Goal: Information Seeking & Learning: Find specific page/section

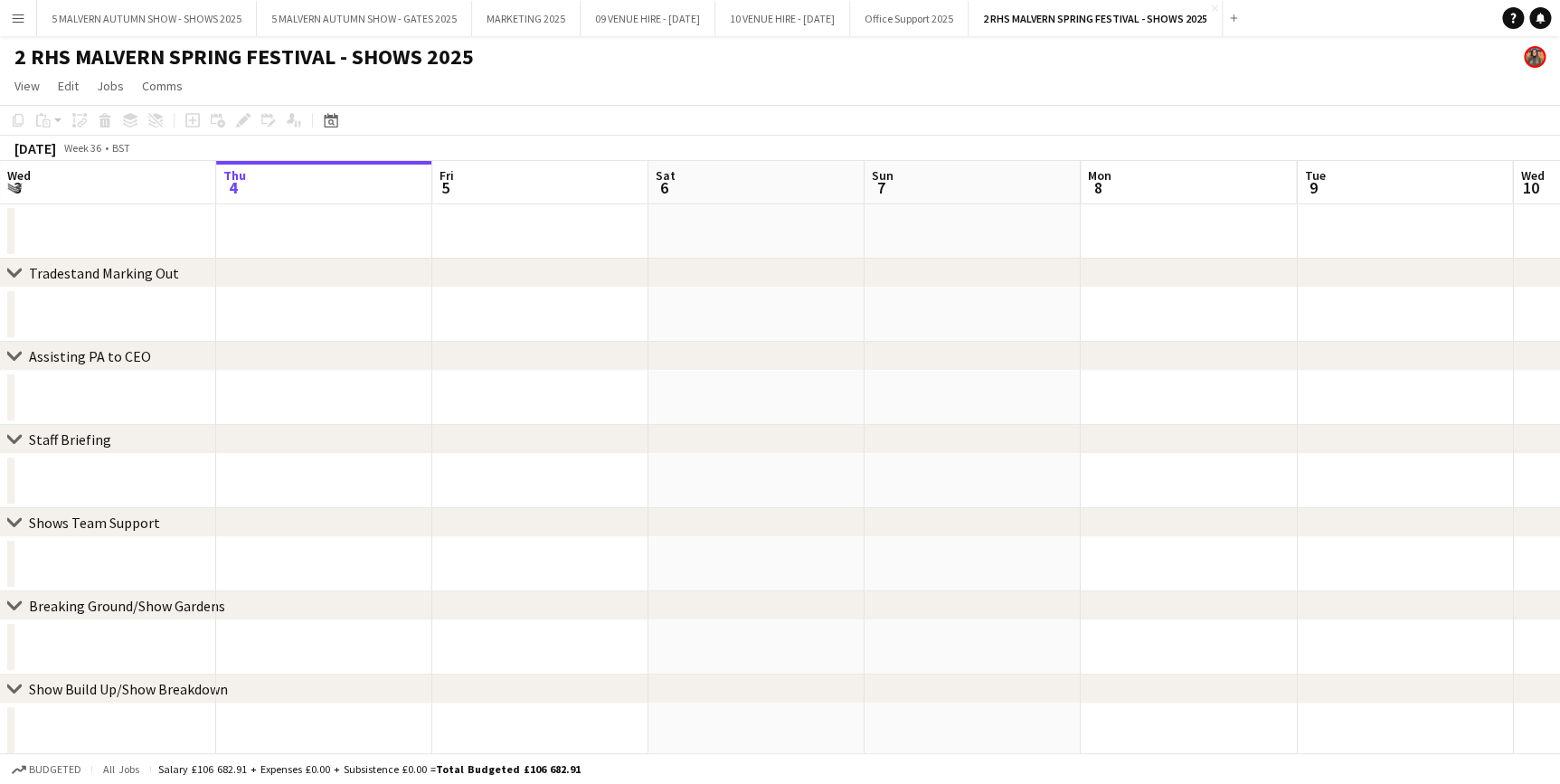
click at [15, 15] on app-icon "Menu" at bounding box center [18, 18] width 15 height 15
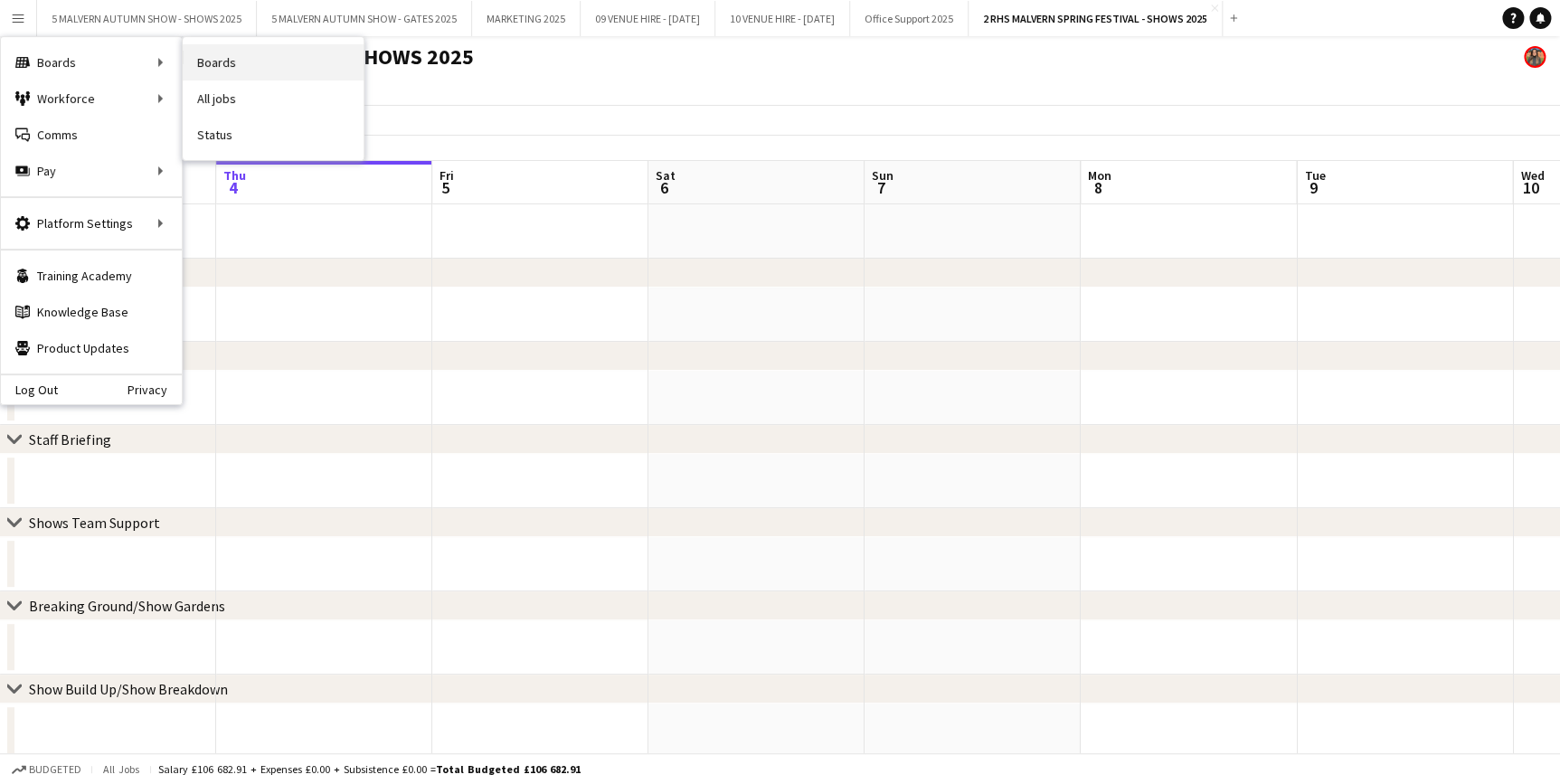
click at [205, 58] on link "Boards" at bounding box center [273, 62] width 180 height 36
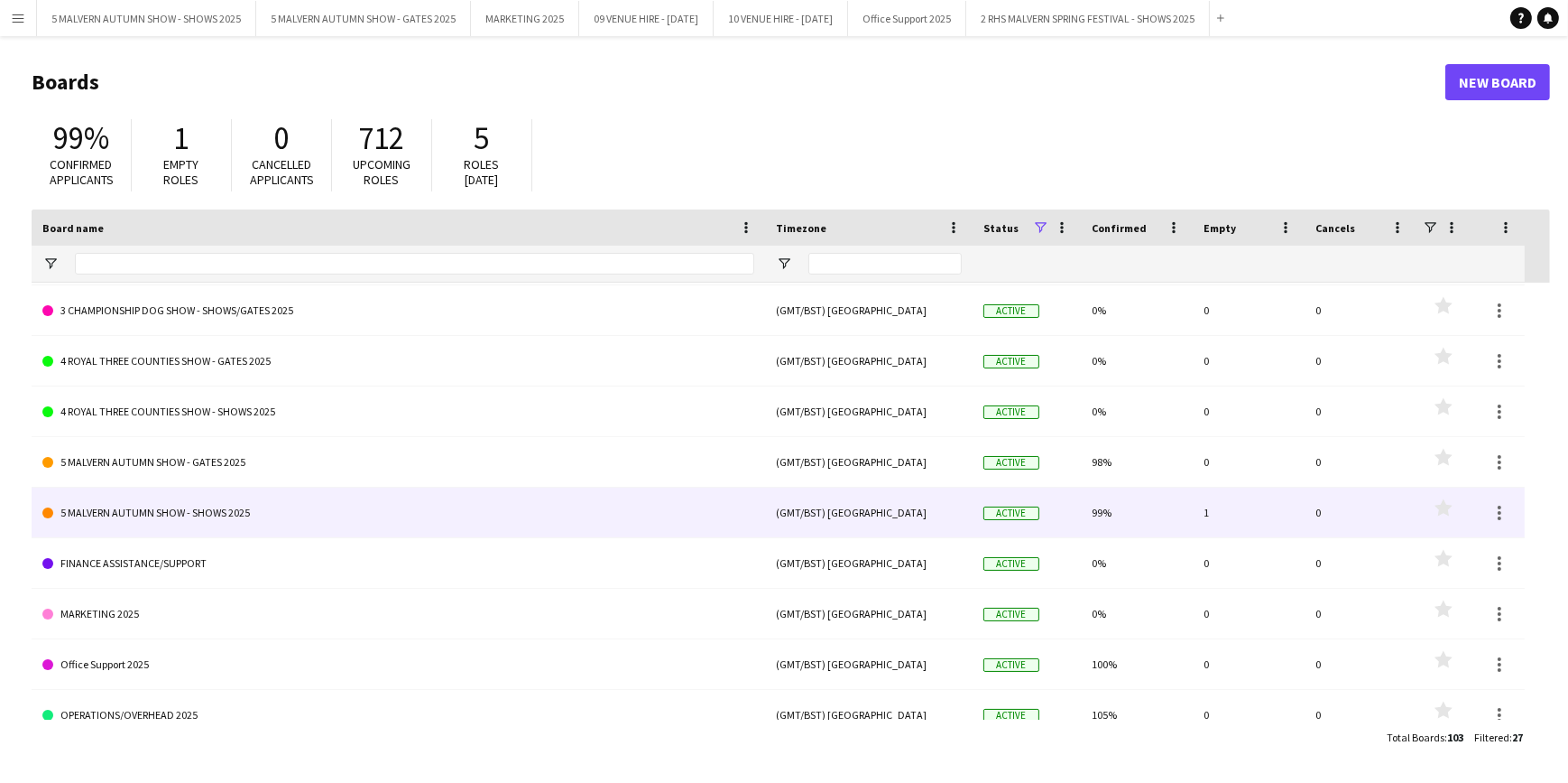
scroll to position [821, 0]
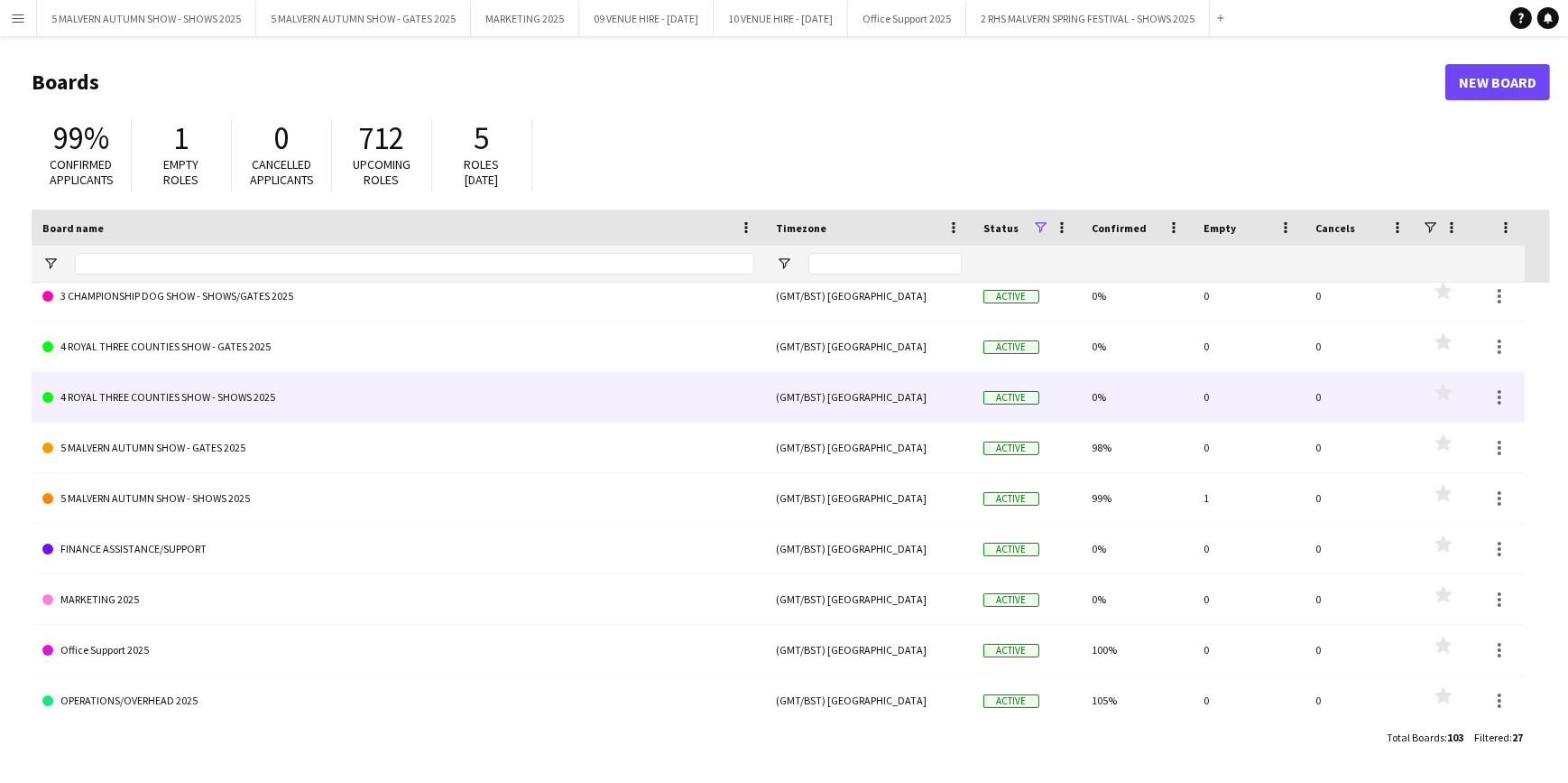
click at [288, 390] on link "4 ROYAL THREE COUNTIES SHOW - SHOWS 2025" at bounding box center [399, 397] width 712 height 50
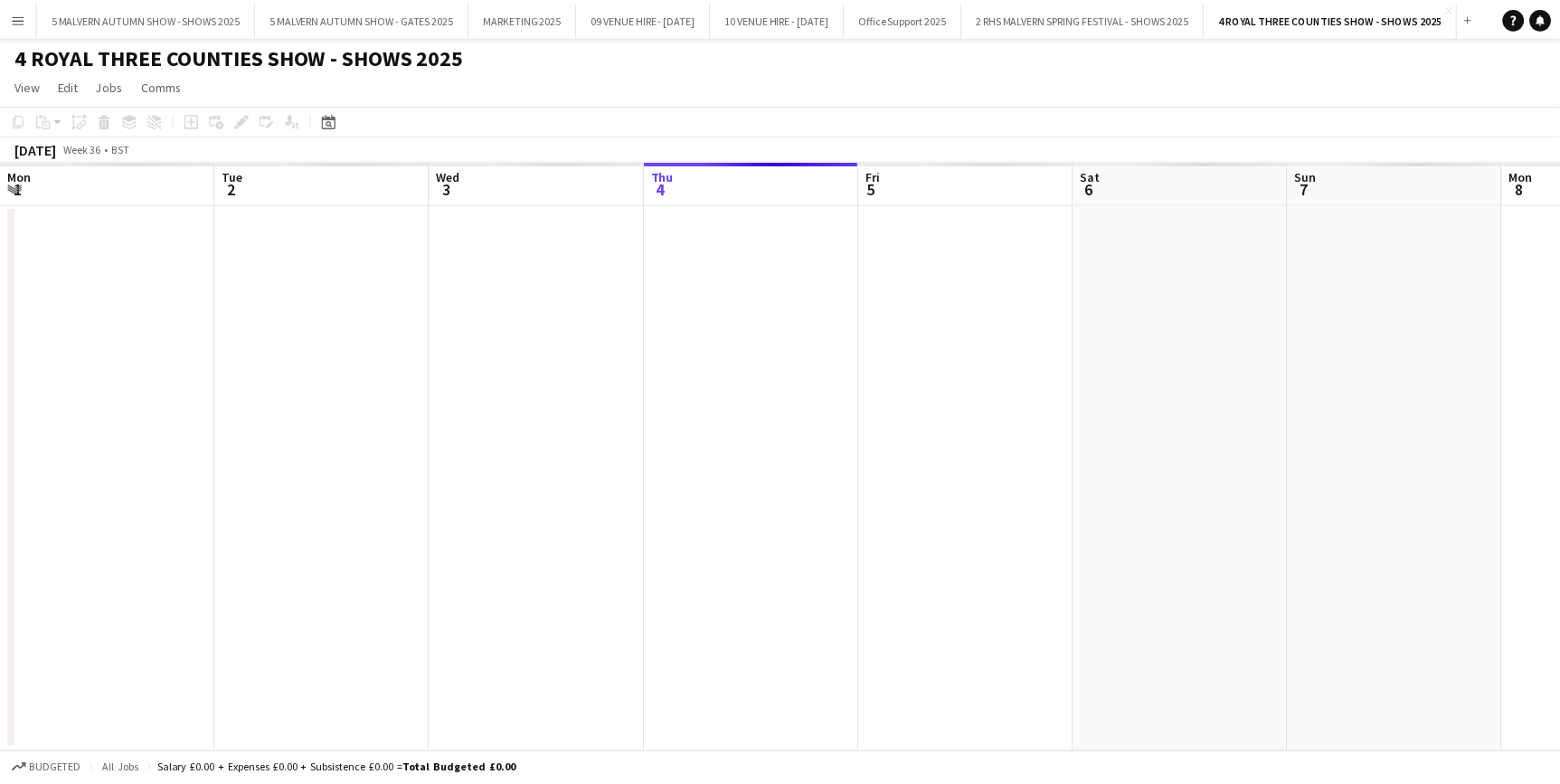
scroll to position [0, 432]
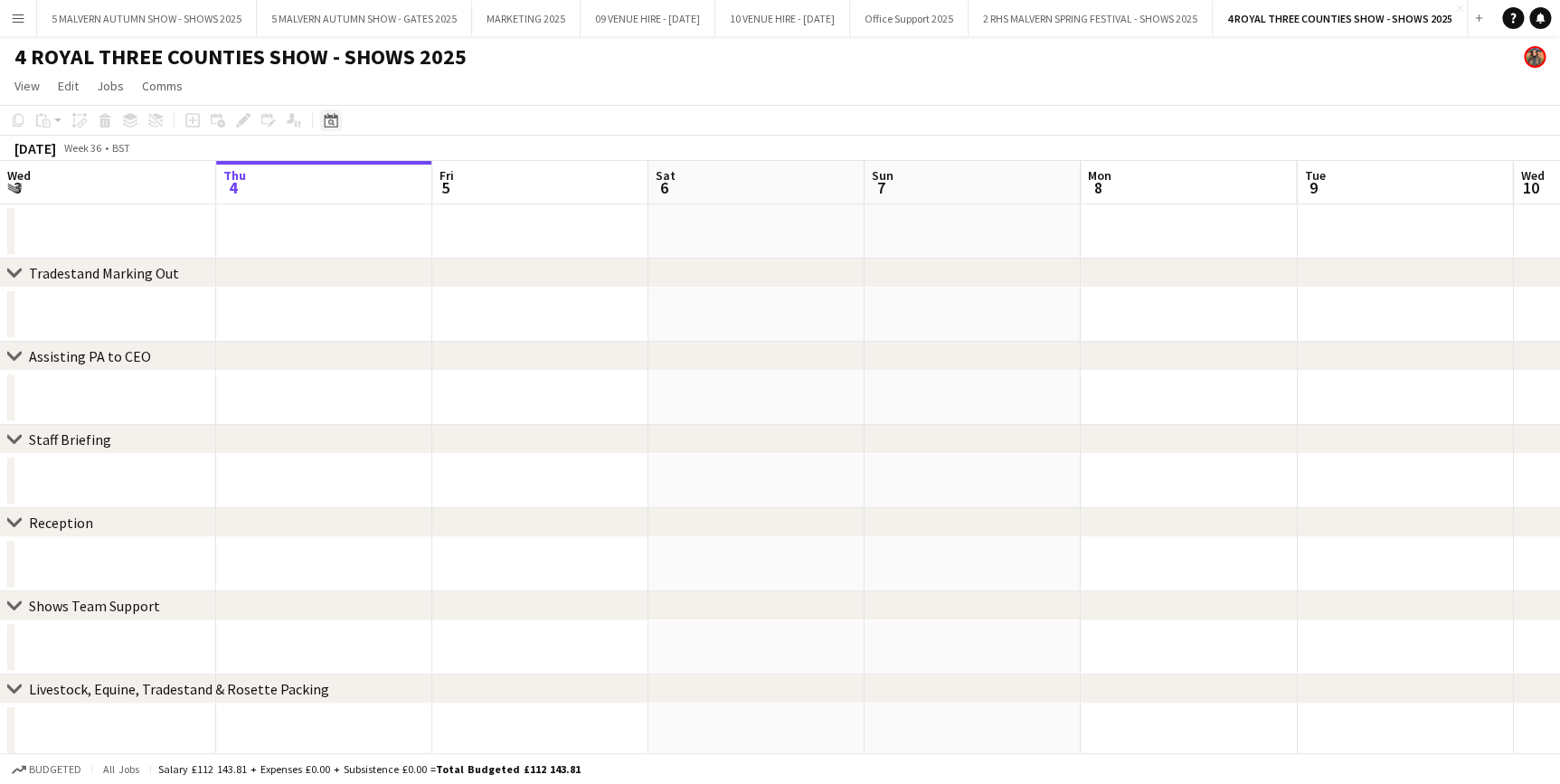
click at [324, 121] on icon at bounding box center [331, 120] width 14 height 15
click at [436, 170] on span "Previous month" at bounding box center [440, 182] width 36 height 36
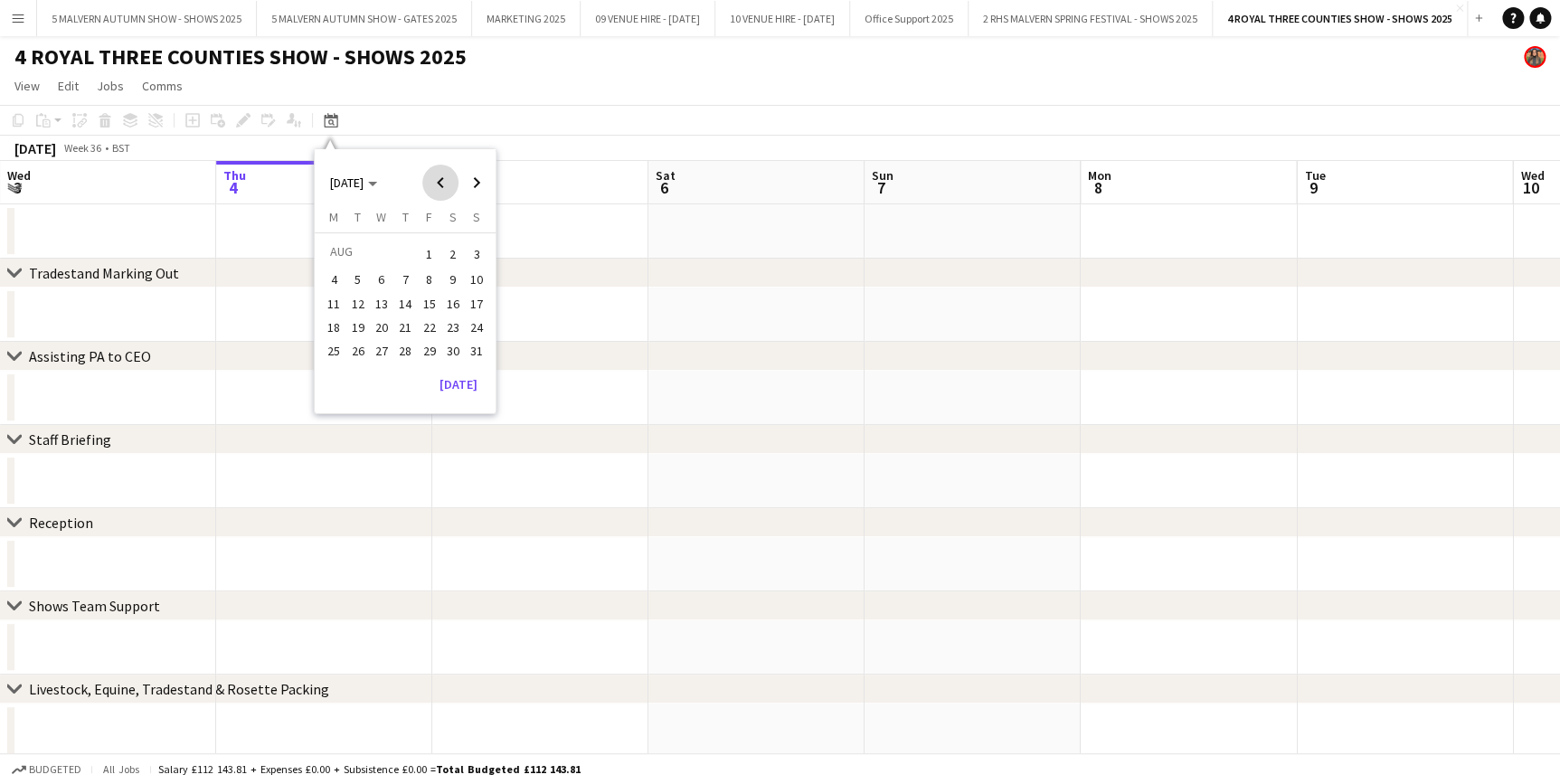
click at [436, 170] on span "Previous month" at bounding box center [440, 182] width 36 height 36
click at [406, 300] on span "12" at bounding box center [406, 304] width 22 height 22
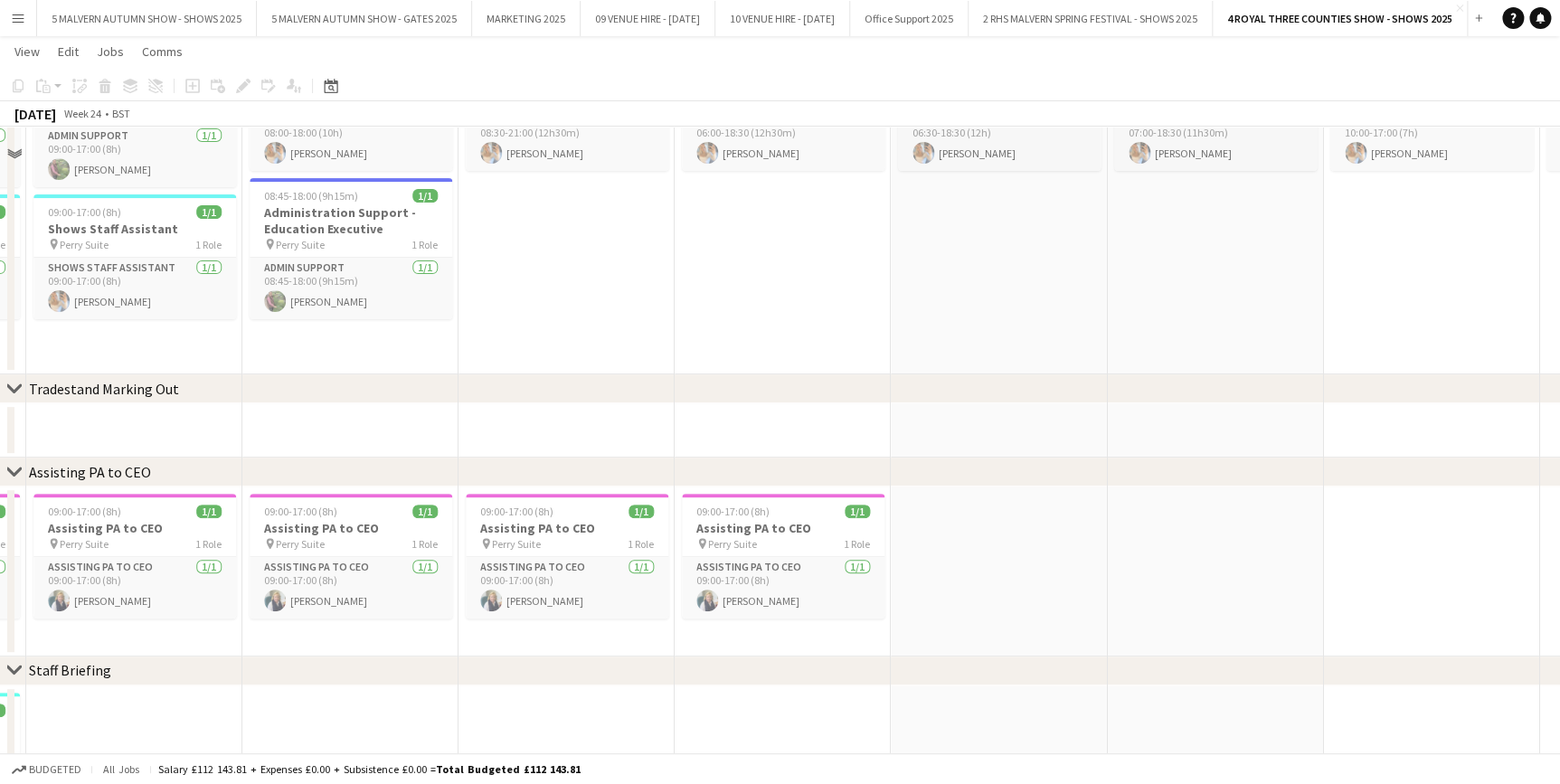
scroll to position [7413, 0]
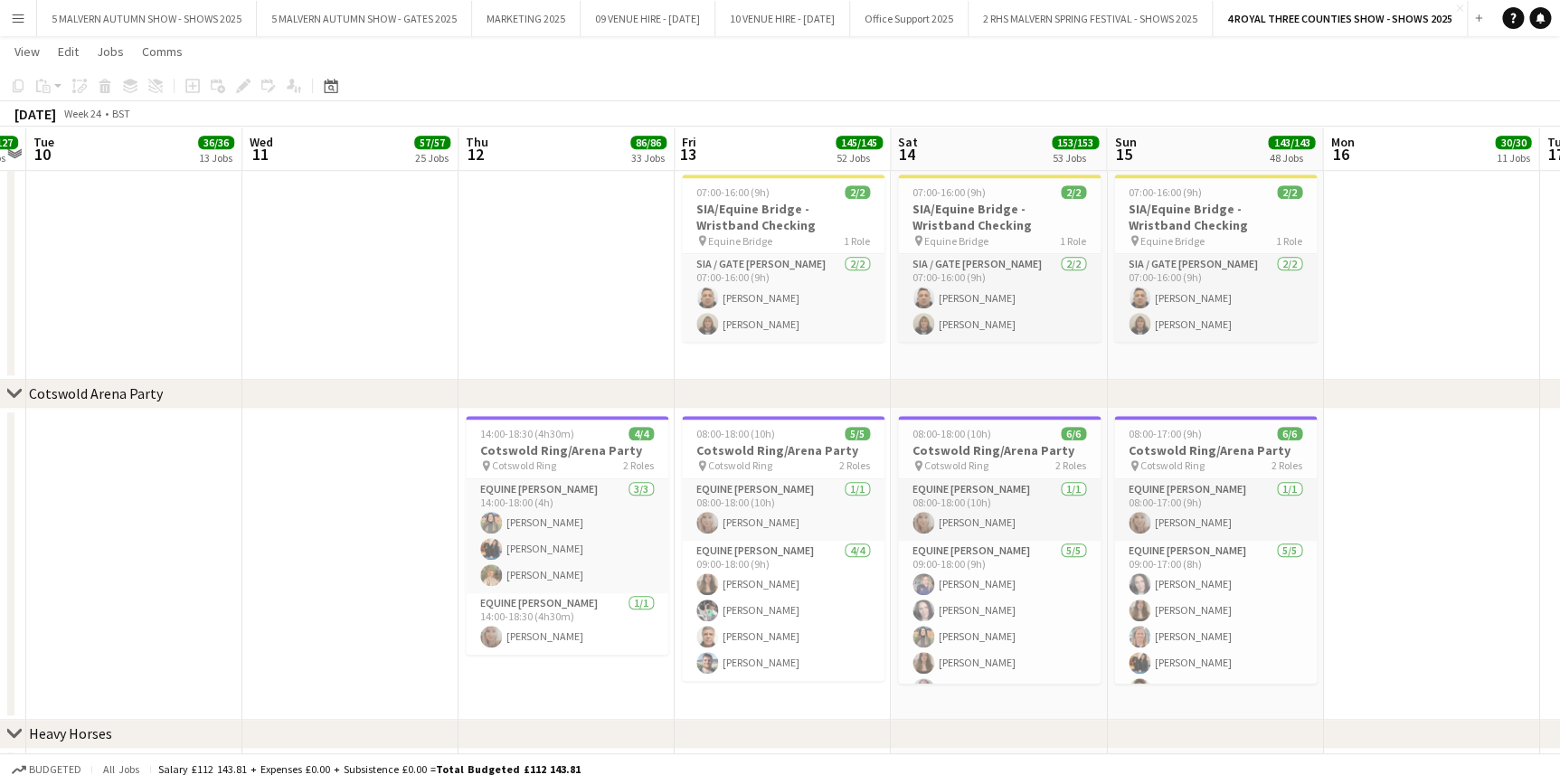
click at [347, 586] on app-date-cell at bounding box center [350, 564] width 216 height 311
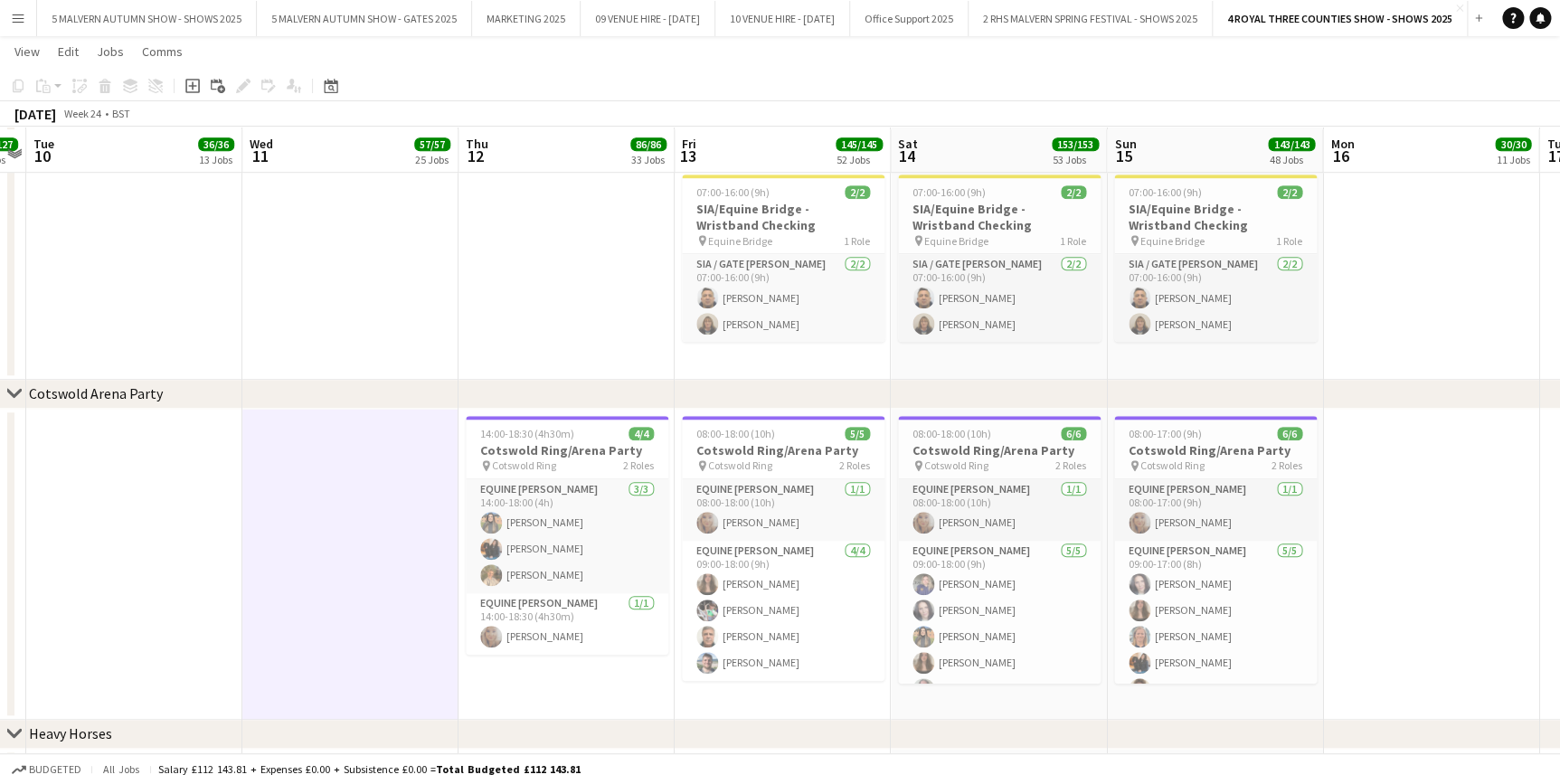
scroll to position [7495, 0]
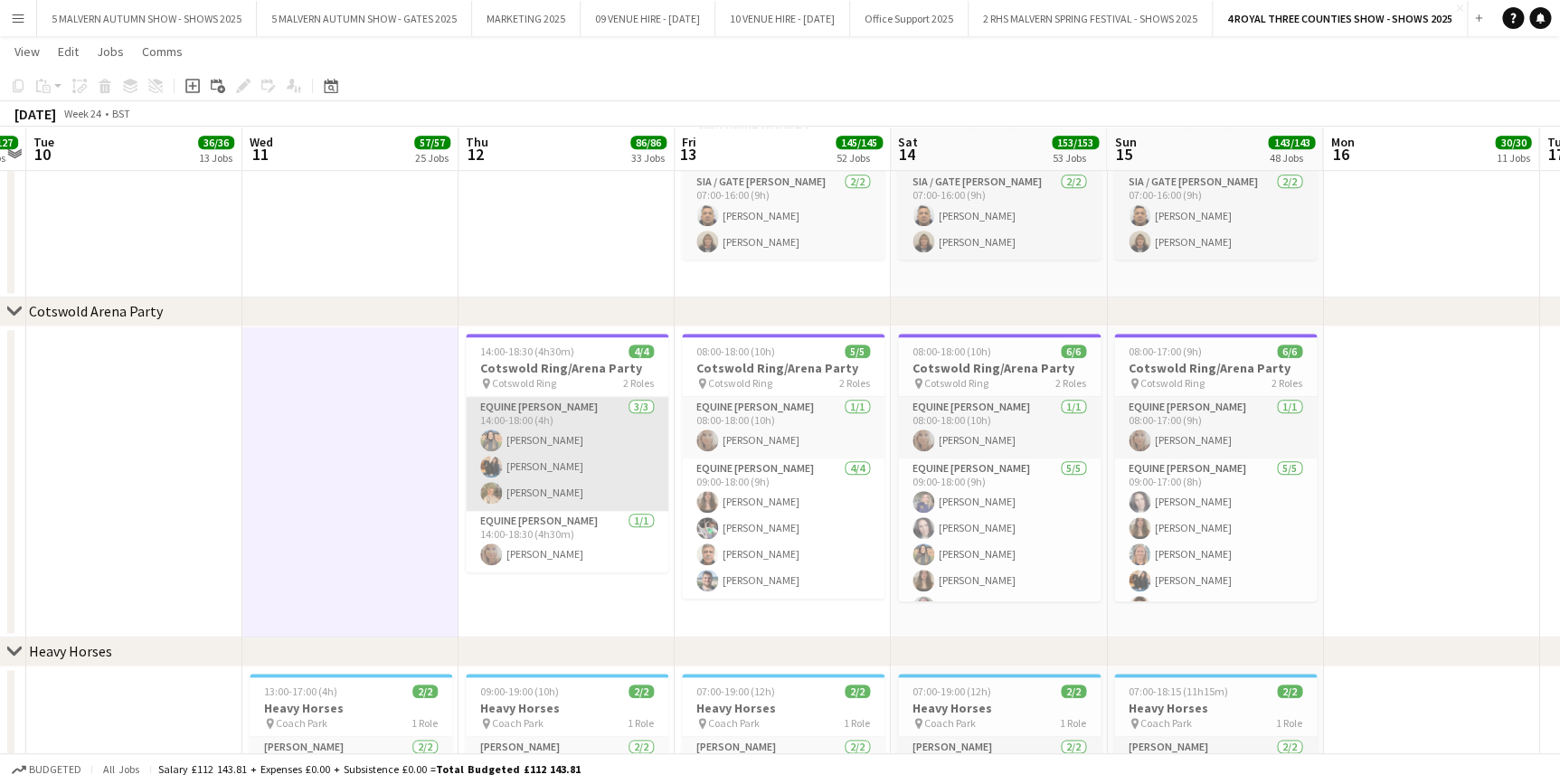
click at [581, 458] on app-card-role "Equine Steward 3/3 14:00-18:00 (4h) Esme Ruff olivia blandford Beatrice Forbes" at bounding box center [567, 453] width 202 height 114
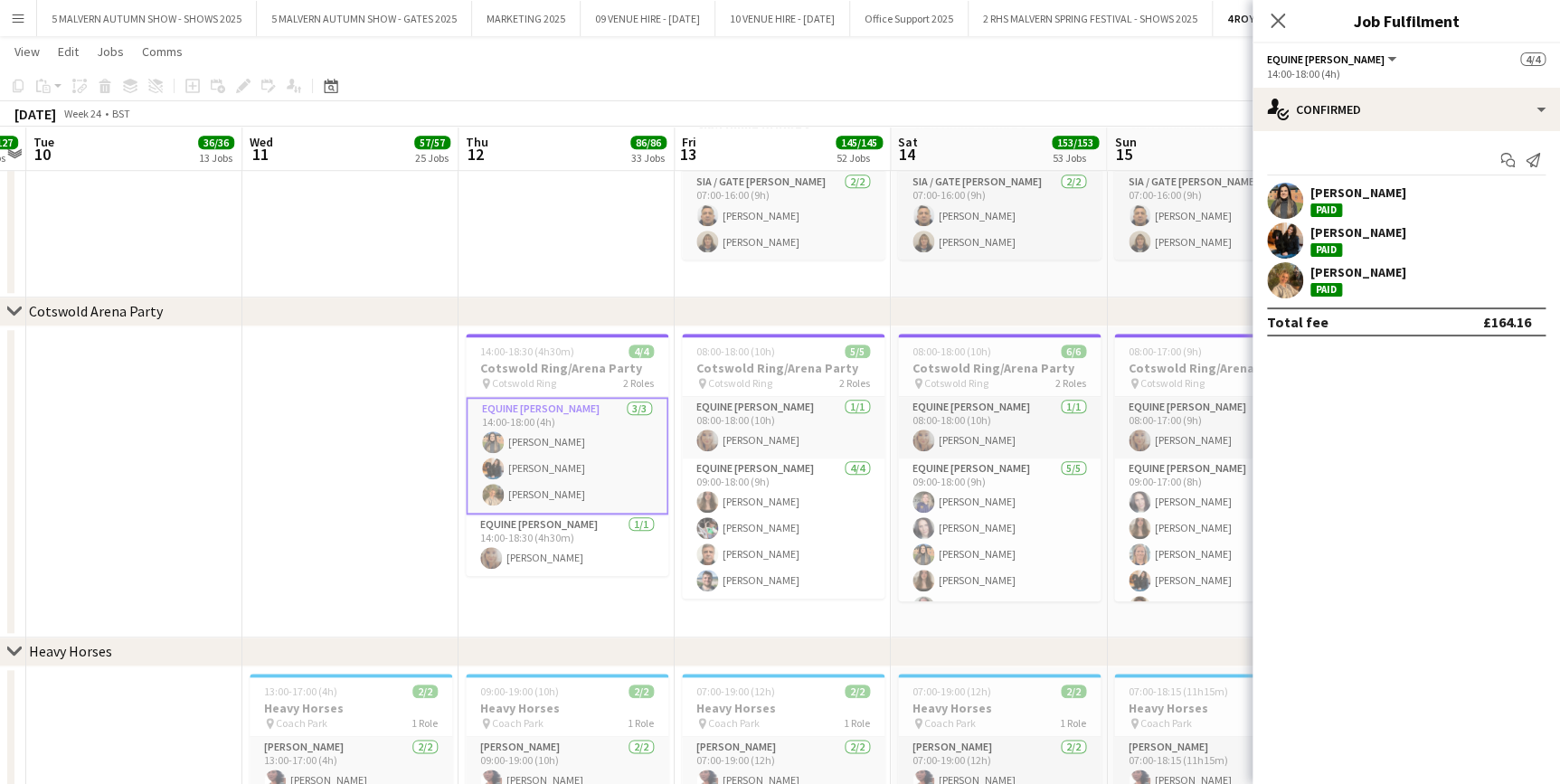
click at [1291, 278] on app-user-avatar at bounding box center [1285, 280] width 36 height 36
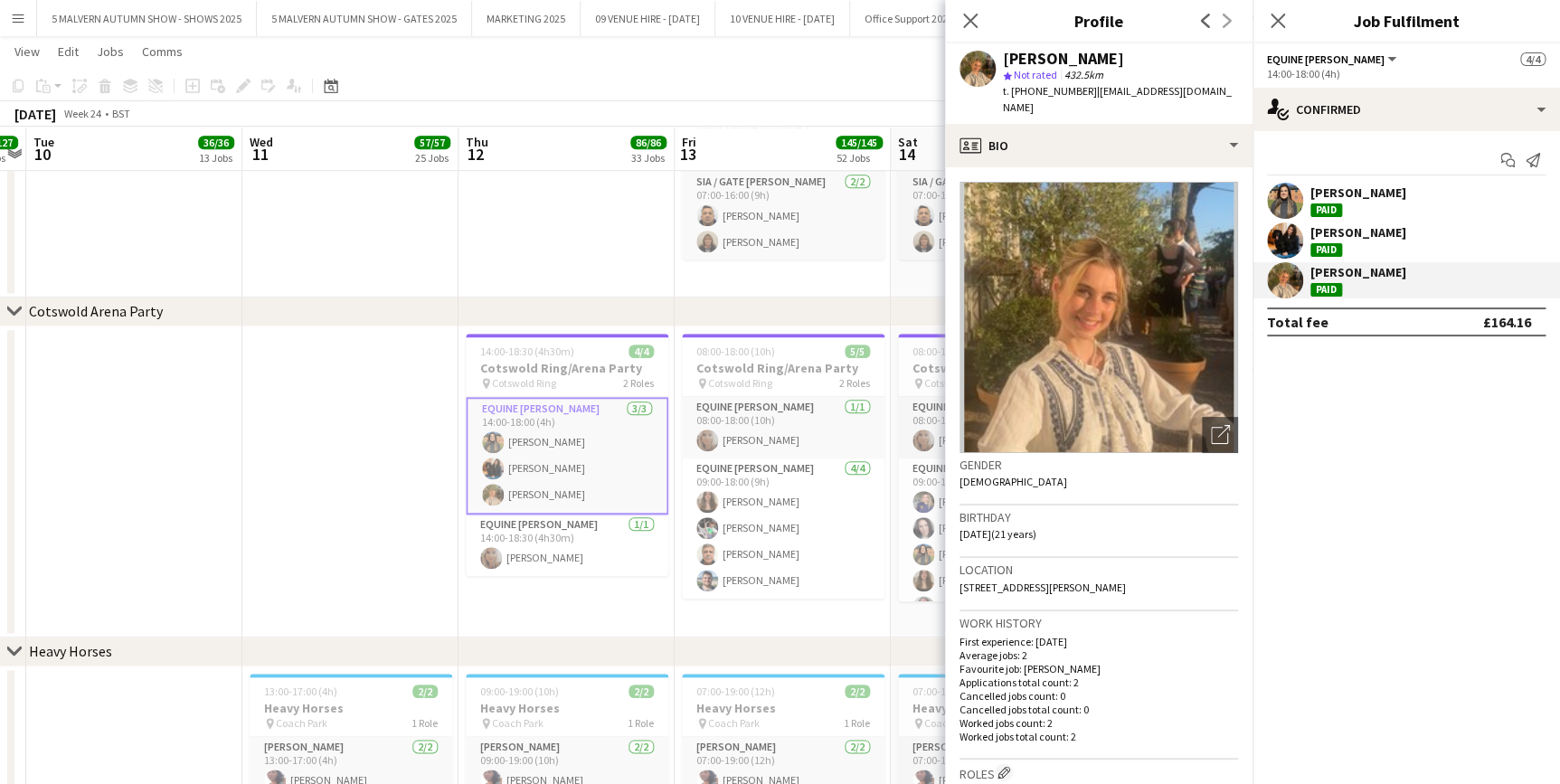
click at [367, 376] on app-date-cell at bounding box center [350, 482] width 216 height 311
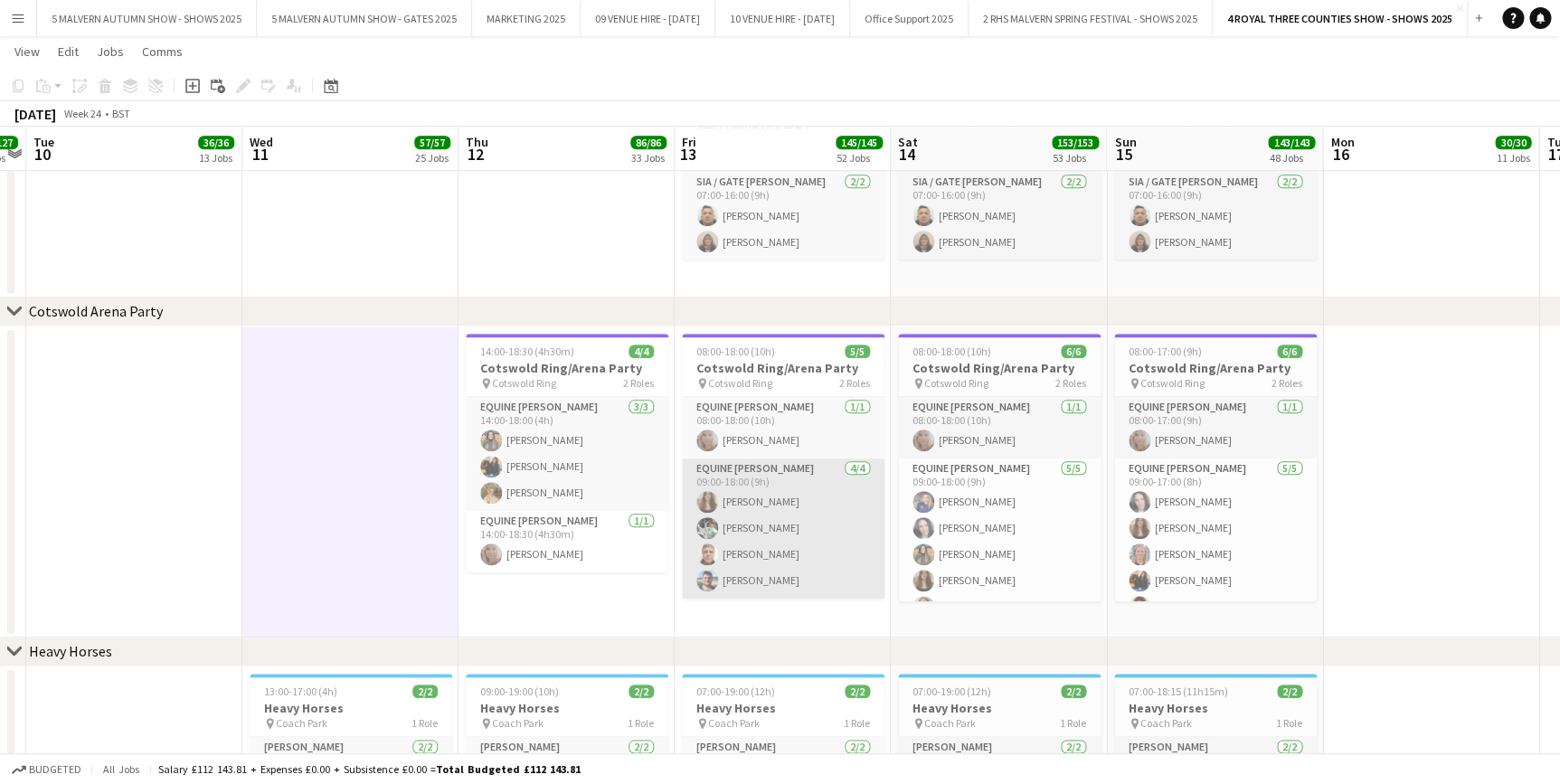
click at [774, 537] on app-card-role "Equine Steward 4/4 09:00-18:00 (9h) Serena Capper Rebecca Maund Robin Longmore …" at bounding box center [783, 527] width 202 height 140
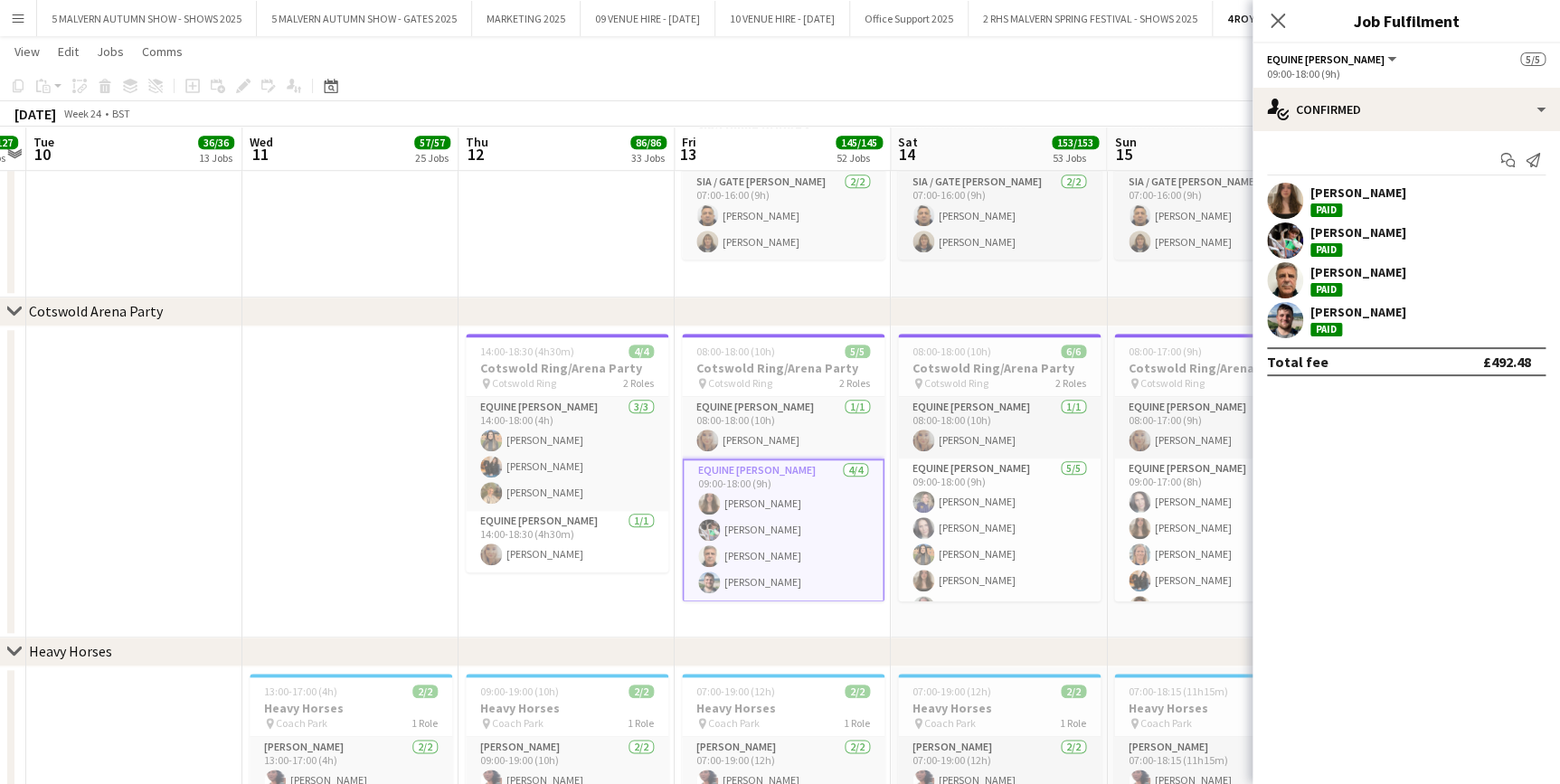
click at [1292, 315] on app-user-avatar at bounding box center [1285, 320] width 36 height 36
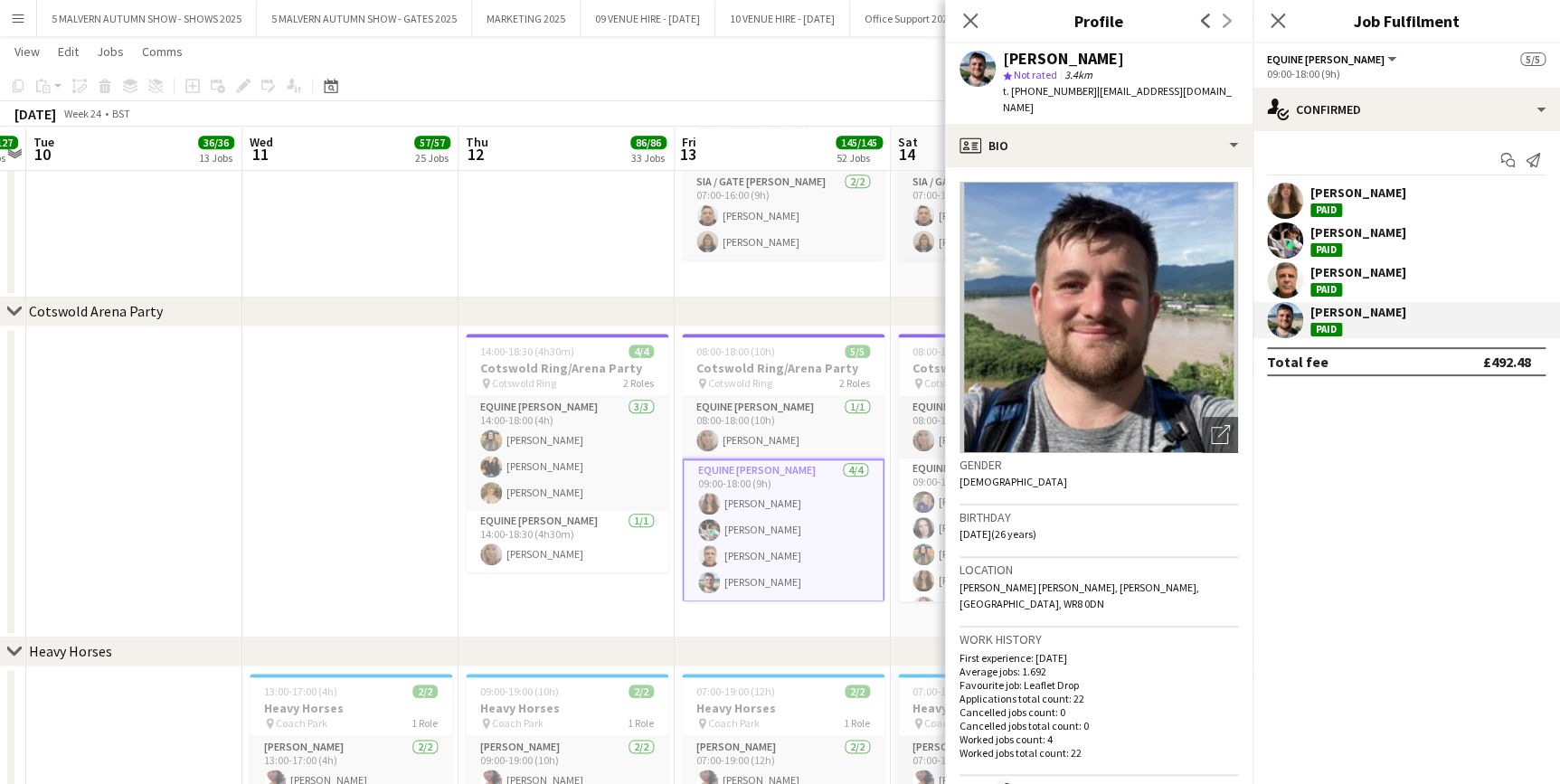
click at [390, 431] on app-date-cell at bounding box center [350, 482] width 216 height 311
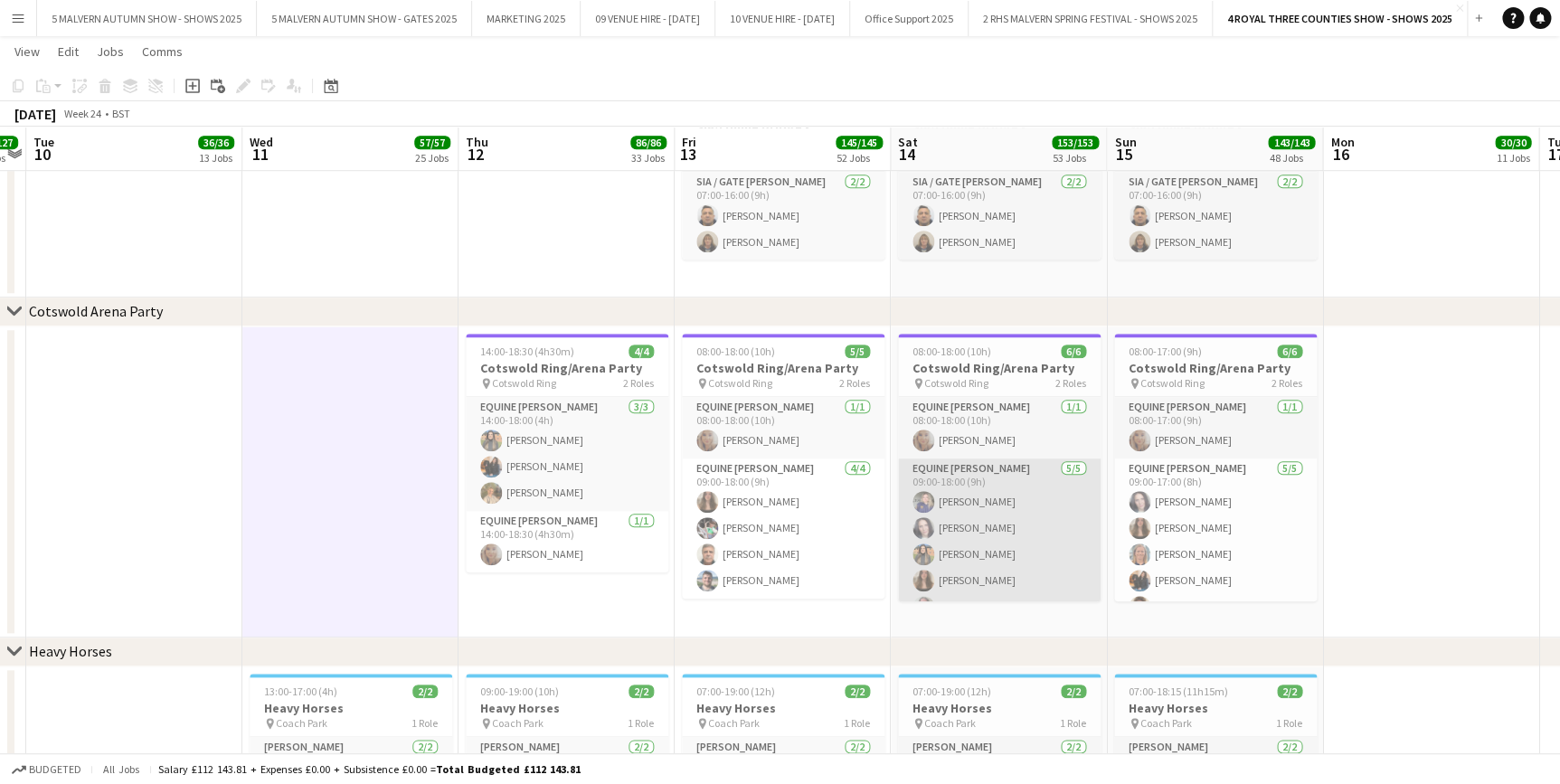
scroll to position [23, 0]
click at [996, 526] on app-card-role "Equine Steward 5/5 09:00-18:00 (9h) Millie Saunders Sara Saunders Esme Ruff Ser…" at bounding box center [1000, 519] width 202 height 167
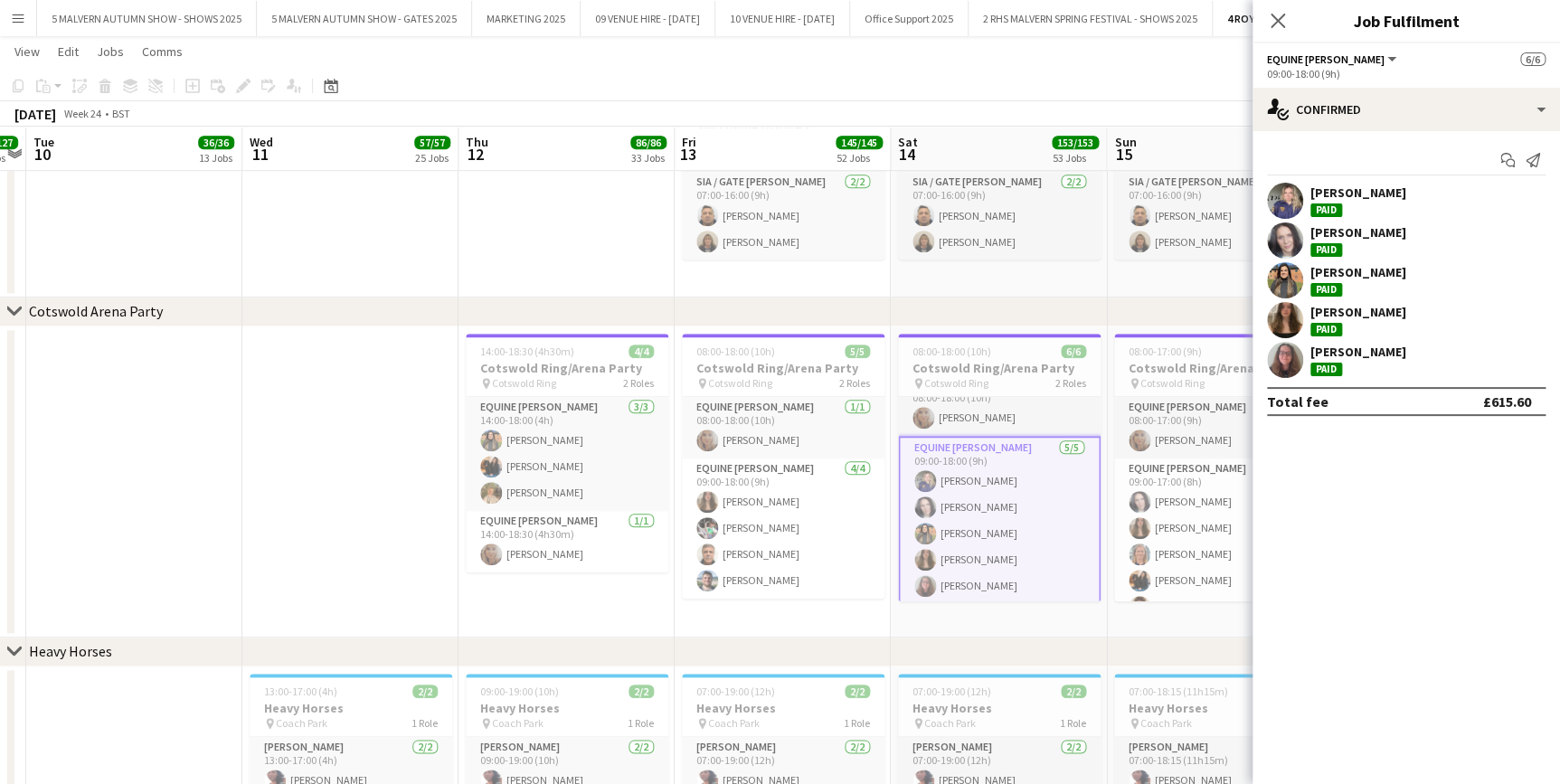
click at [1323, 363] on div "Paid" at bounding box center [1327, 370] width 32 height 14
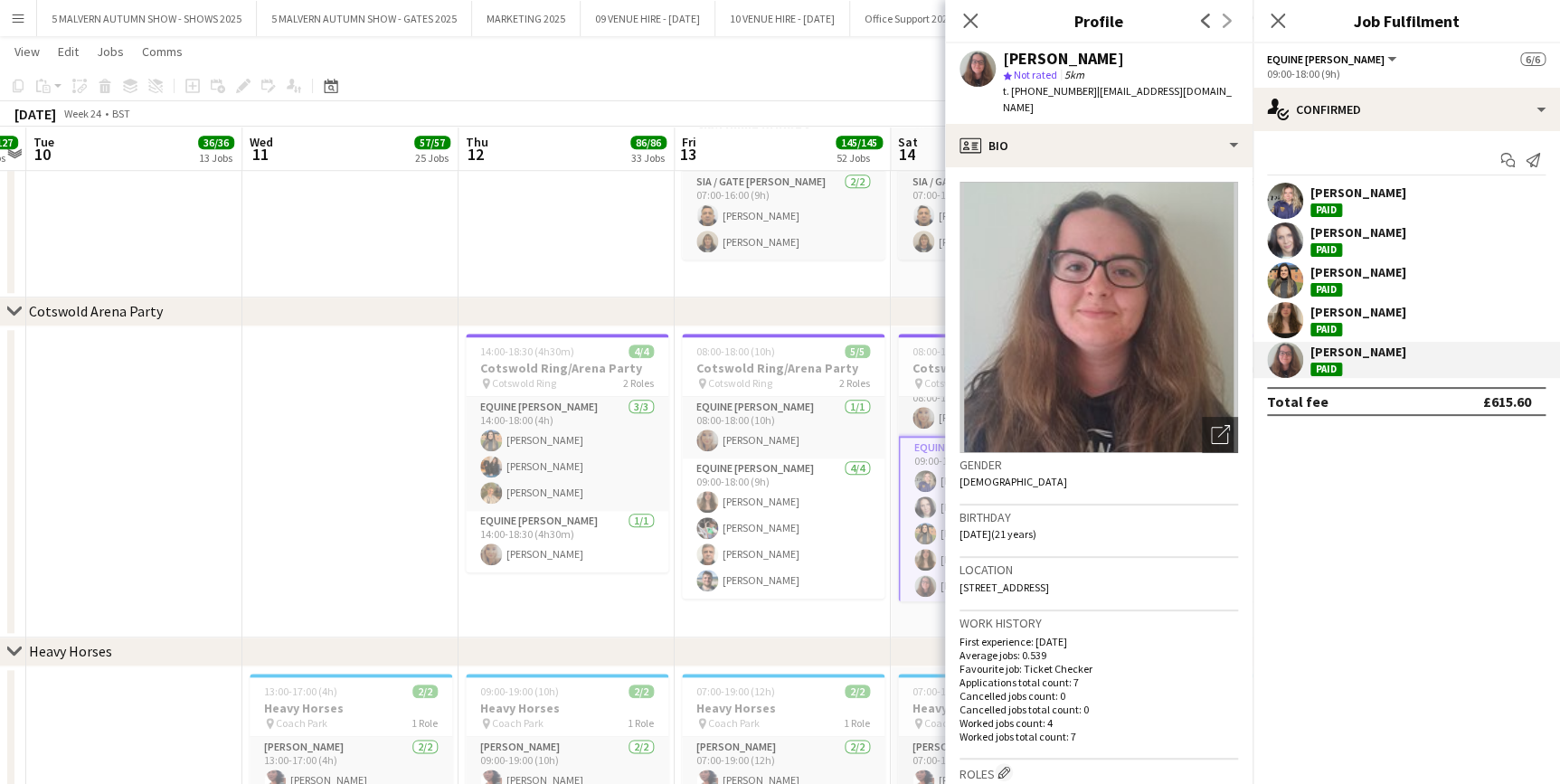
click at [342, 322] on div "chevron-right Cotswold Arena Party" at bounding box center [780, 311] width 1560 height 29
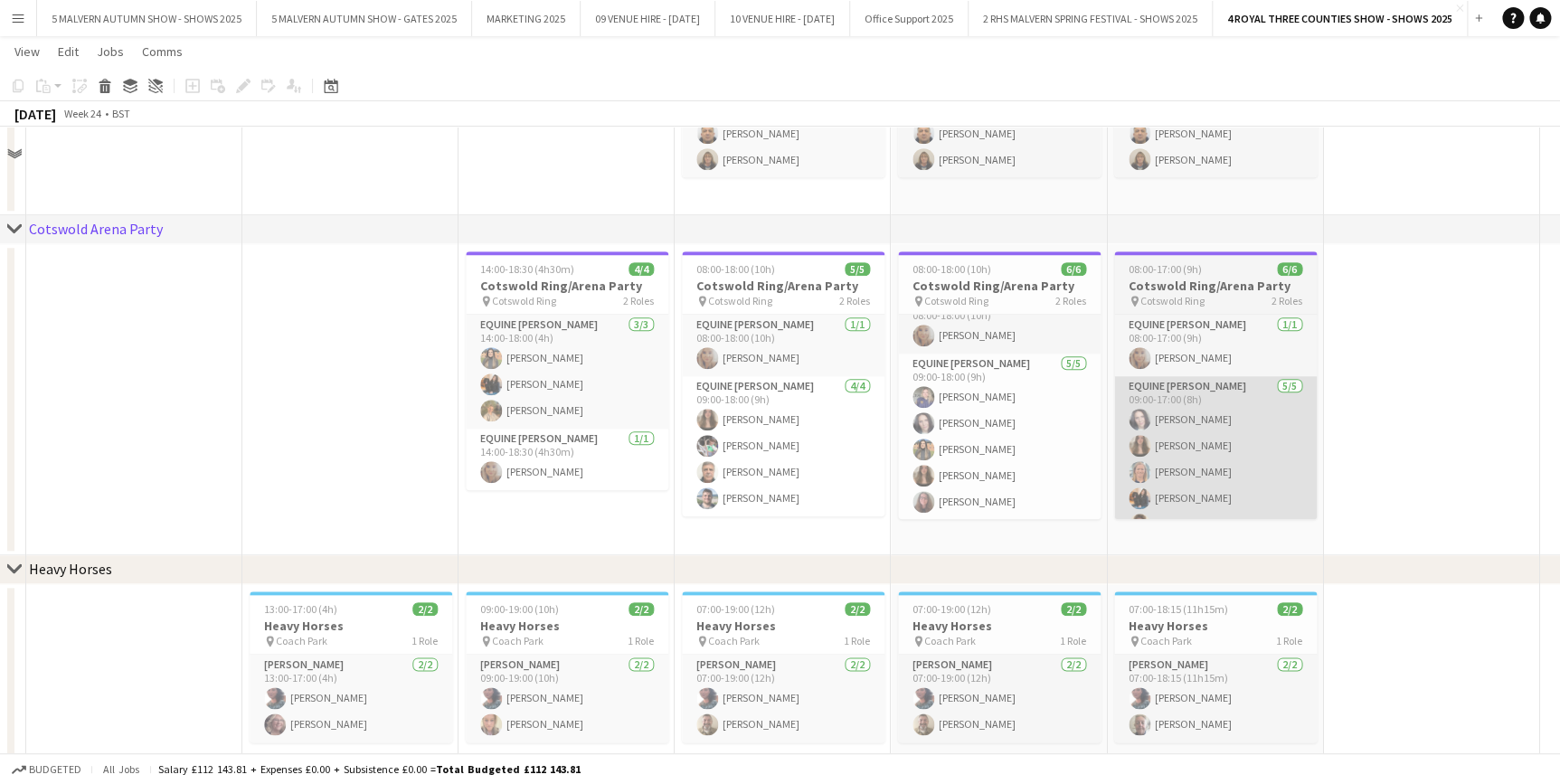
scroll to position [7413, 0]
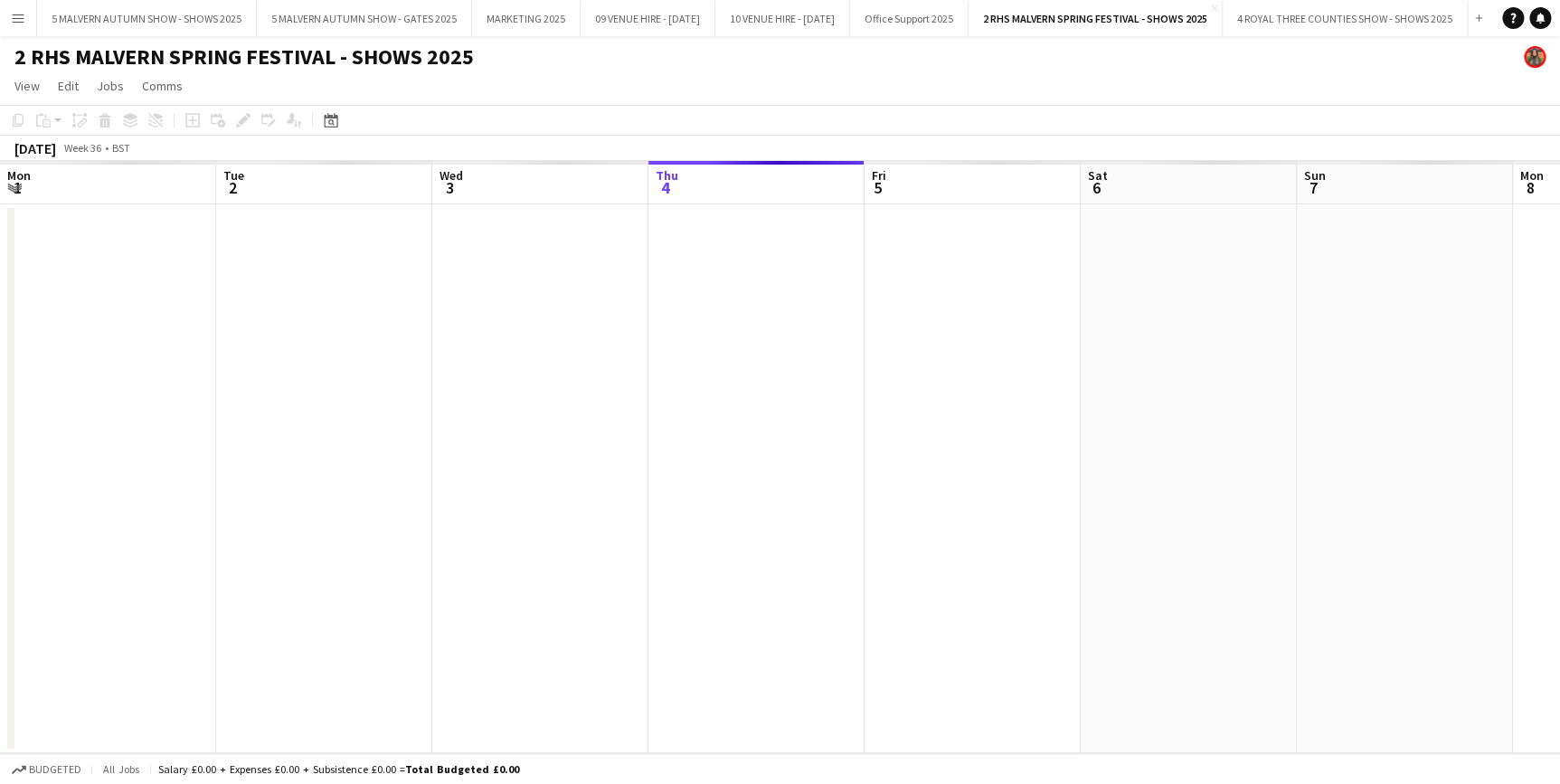
scroll to position [0, 432]
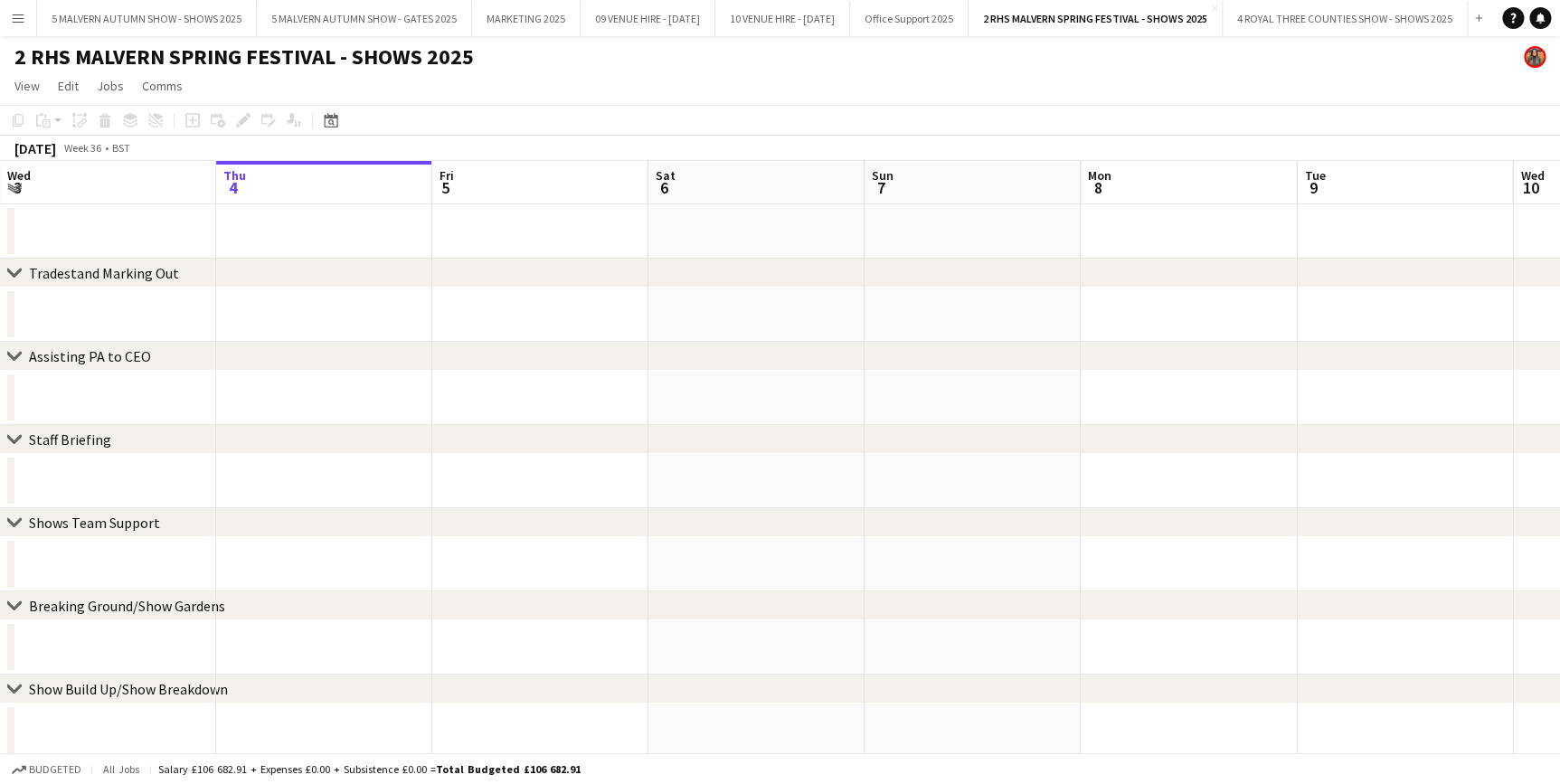
click at [24, 23] on app-icon "Menu" at bounding box center [18, 18] width 15 height 15
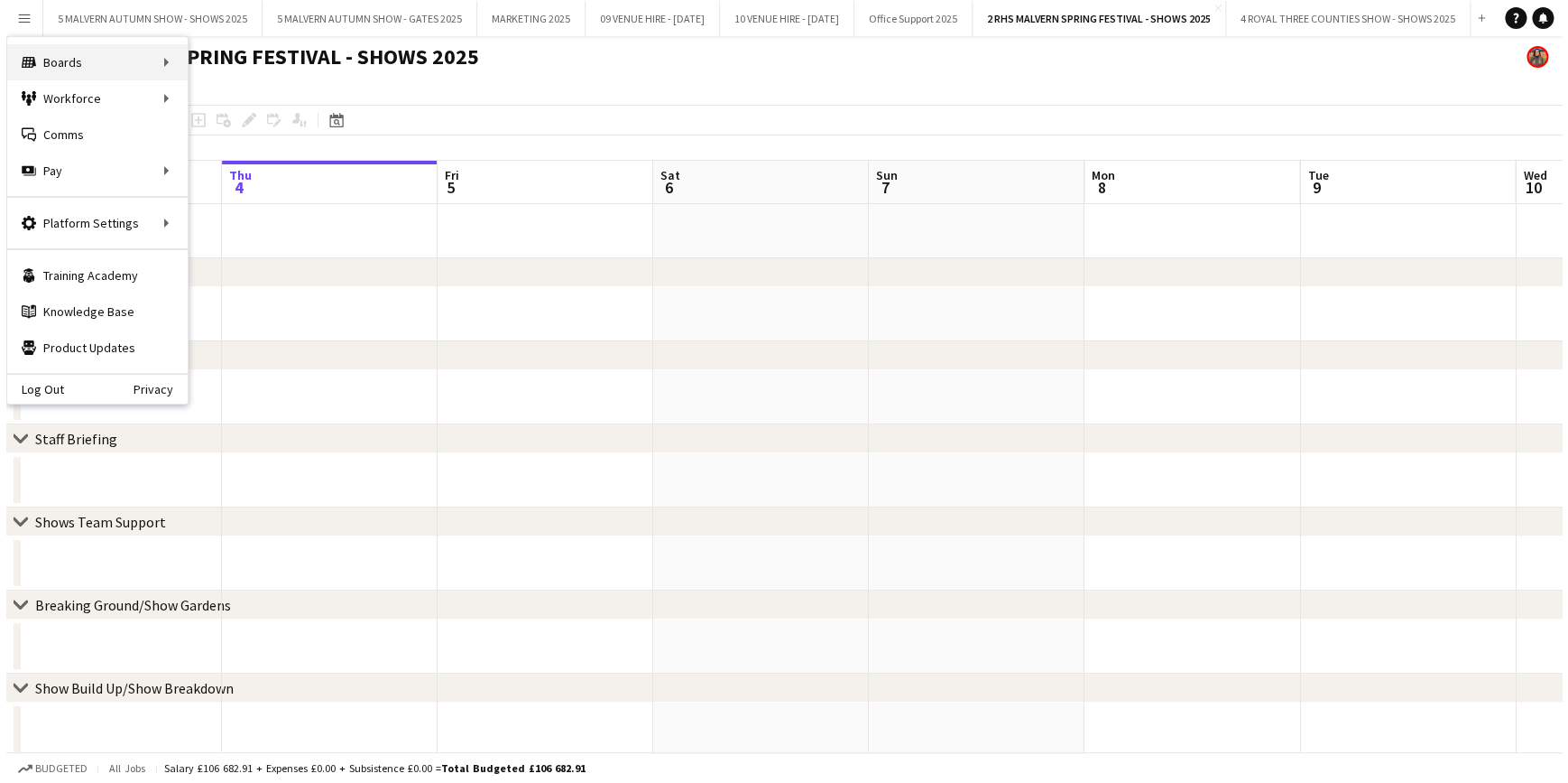
scroll to position [0, 0]
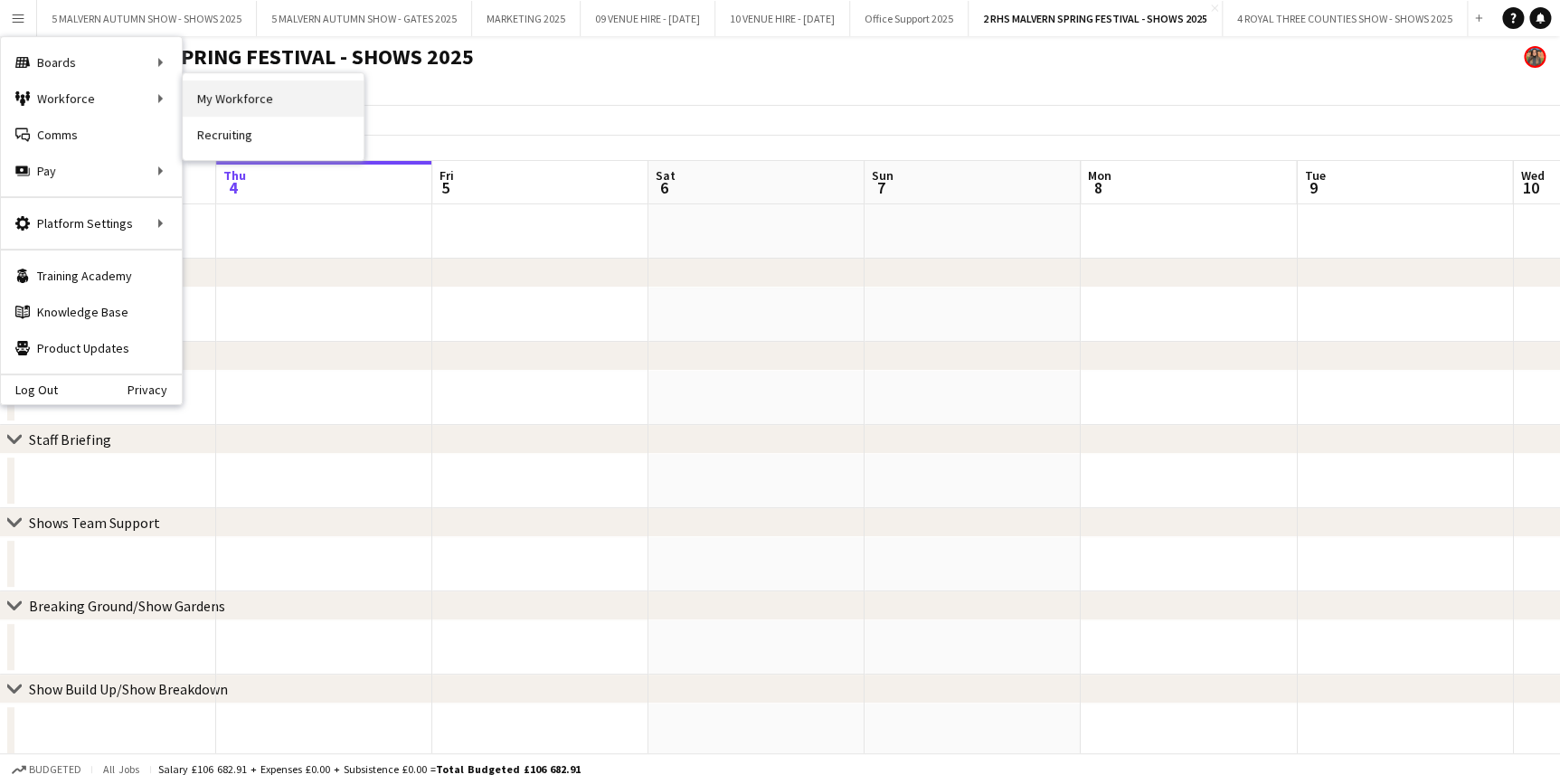
click at [229, 104] on link "My Workforce" at bounding box center [273, 98] width 180 height 36
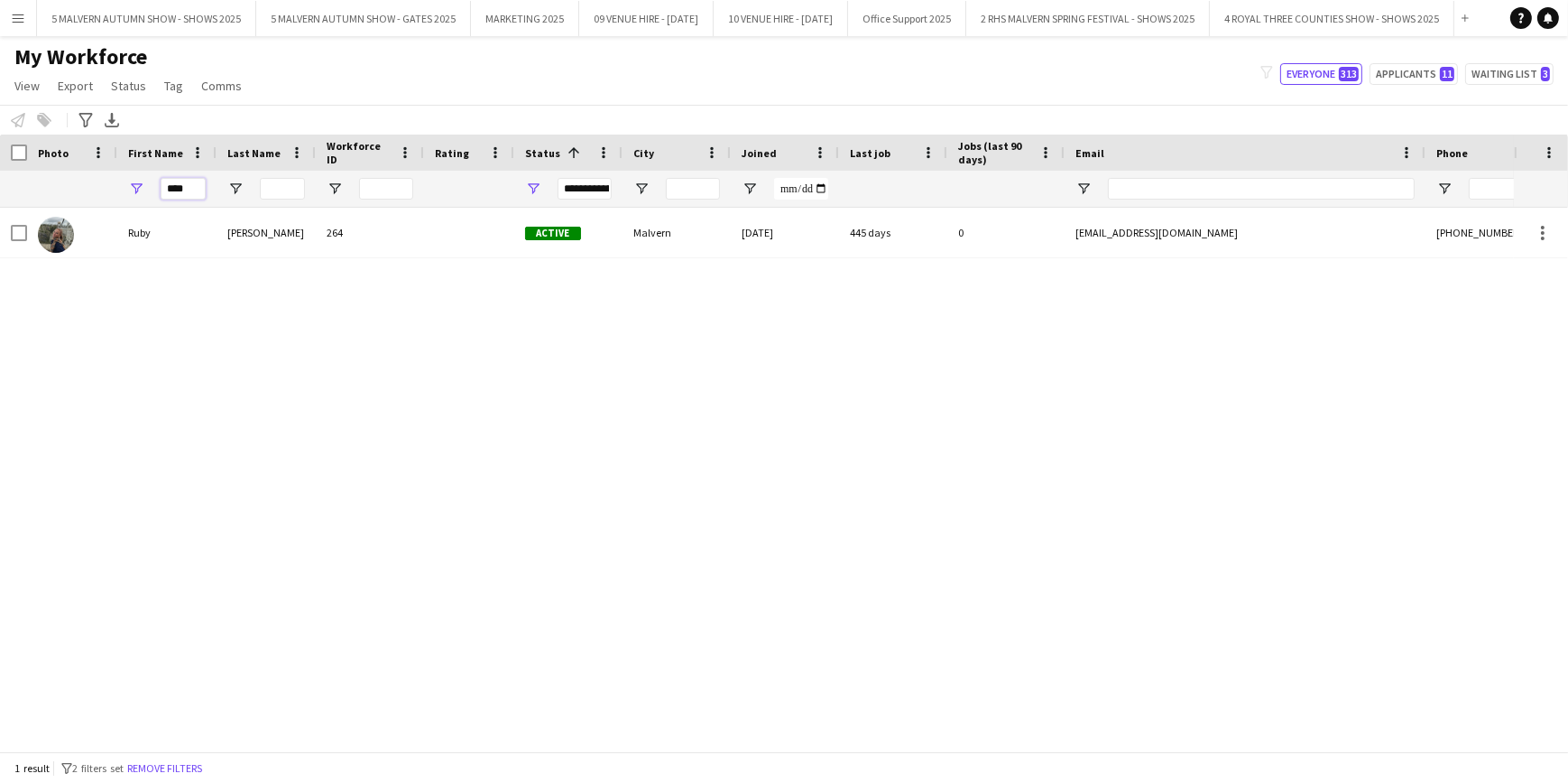
click at [191, 181] on input "****" at bounding box center [183, 189] width 46 height 22
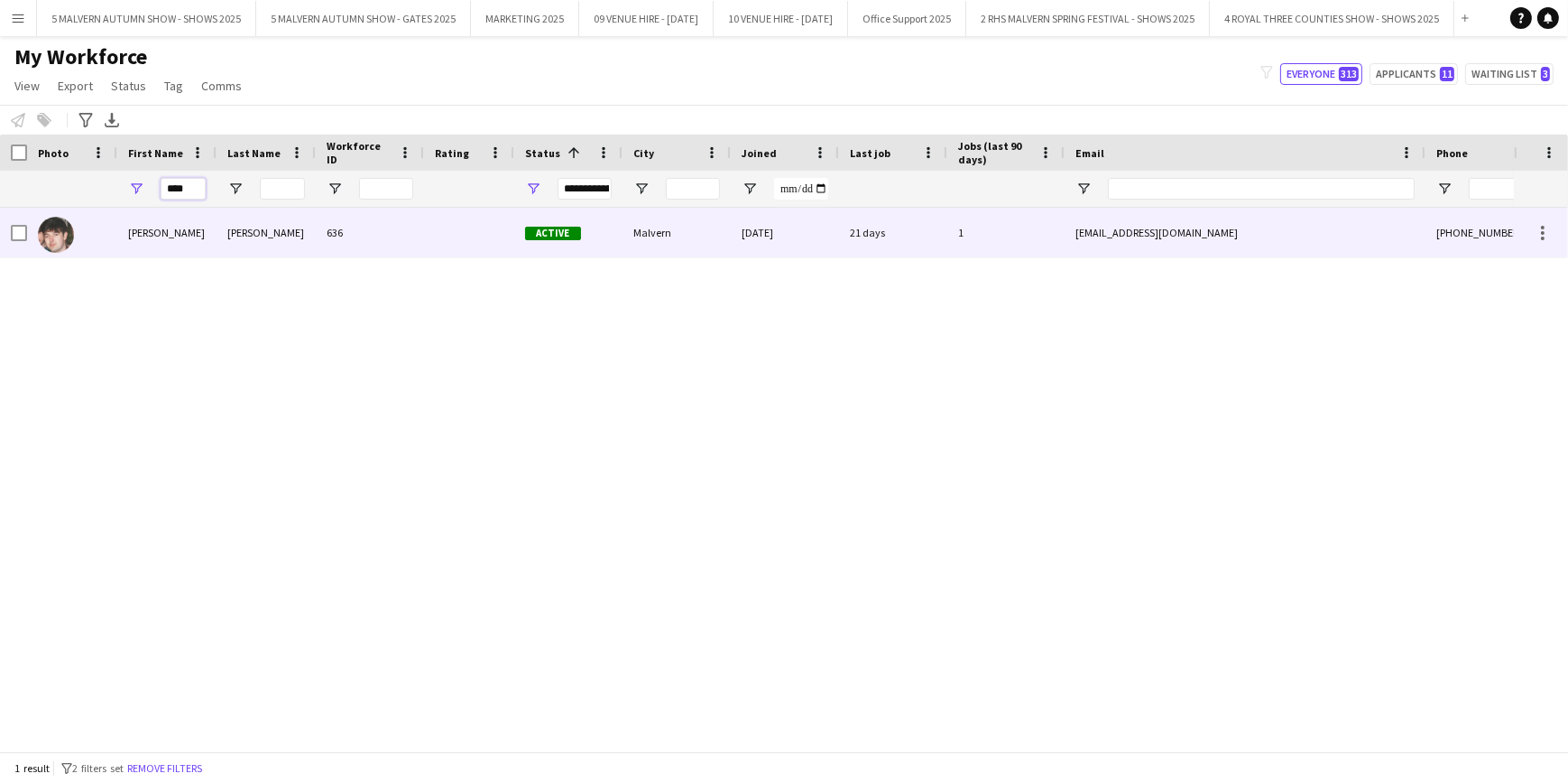
type input "****"
click at [161, 247] on div "owen" at bounding box center [167, 233] width 99 height 49
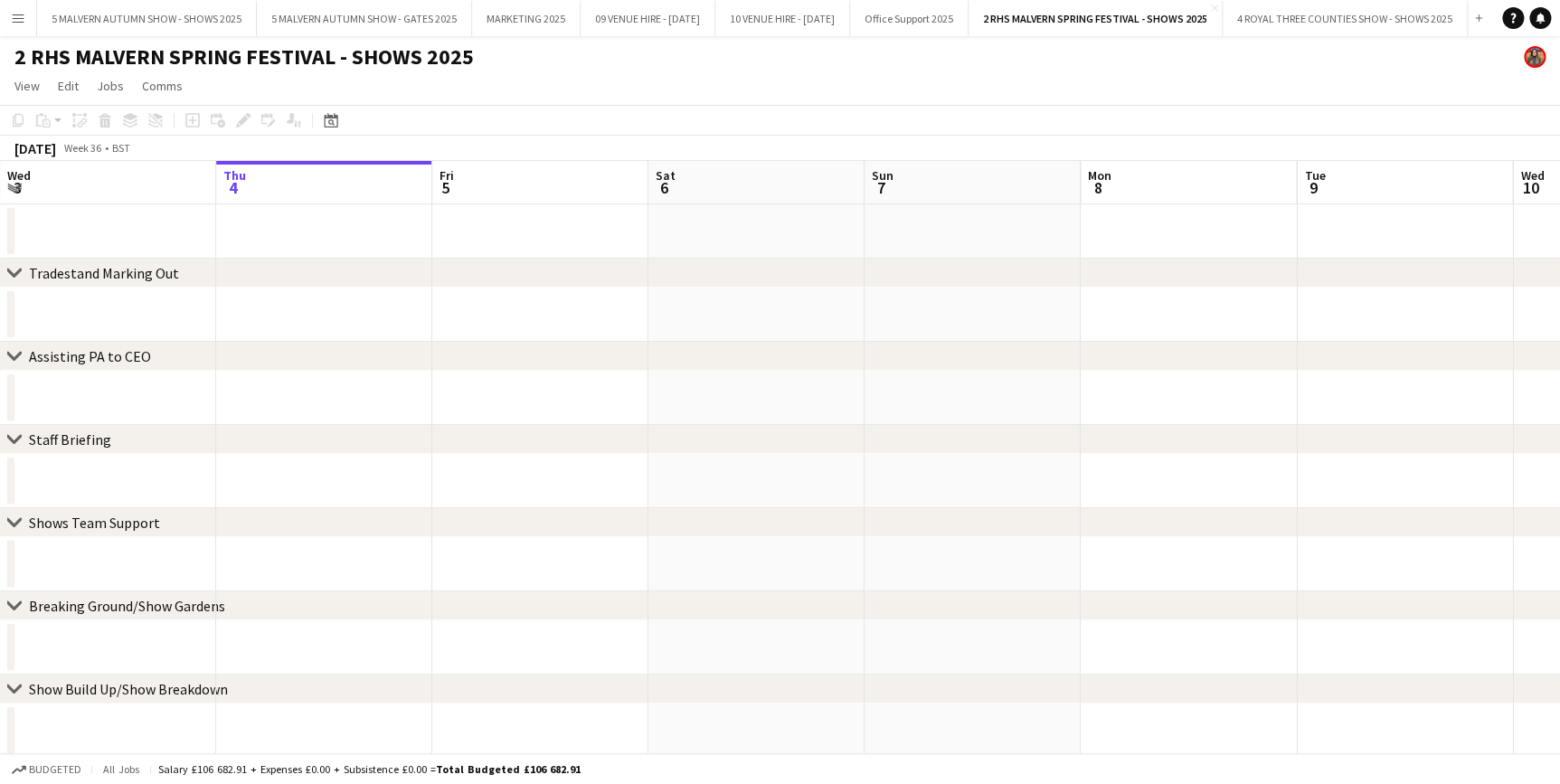
click at [22, 16] on app-icon "Menu" at bounding box center [18, 18] width 15 height 15
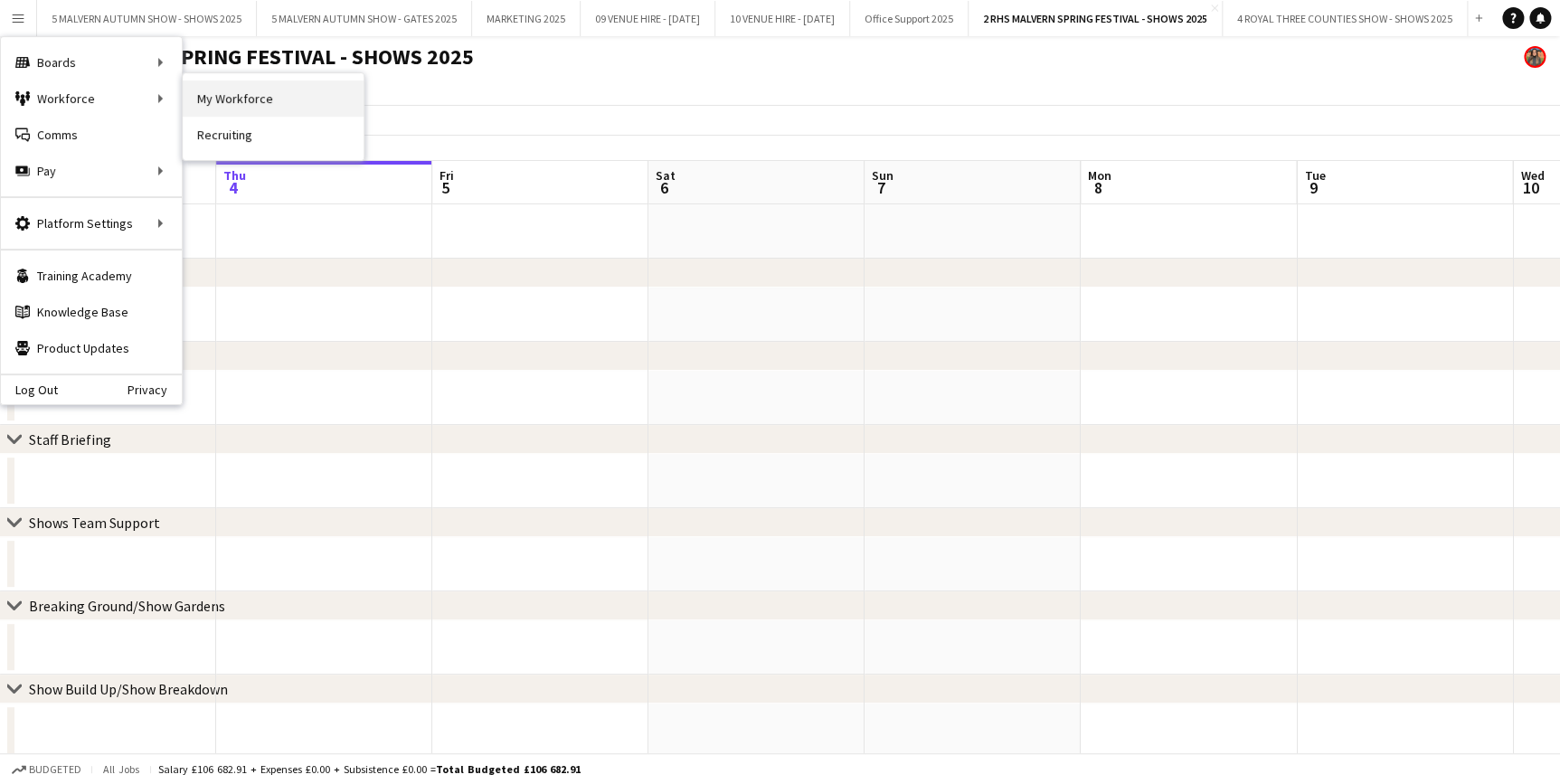
click at [198, 106] on link "My Workforce" at bounding box center [273, 98] width 180 height 36
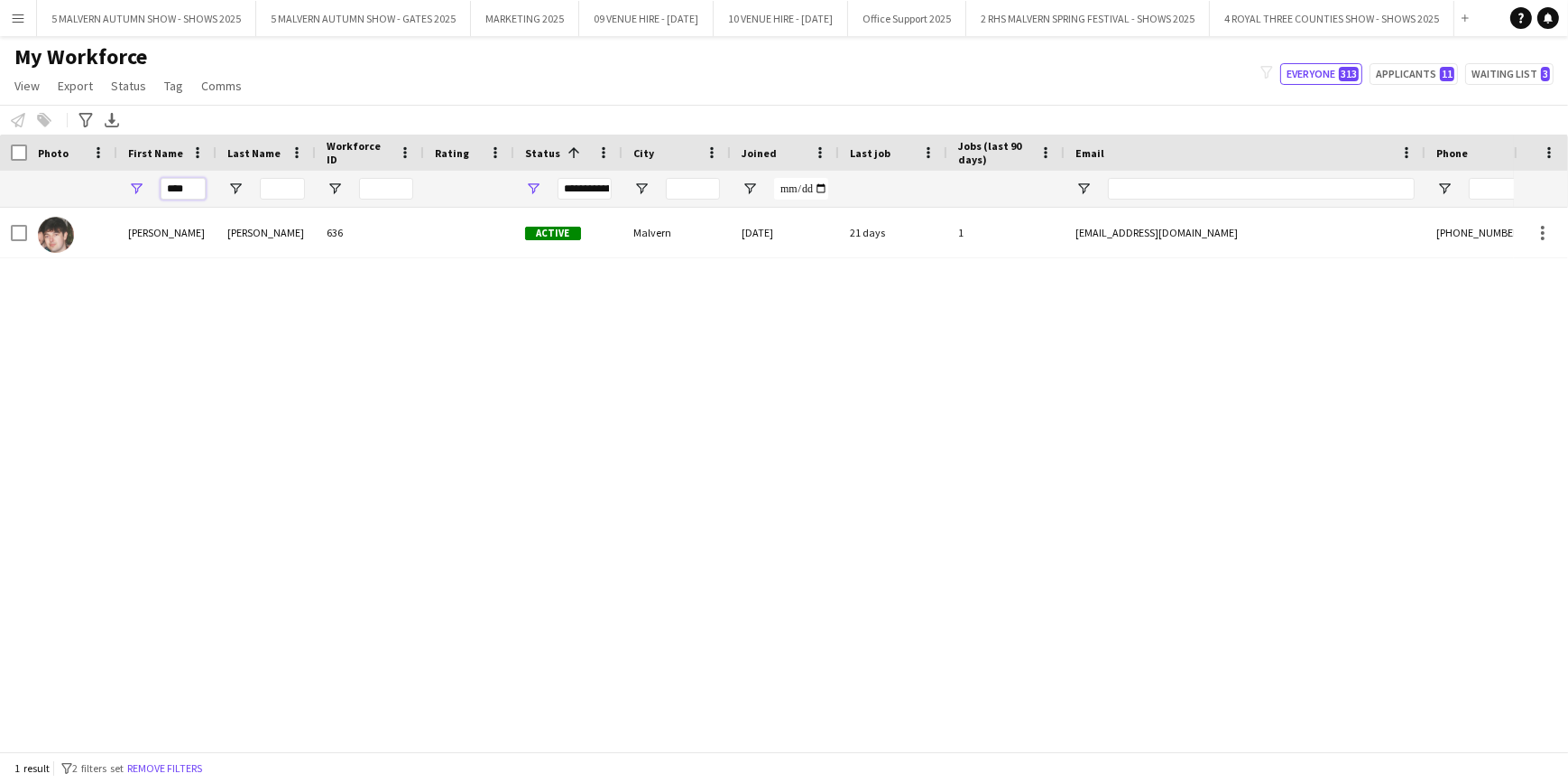
click at [175, 188] on input "****" at bounding box center [183, 189] width 46 height 22
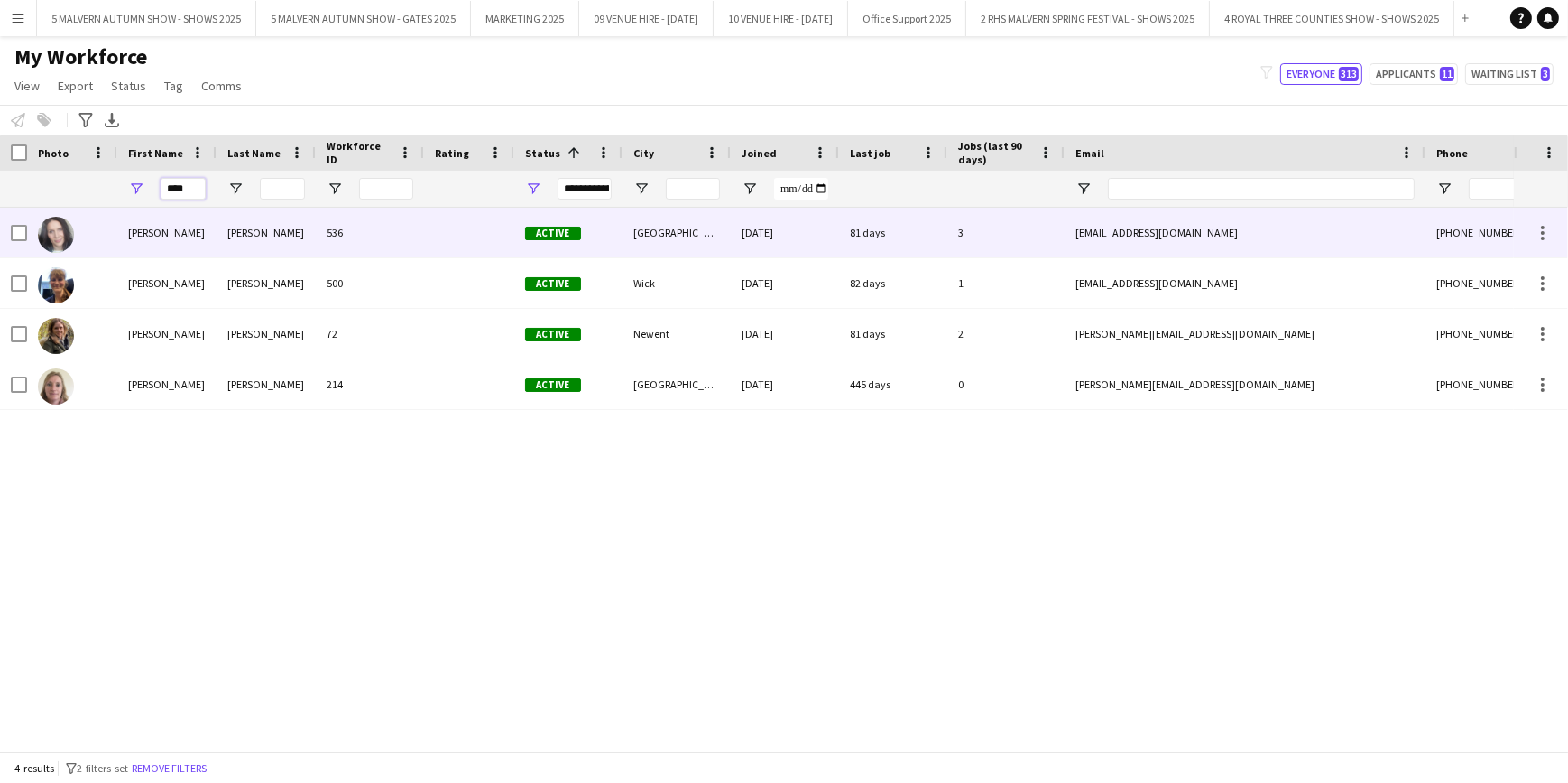
type input "****"
click at [1019, 239] on div "3" at bounding box center [1006, 233] width 118 height 49
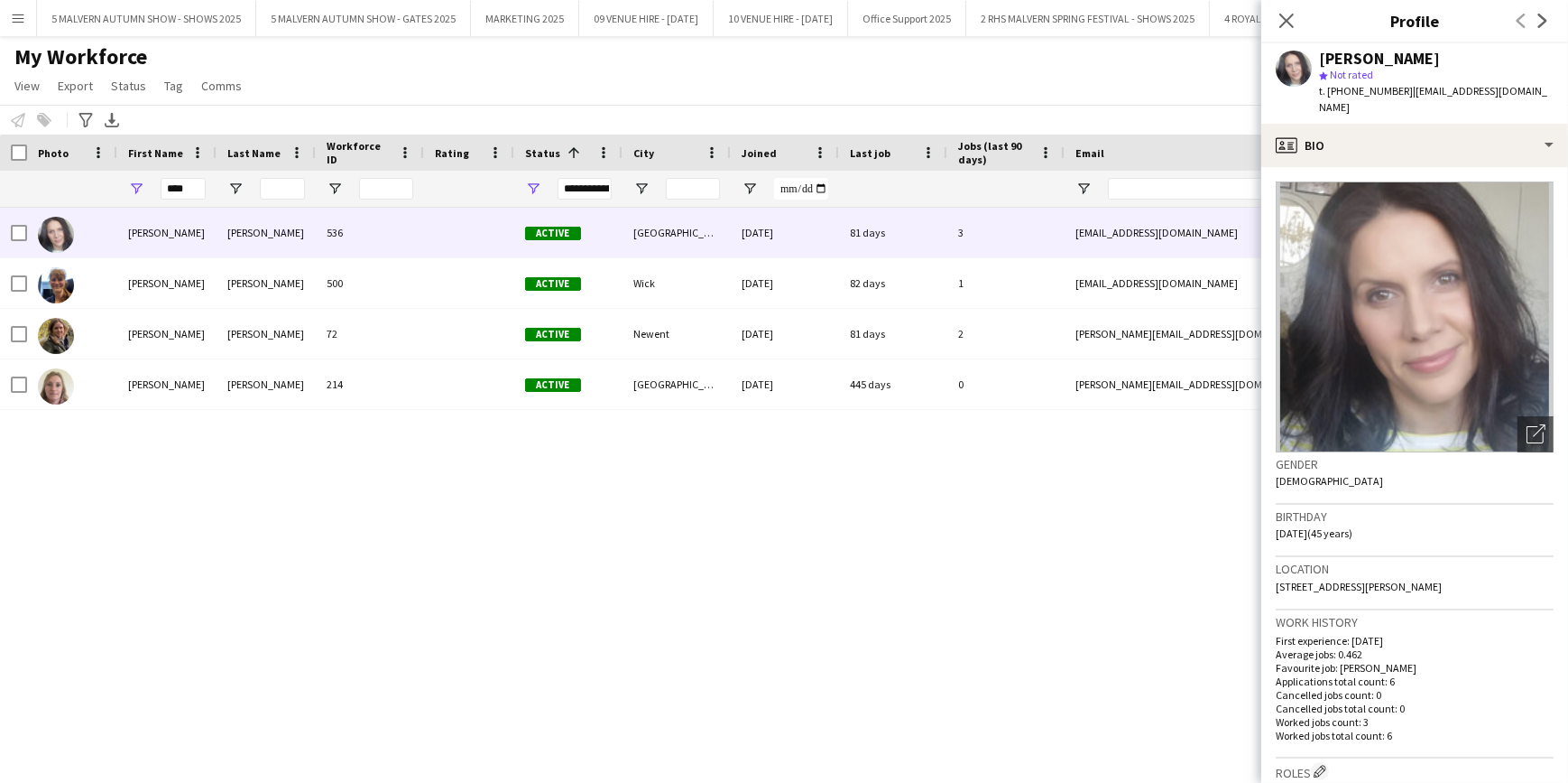
click at [1043, 598] on div "Sara Saunders 536 Active Worcester 24-05-2024 81 days 3 sarasaunders18@icloud.c…" at bounding box center [757, 473] width 1515 height 531
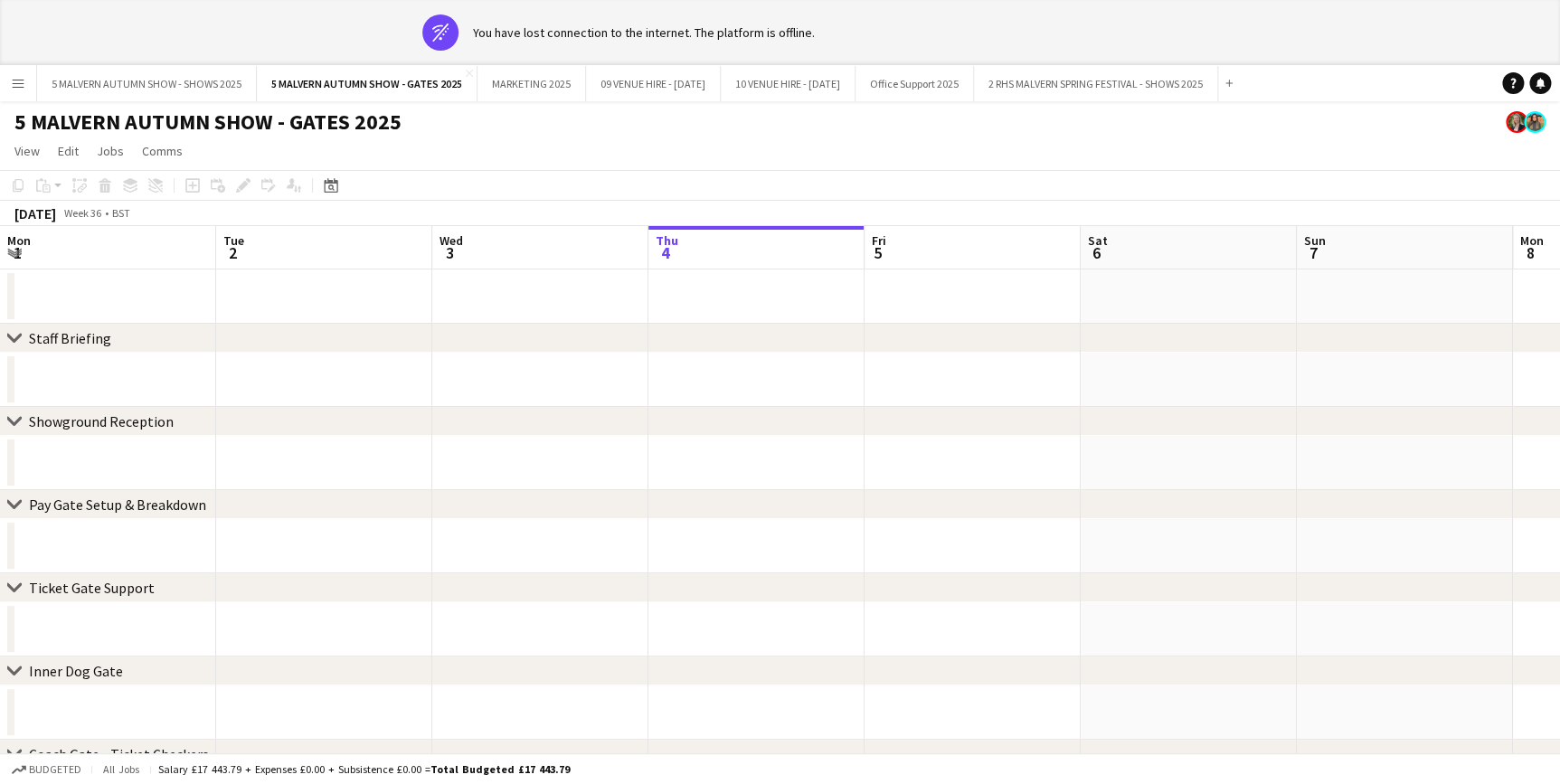
scroll to position [0, 432]
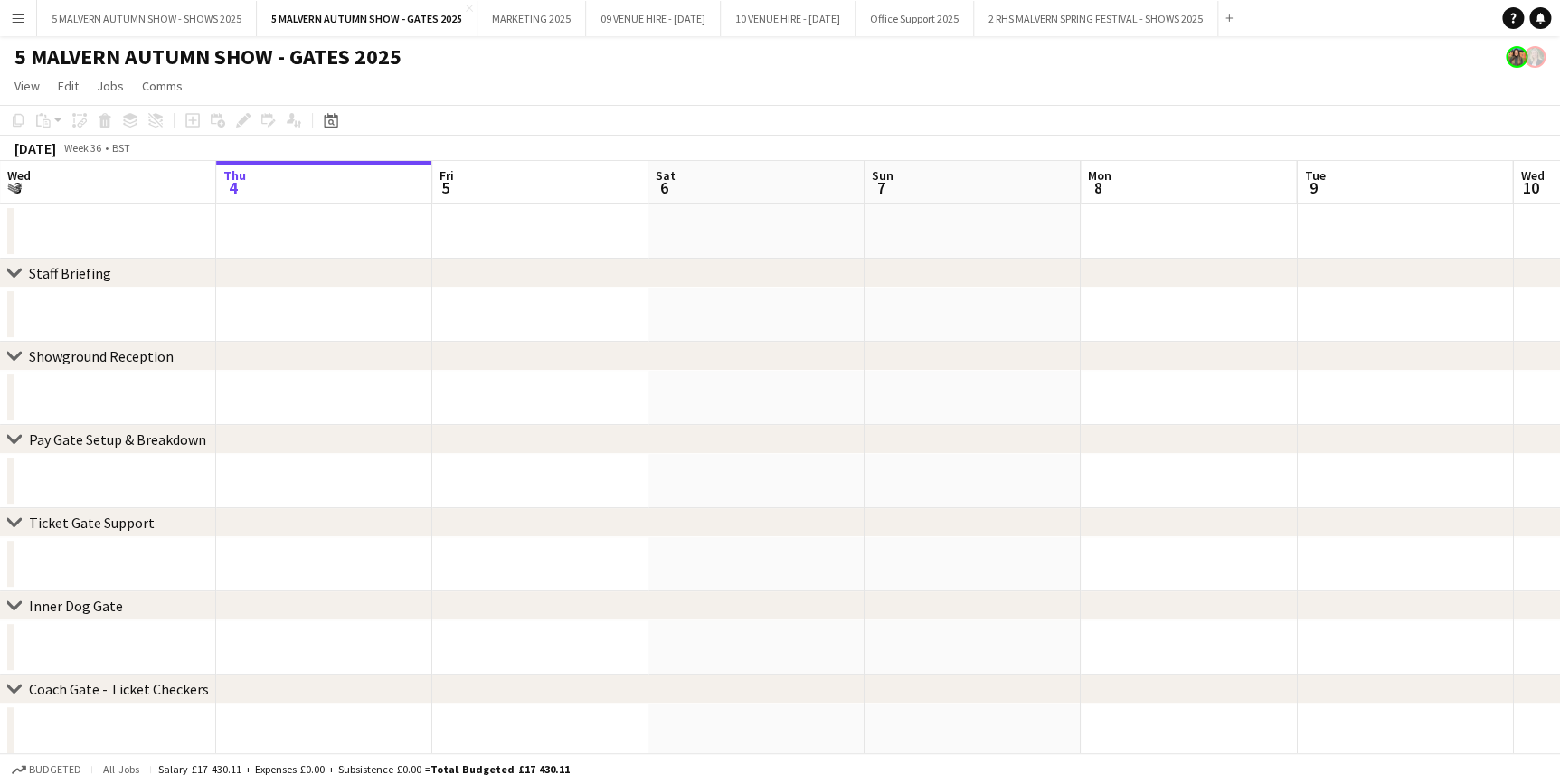
click at [2, 13] on button "Menu" at bounding box center [18, 18] width 36 height 36
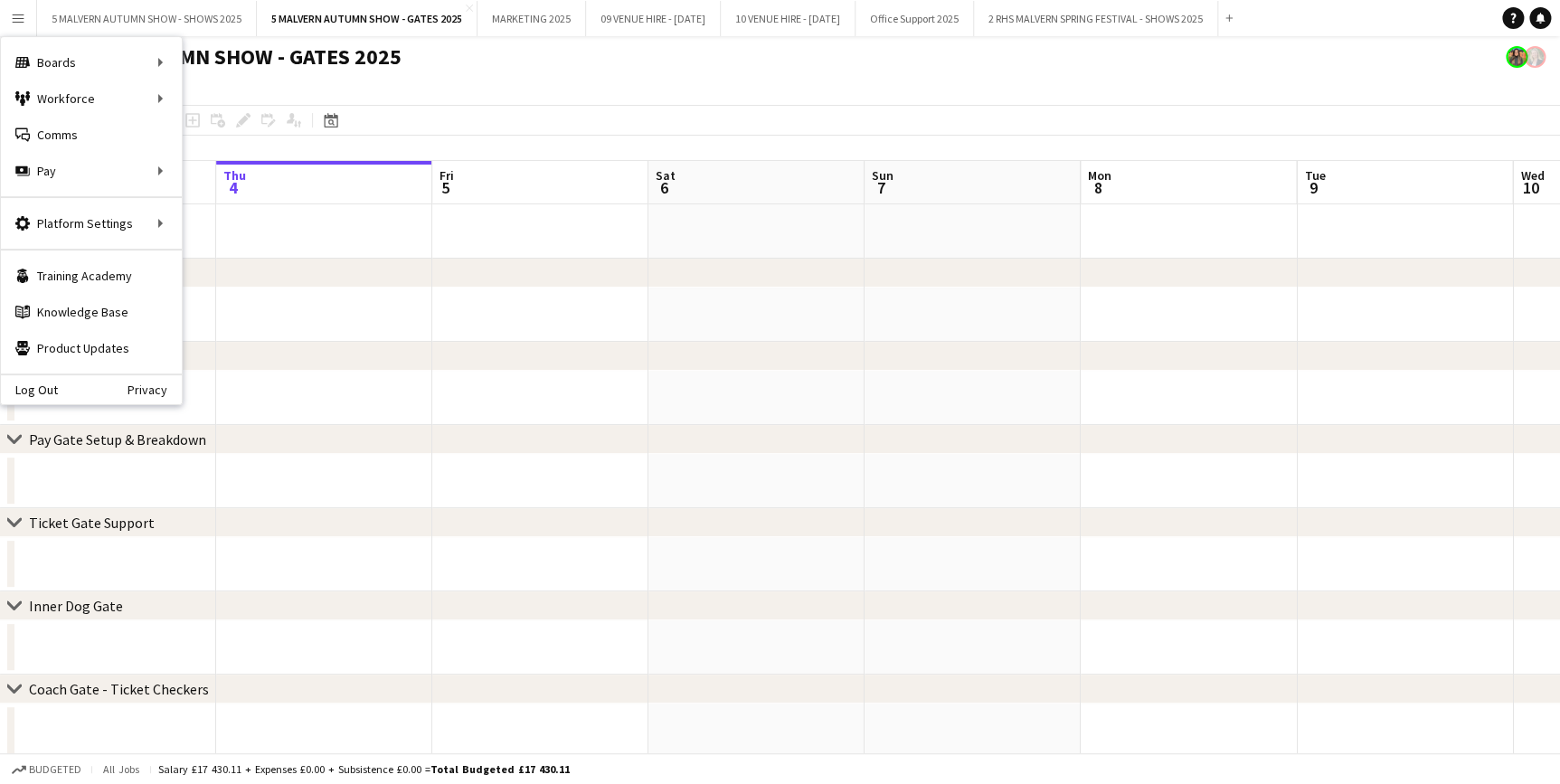
click at [575, 153] on div "September 2025 Week 36 • BST" at bounding box center [780, 149] width 1560 height 26
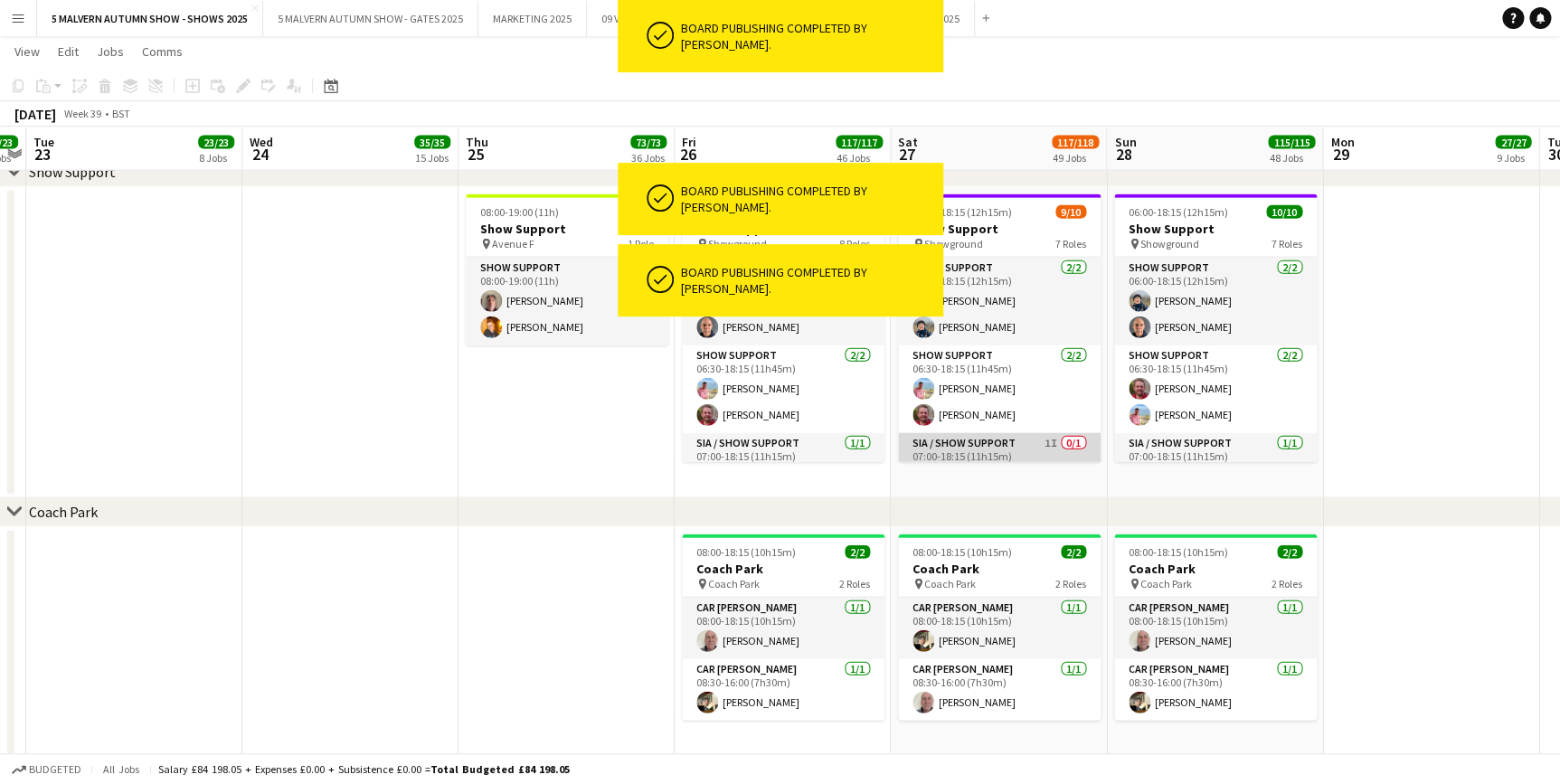
scroll to position [81, 0]
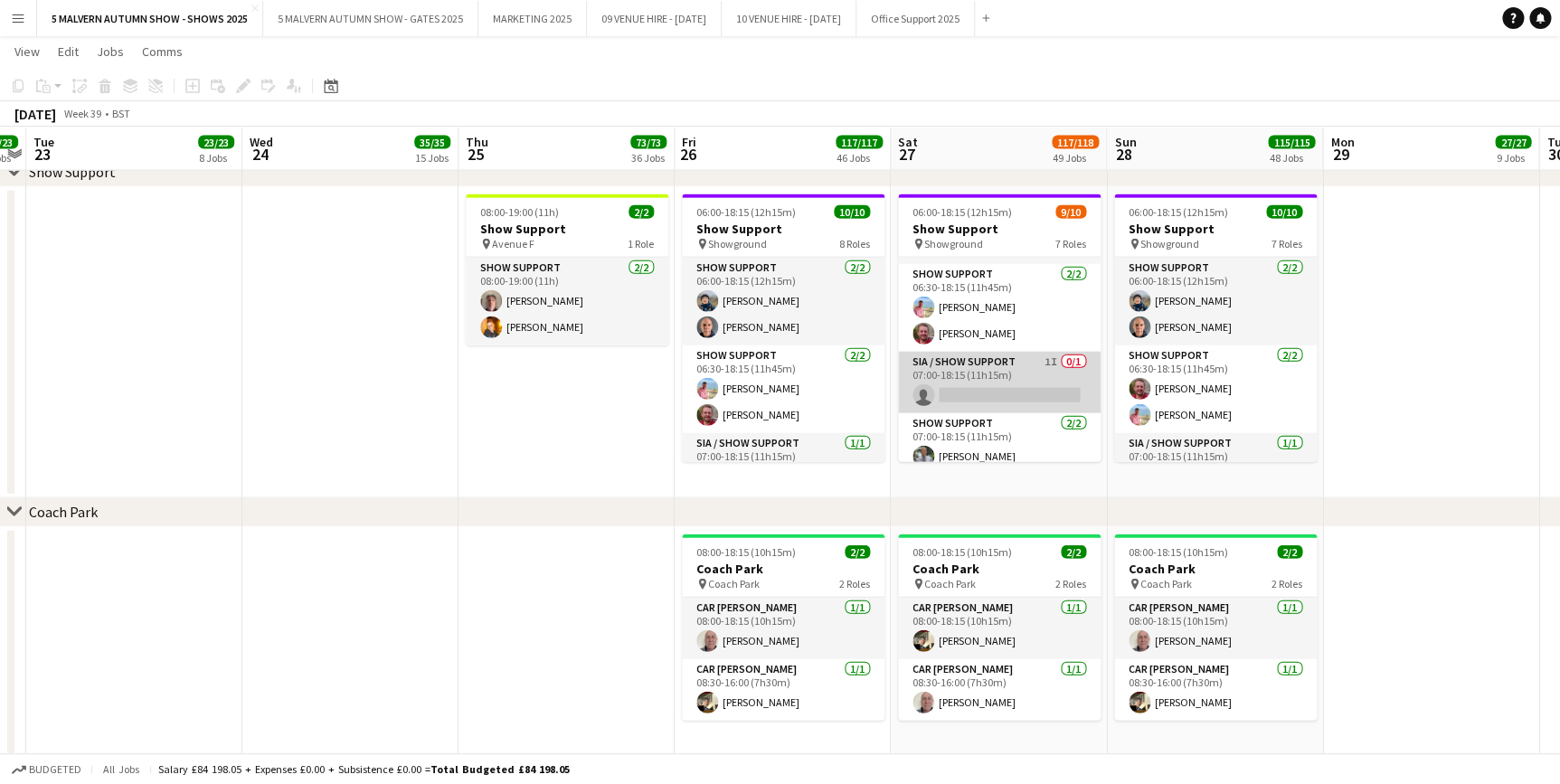
click at [1032, 370] on app-card-role "SIA / Show Support 1I 0/1 07:00-18:15 (11h15m) single-neutral-actions" at bounding box center [1000, 383] width 202 height 61
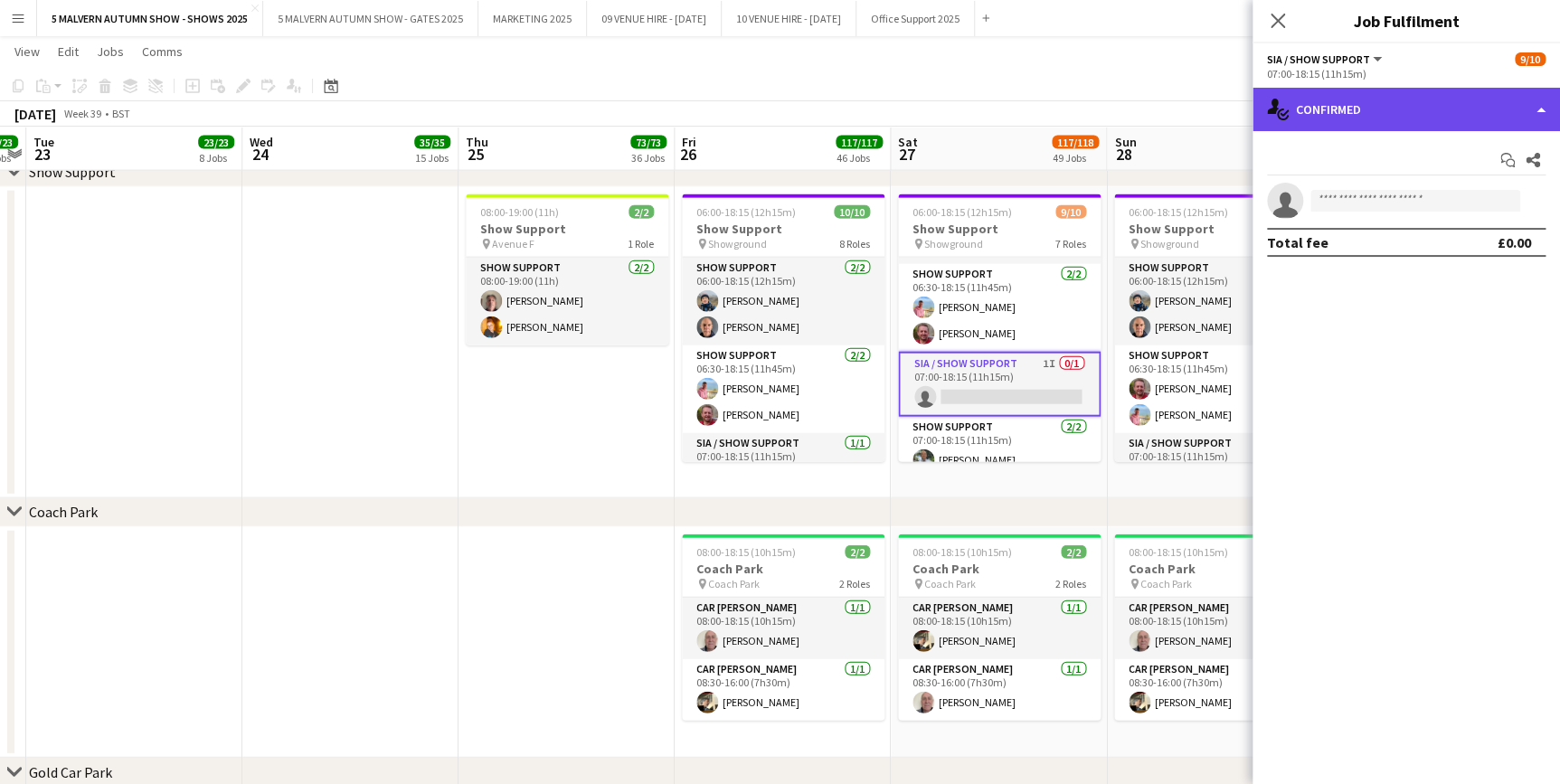
click at [1466, 99] on div "single-neutral-actions-check-2 Confirmed" at bounding box center [1406, 109] width 307 height 44
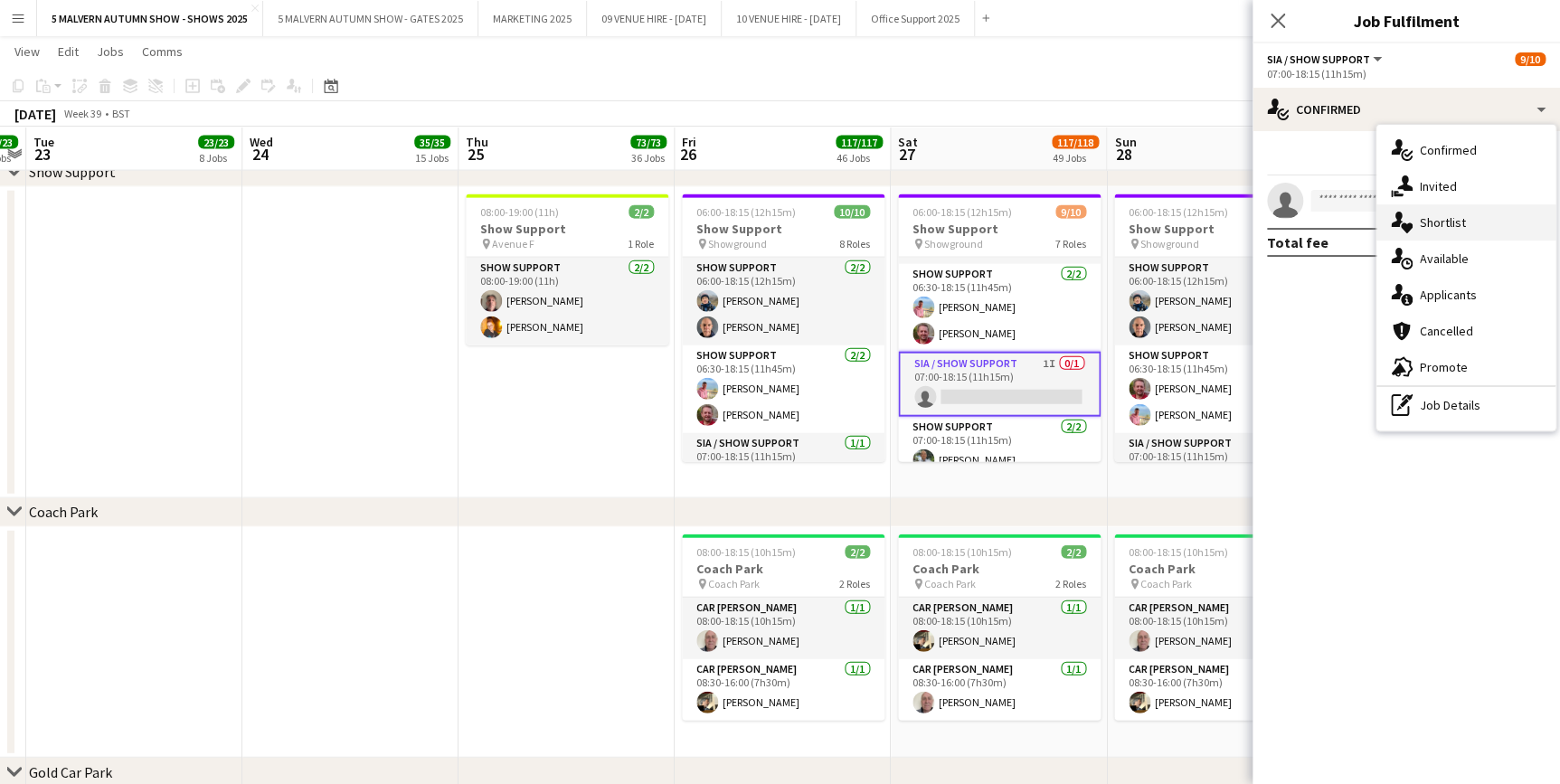
click at [1450, 205] on div "single-neutral-actions-heart Shortlist" at bounding box center [1466, 222] width 180 height 36
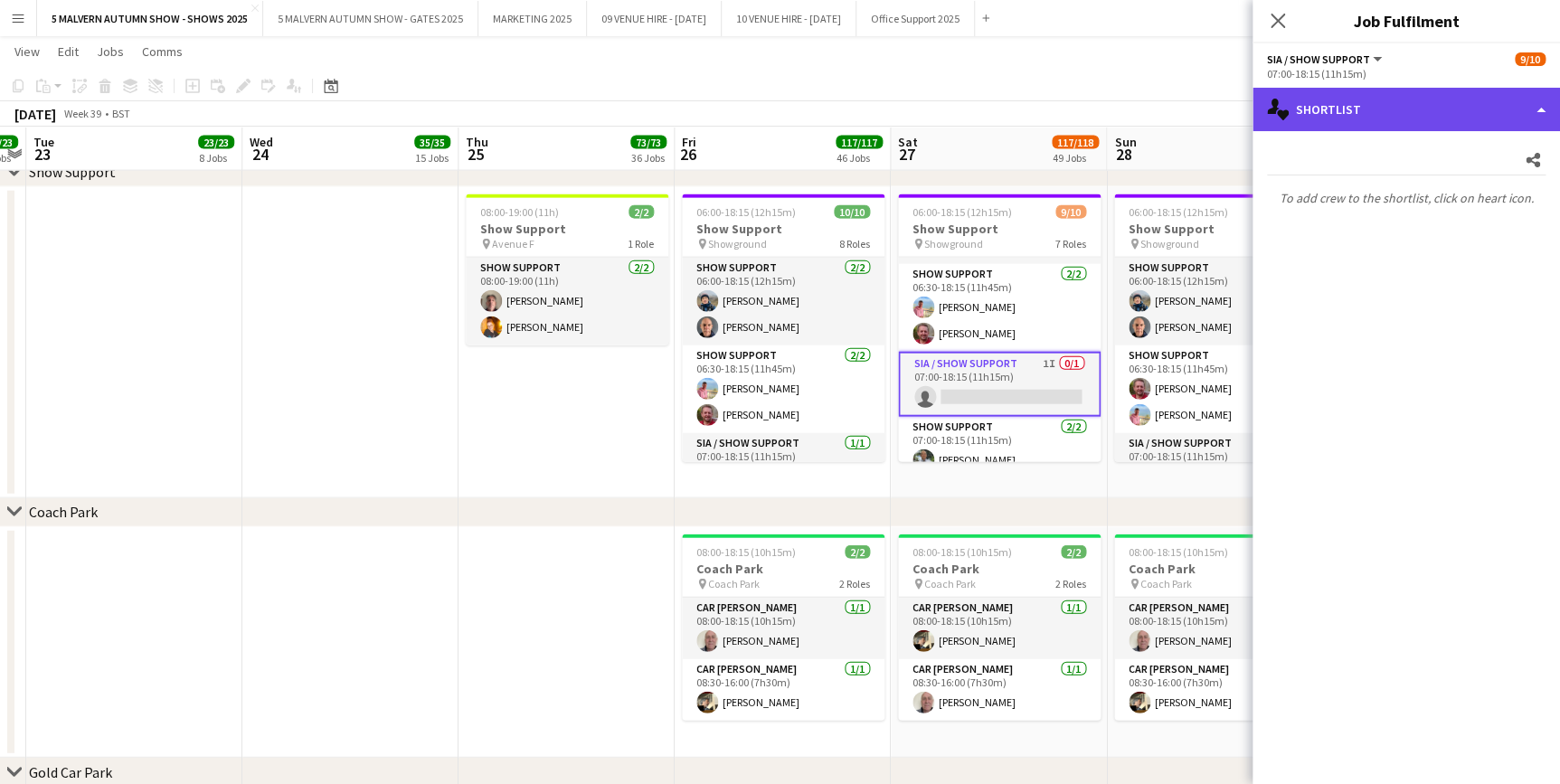
click at [1380, 123] on div "single-neutral-actions-heart Shortlist" at bounding box center [1406, 109] width 307 height 44
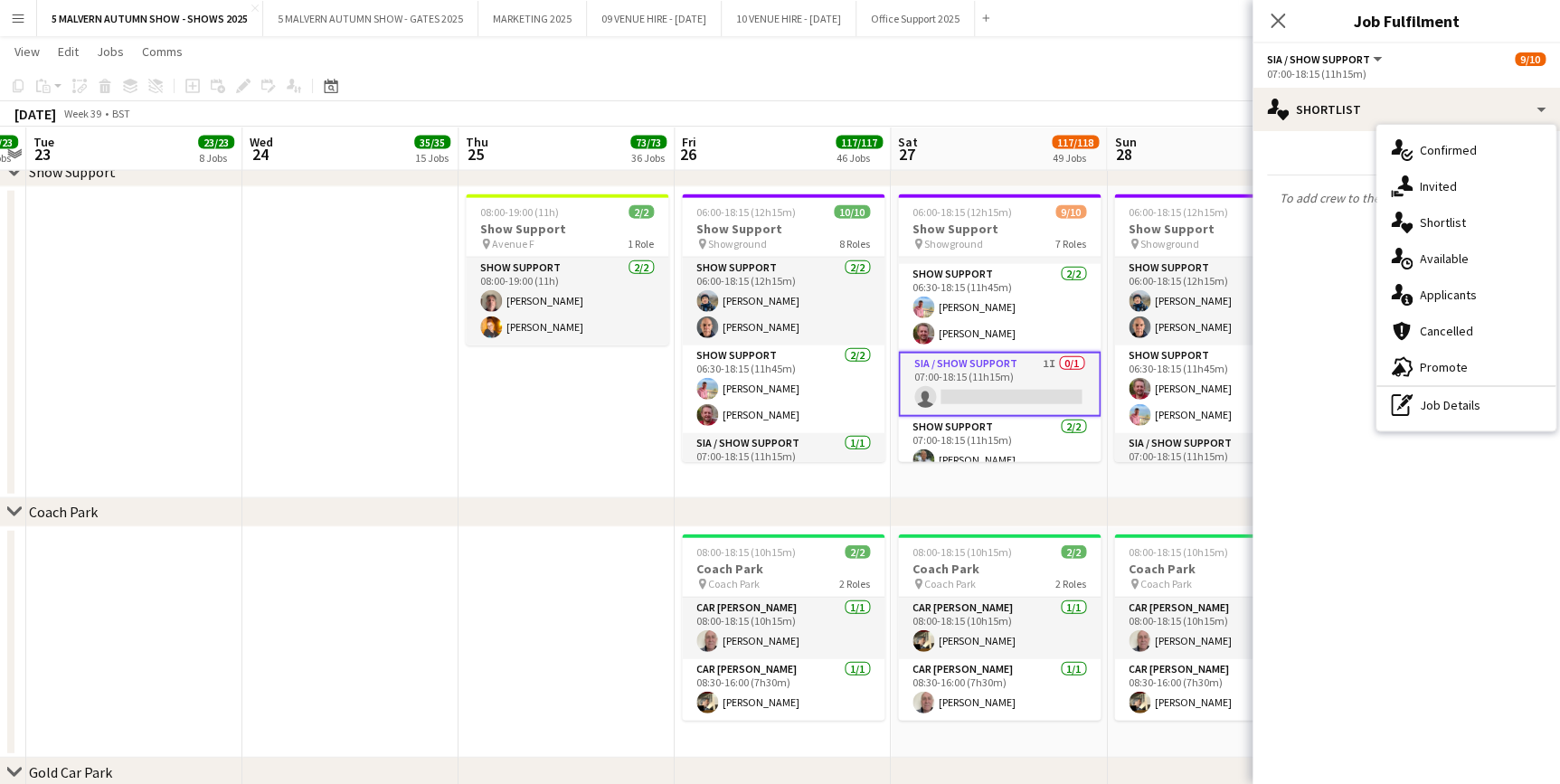
click at [1426, 197] on div "single-neutral-actions-share-1 Invited" at bounding box center [1466, 186] width 180 height 36
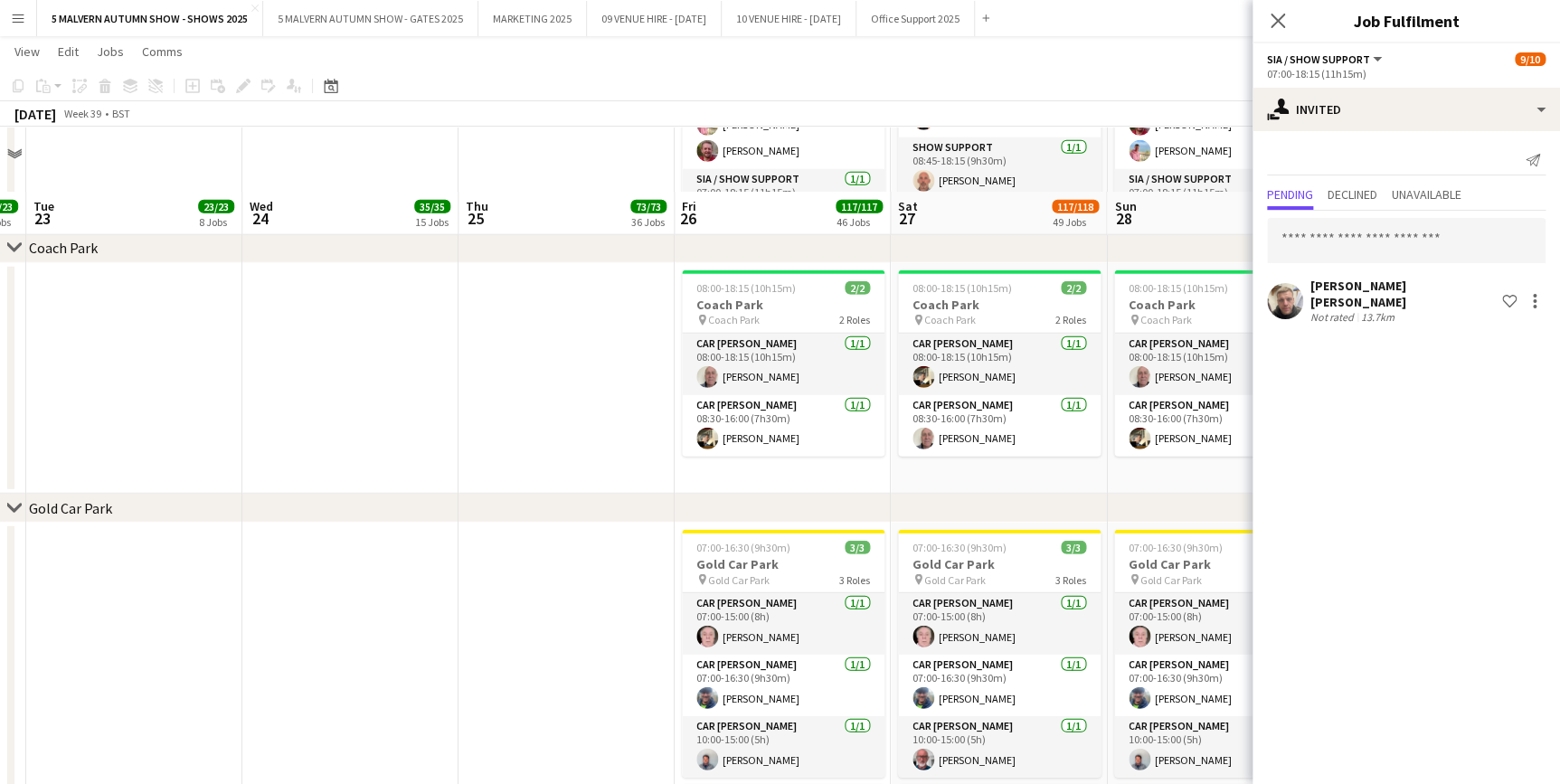
scroll to position [9192, 0]
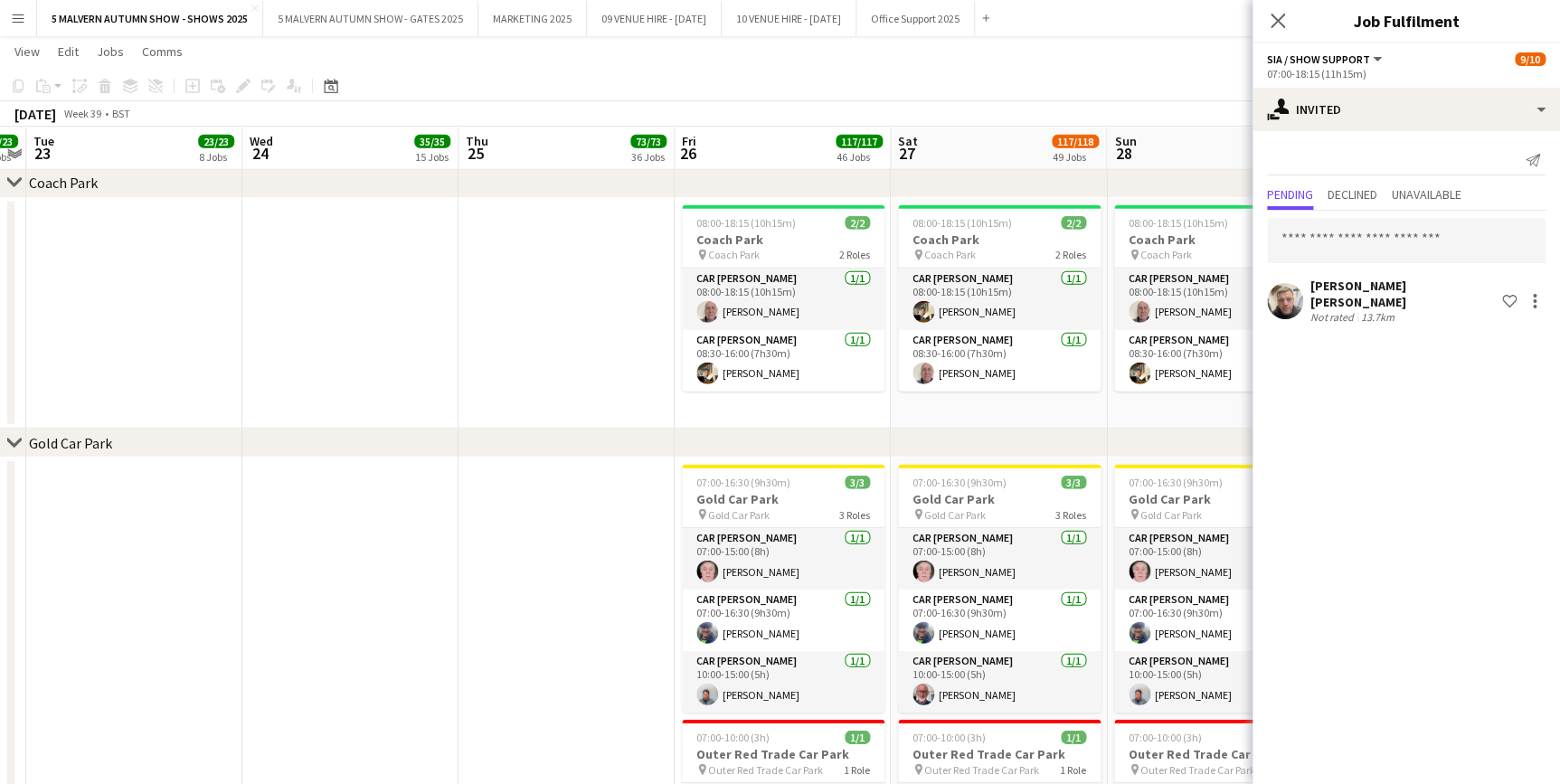
click at [512, 409] on app-date-cell at bounding box center [566, 314] width 216 height 232
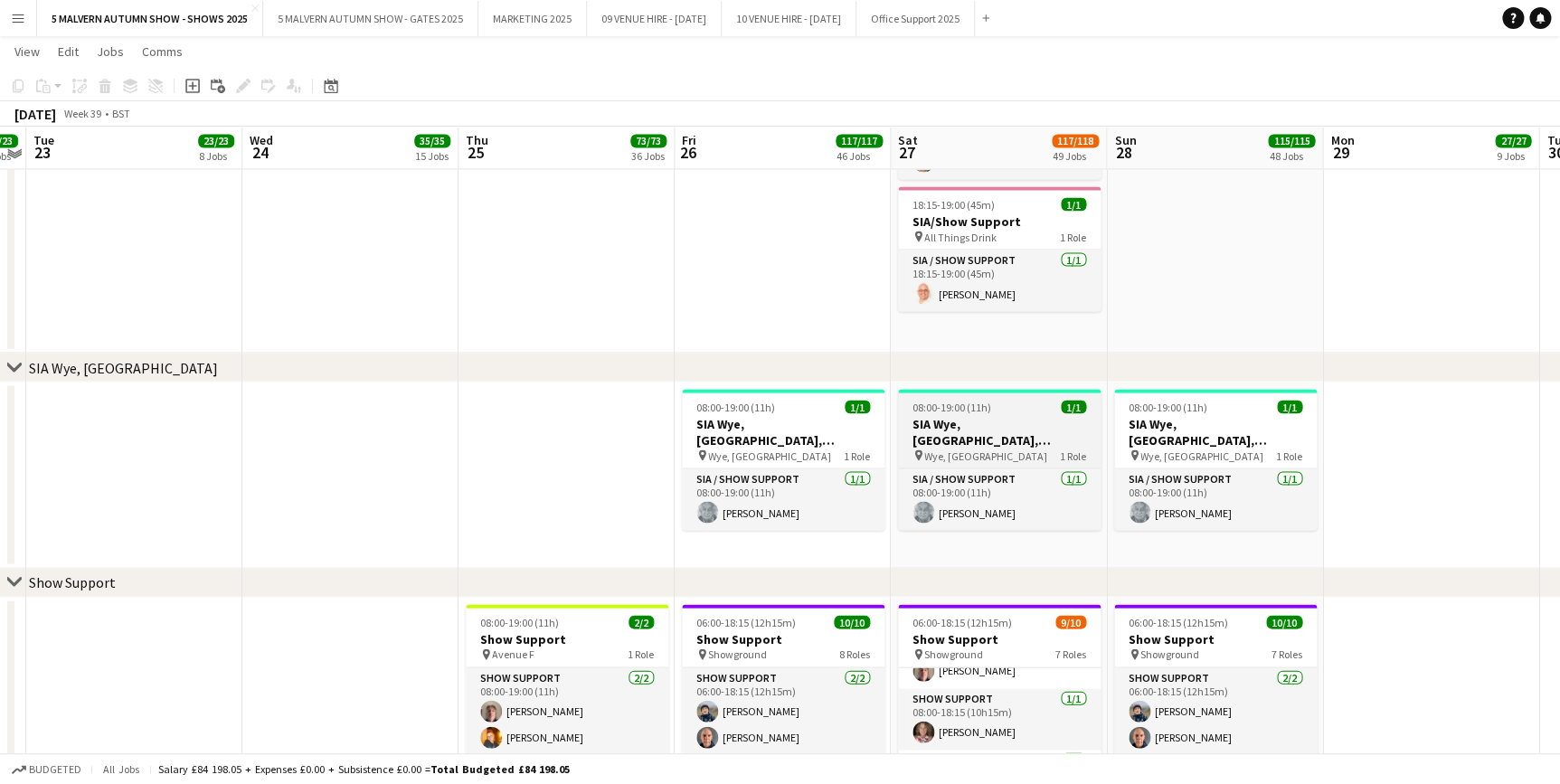
scroll to position [8452, 0]
click at [432, 1] on button "5 MALVERN AUTUMN SHOW - GATES 2025 Close" at bounding box center [370, 19] width 215 height 36
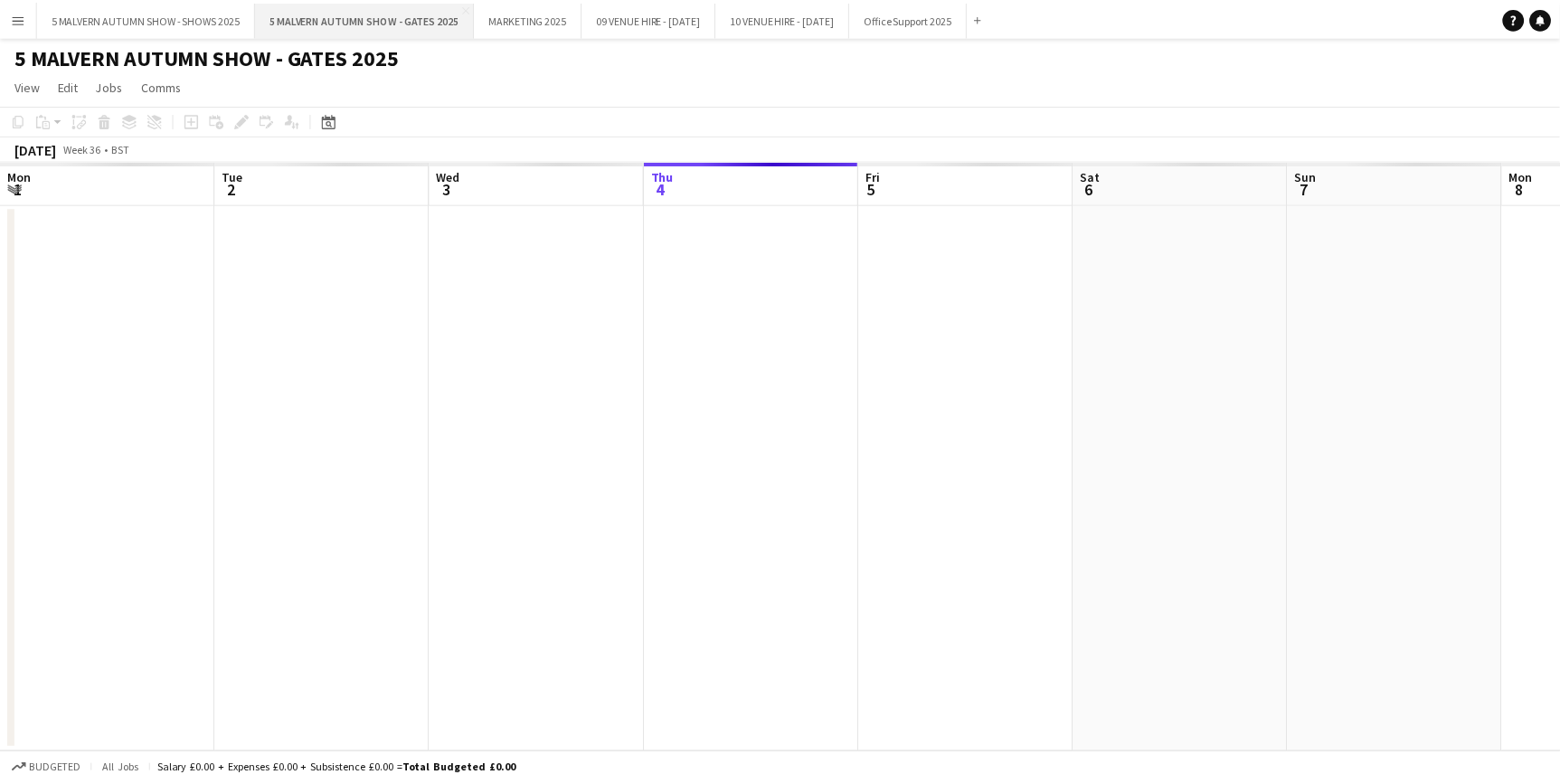
scroll to position [0, 432]
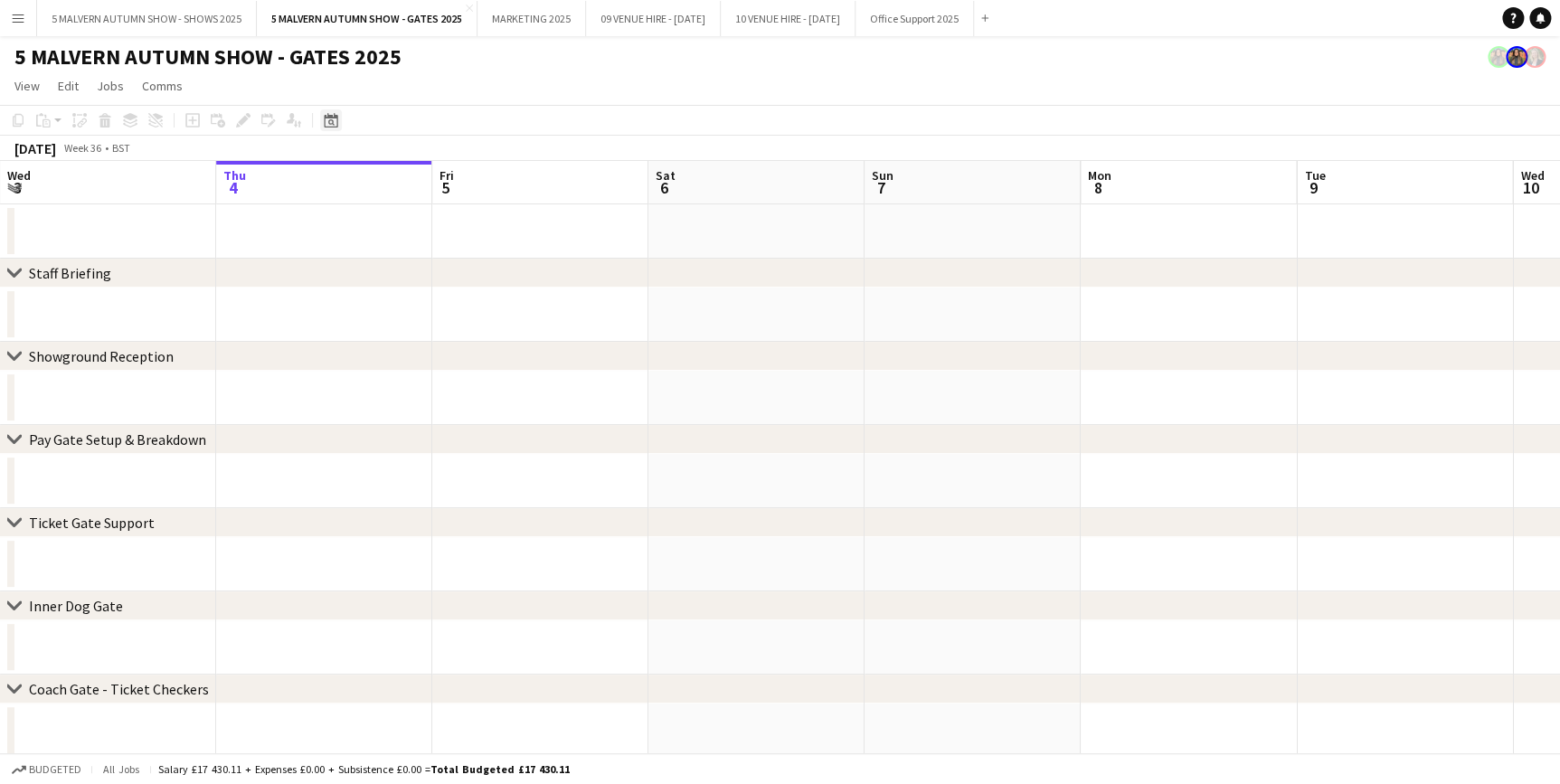
click at [328, 114] on icon "Date picker" at bounding box center [331, 120] width 15 height 15
click at [422, 347] on span "26" at bounding box center [429, 346] width 22 height 22
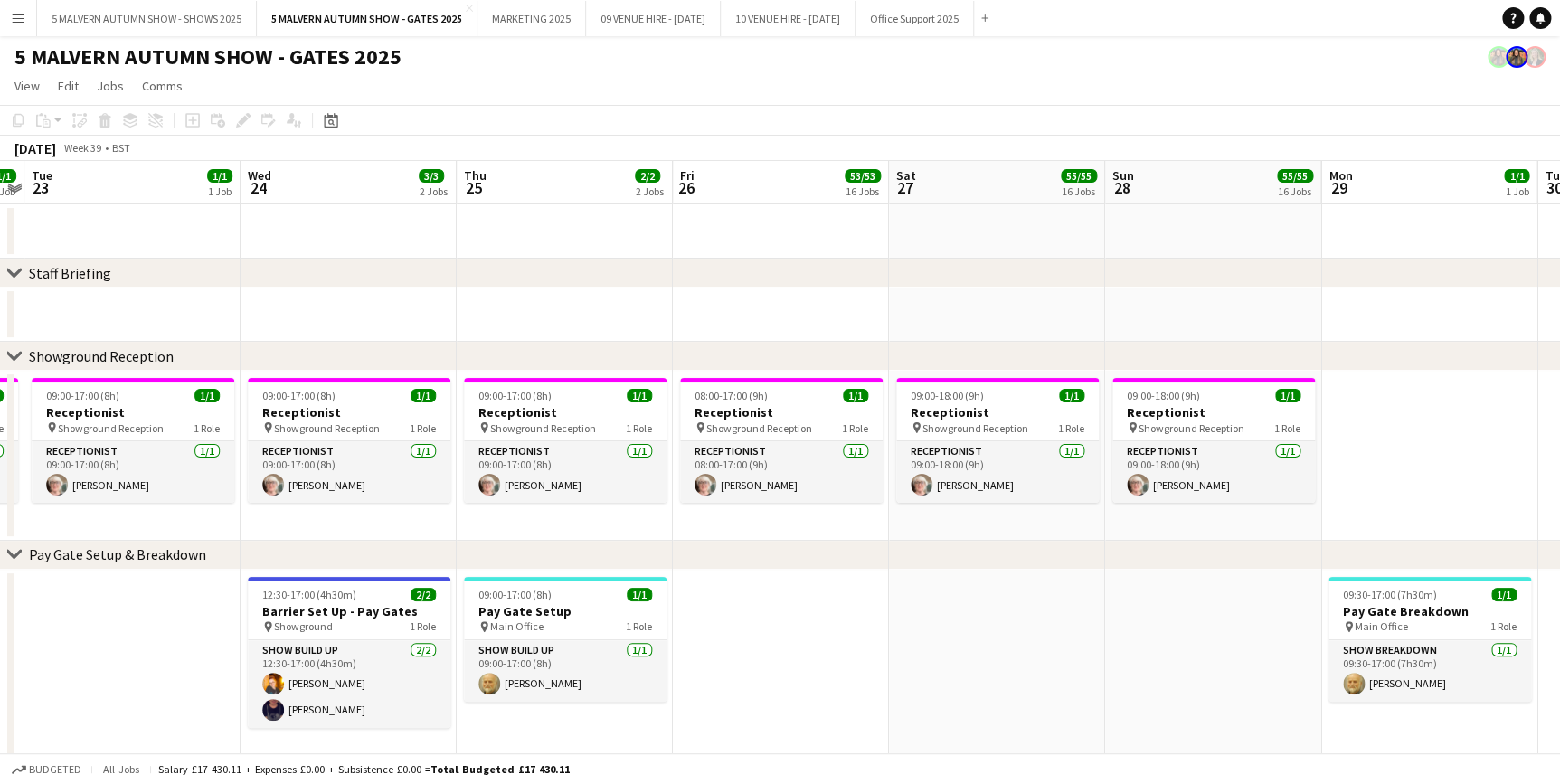
drag, startPoint x: 239, startPoint y: 183, endPoint x: 452, endPoint y: 182, distance: 213.0
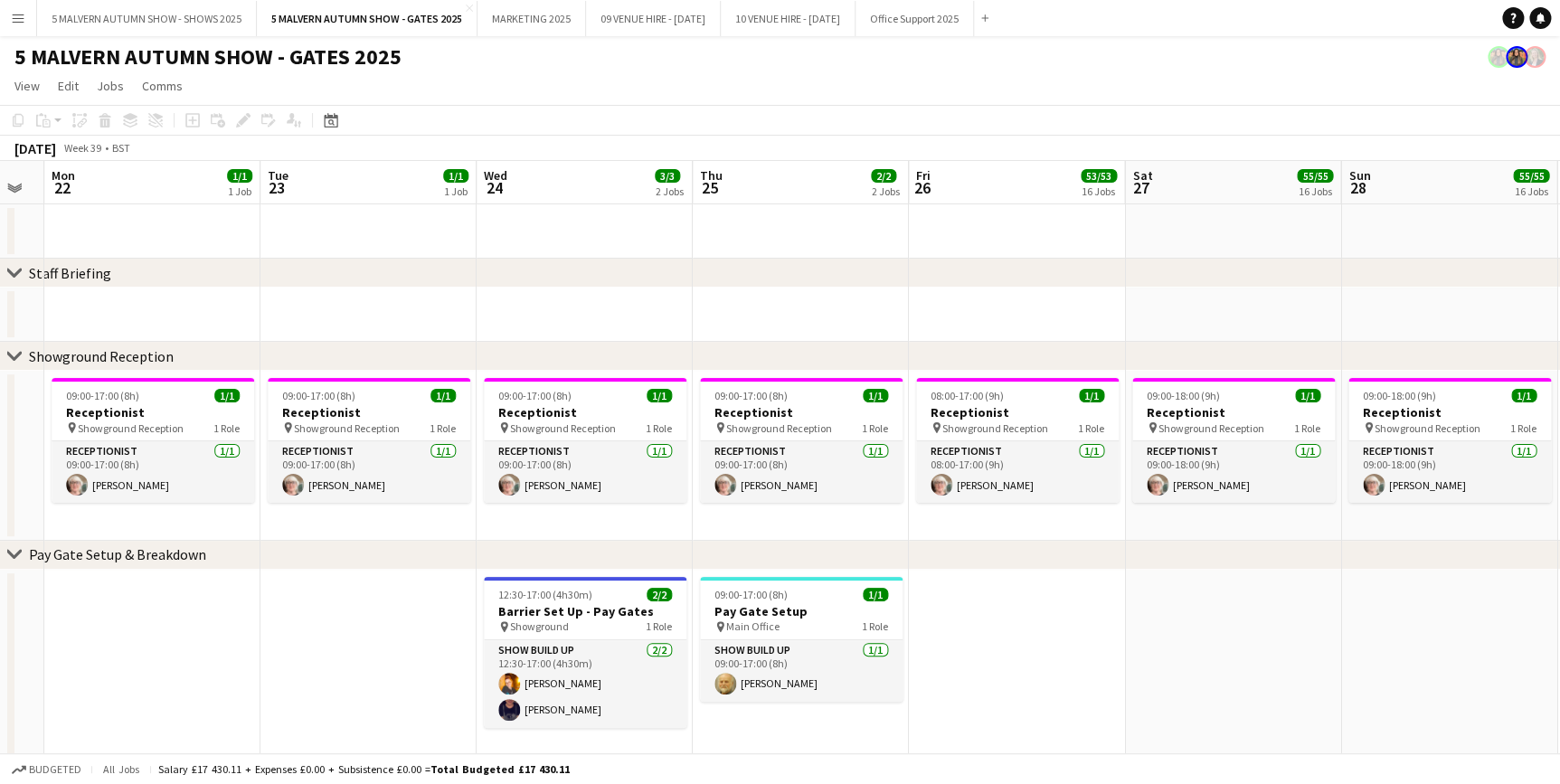
scroll to position [0, 664]
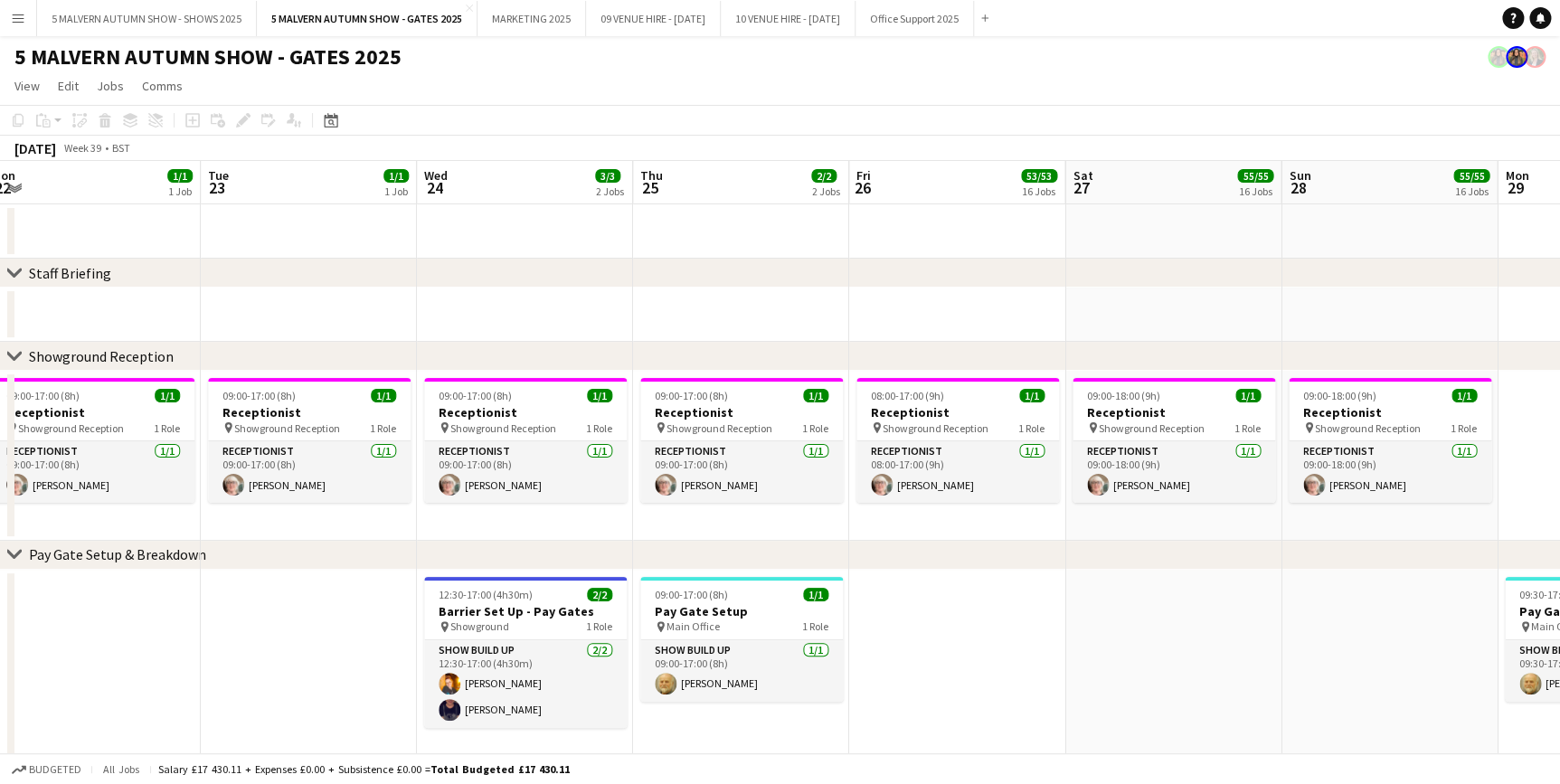
drag, startPoint x: 287, startPoint y: 180, endPoint x: 463, endPoint y: 208, distance: 178.2
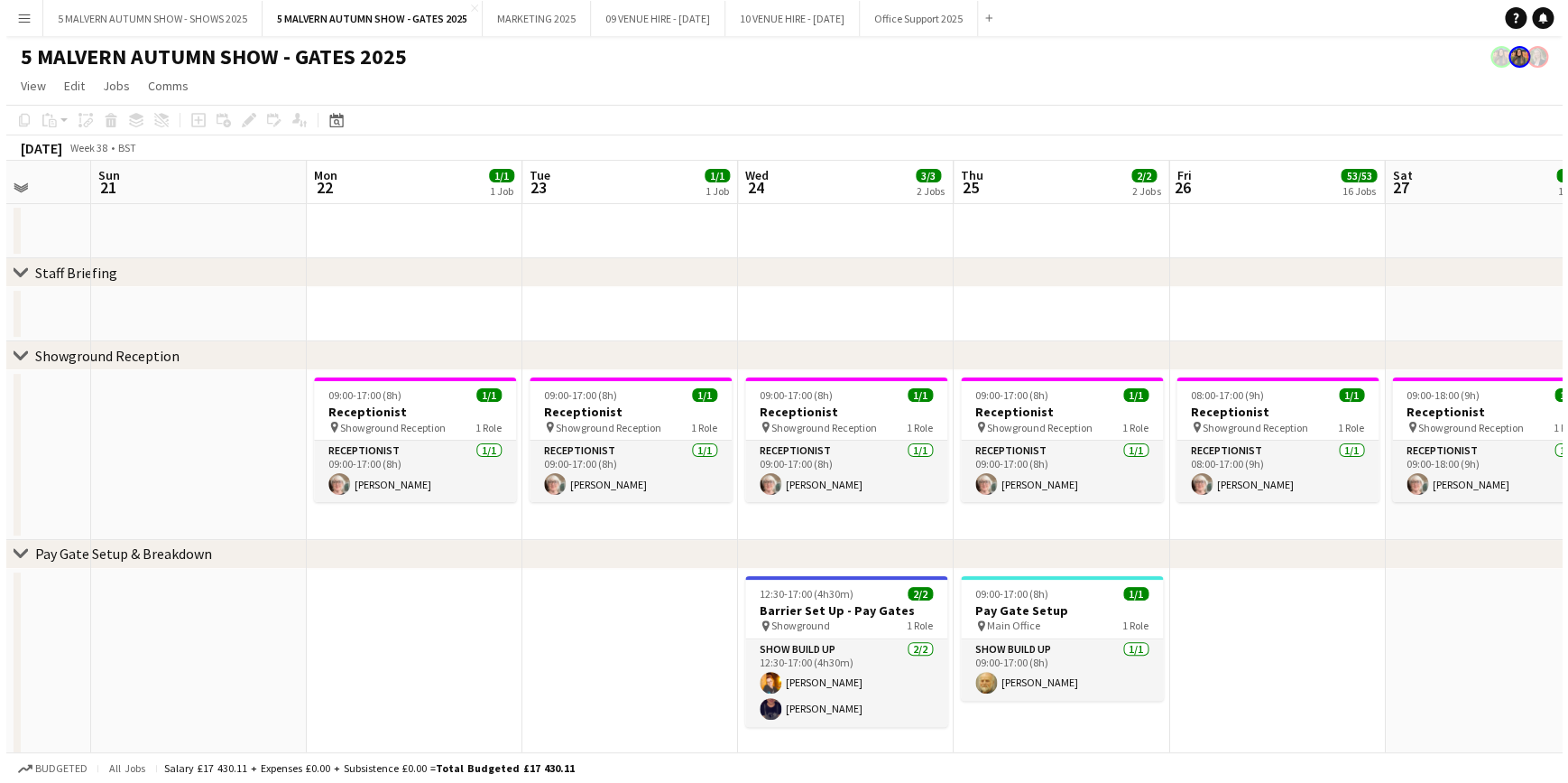
scroll to position [0, 812]
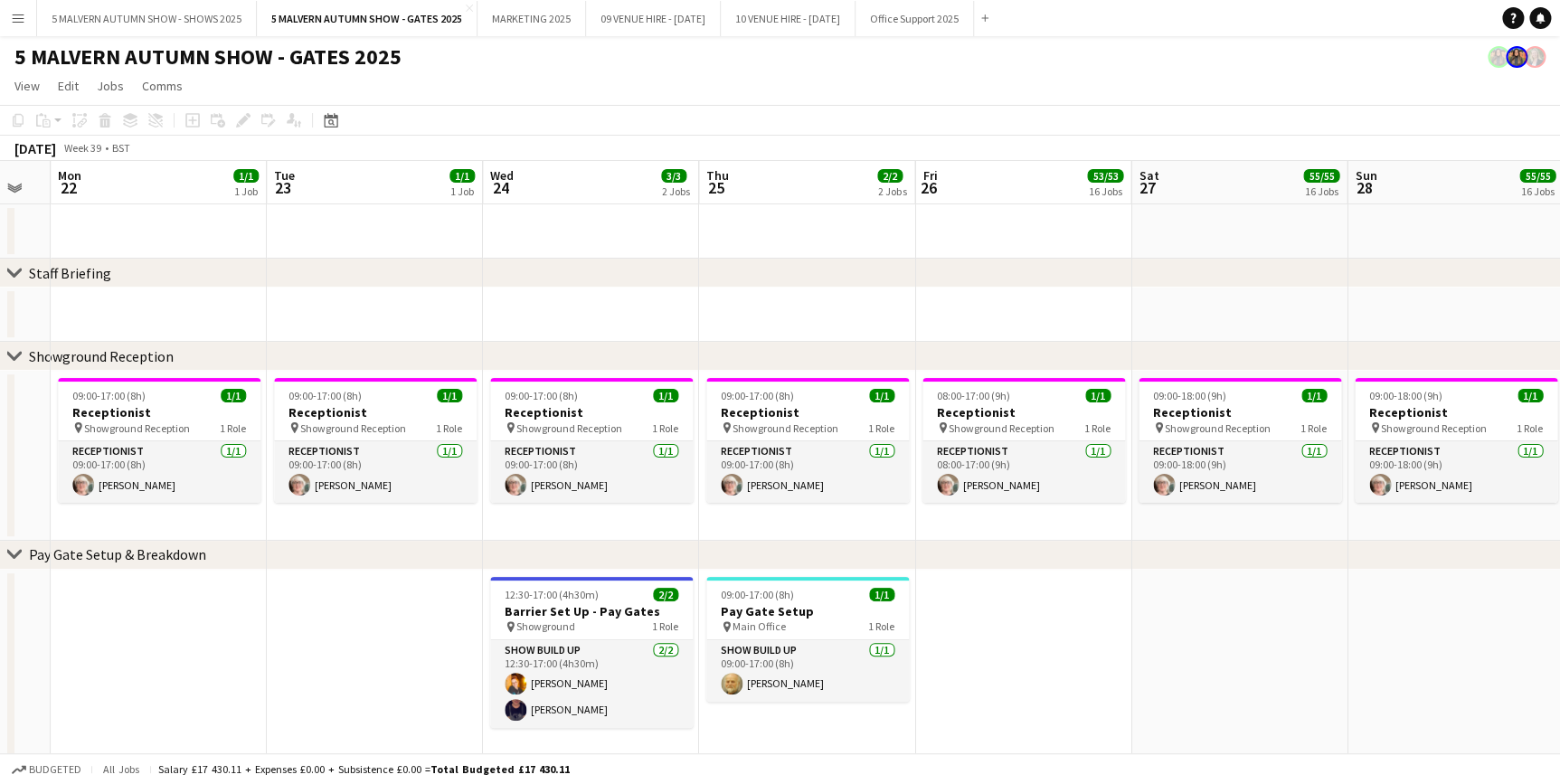
drag, startPoint x: 471, startPoint y: 191, endPoint x: 349, endPoint y: 191, distance: 122.0
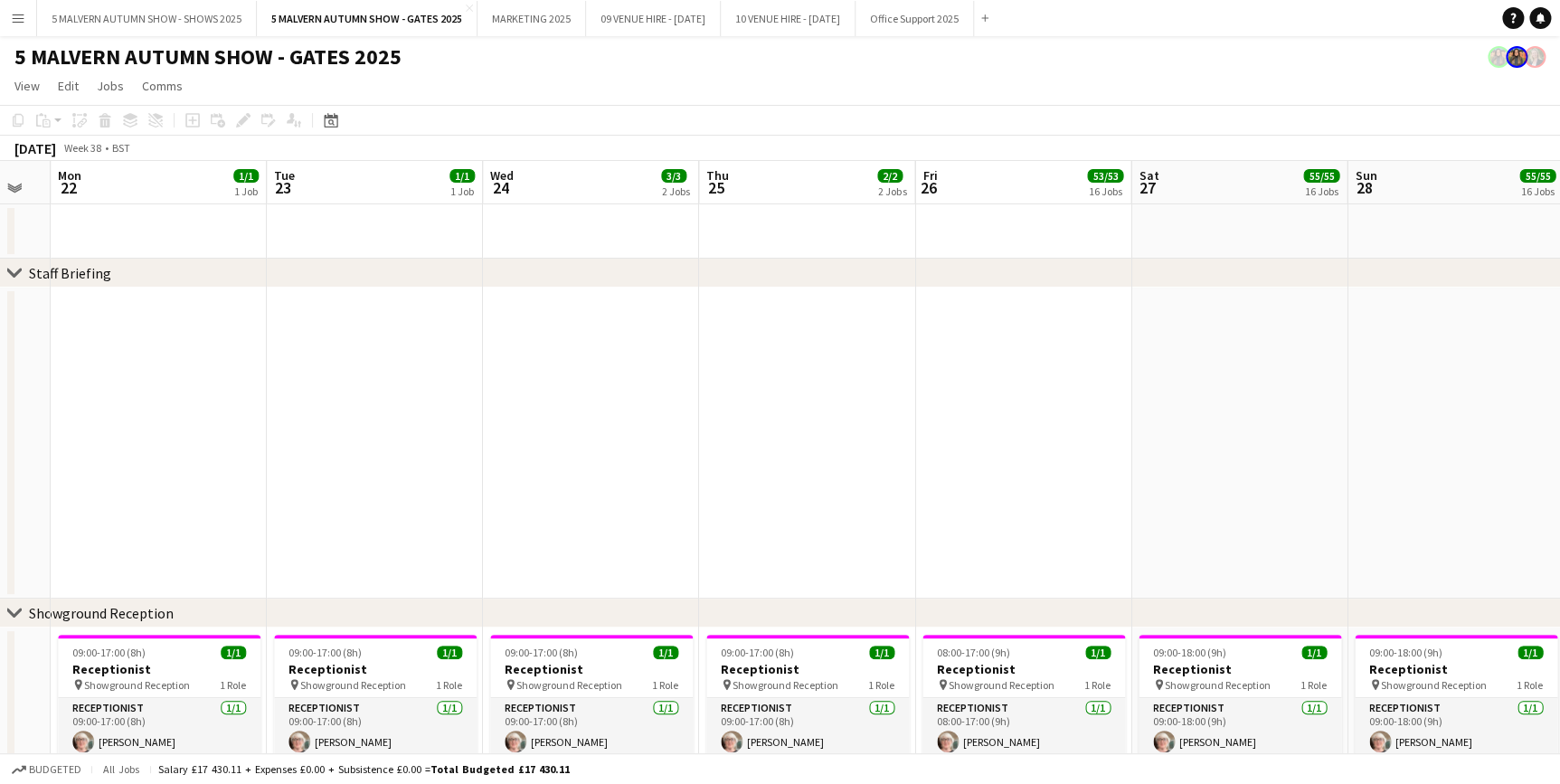
click at [7, 13] on button "Menu" at bounding box center [18, 18] width 36 height 36
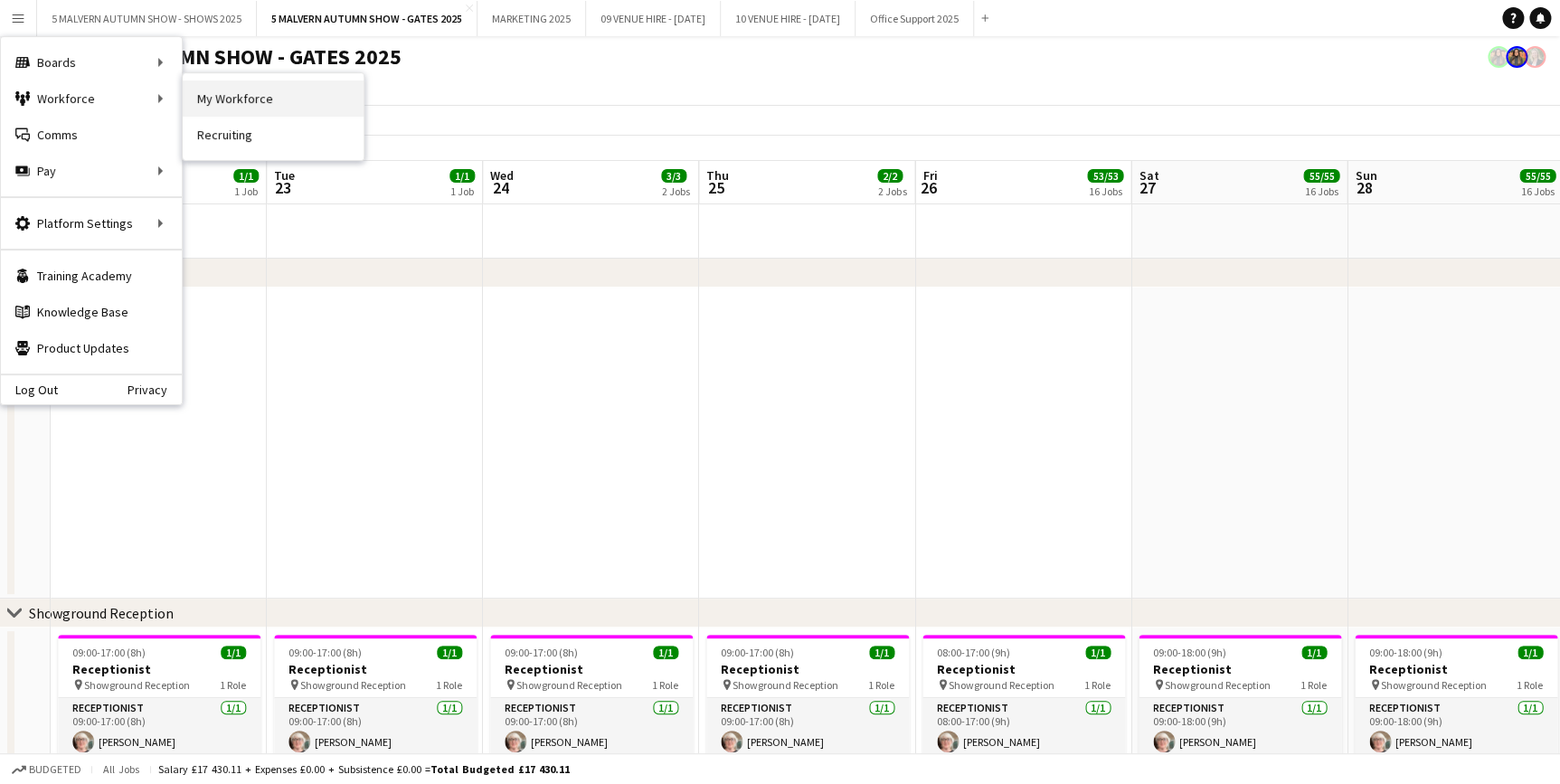
click at [269, 98] on link "My Workforce" at bounding box center [273, 98] width 180 height 36
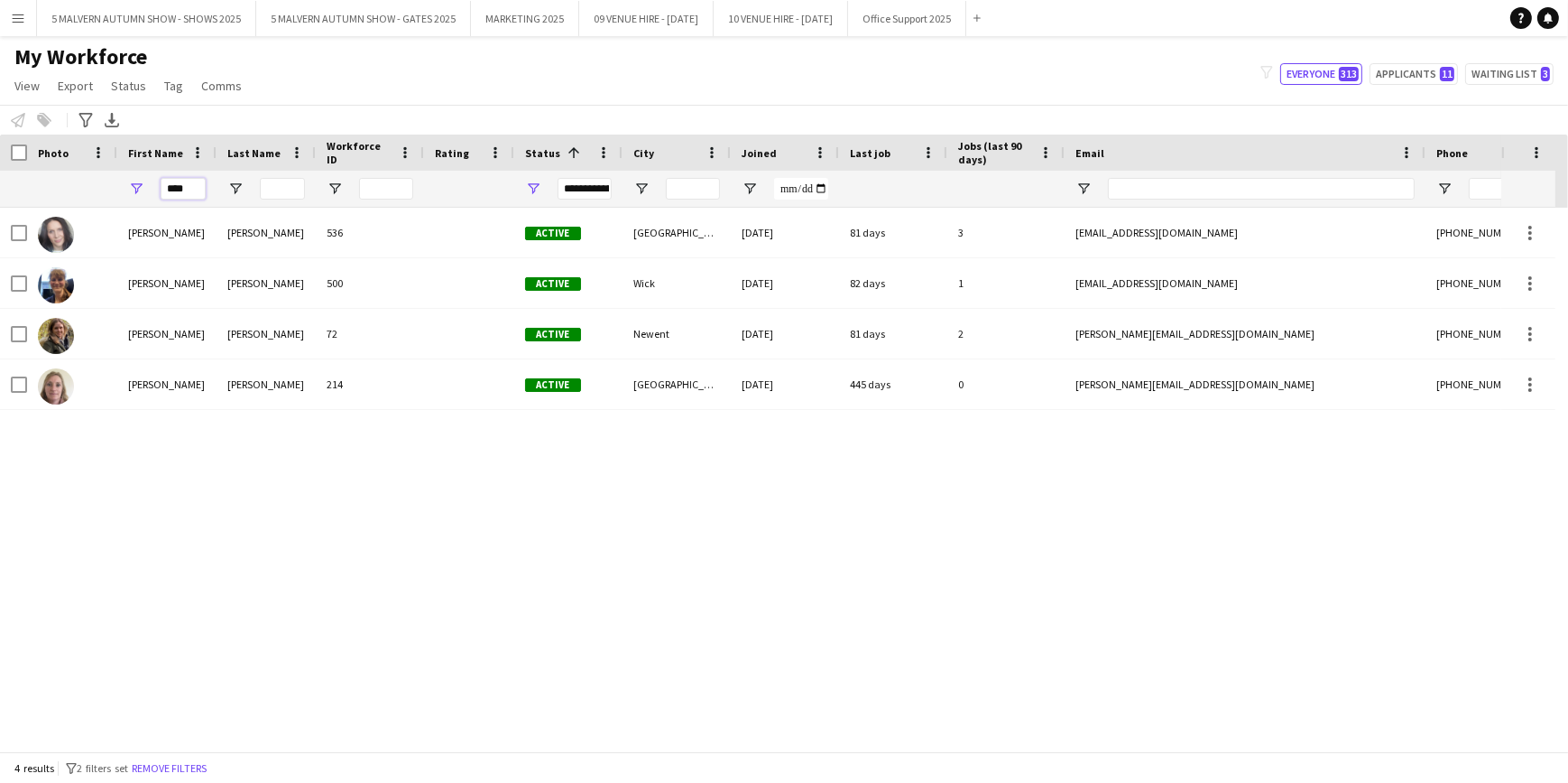
click at [202, 180] on input "****" at bounding box center [183, 189] width 46 height 22
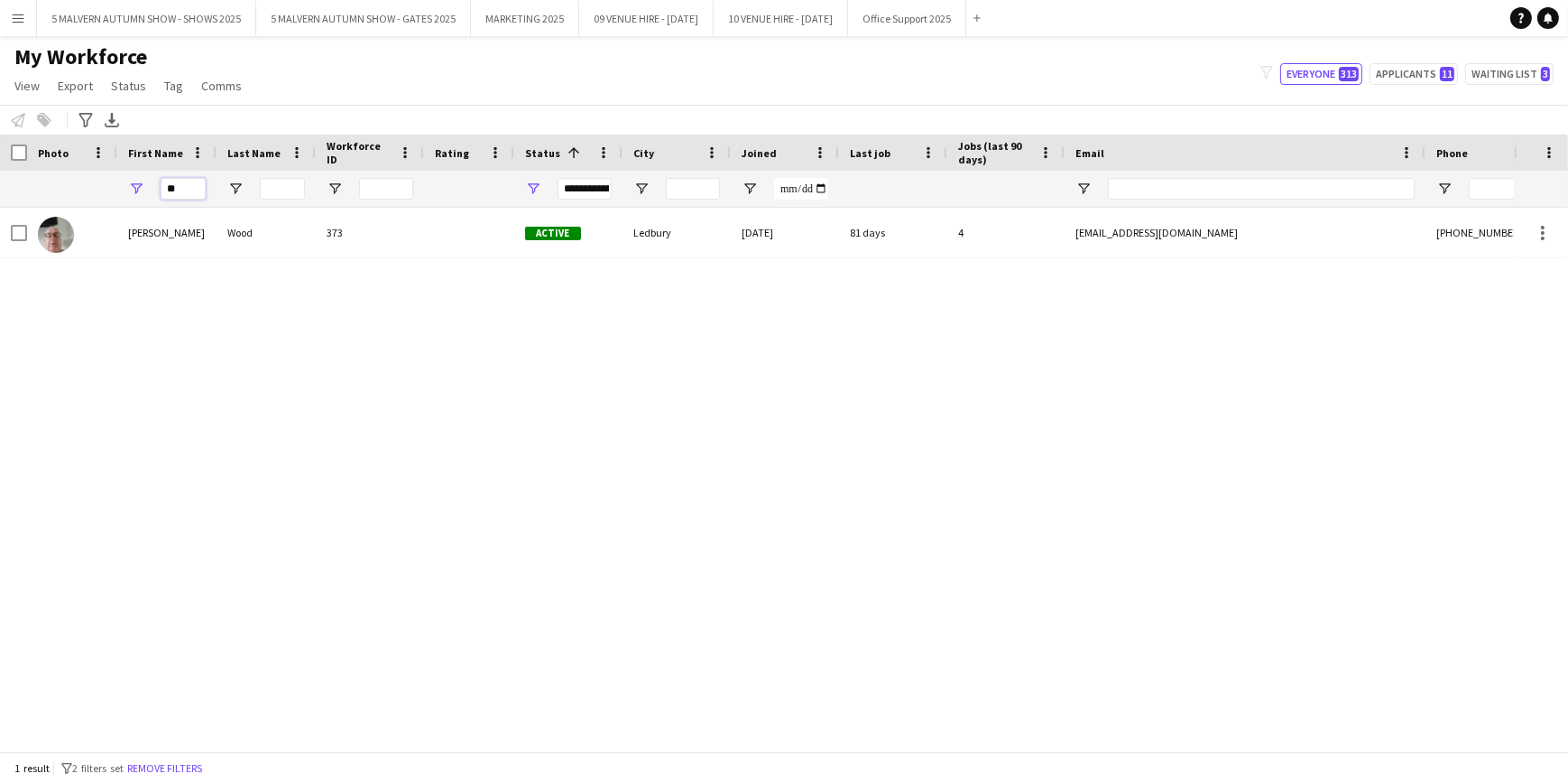
type input "*"
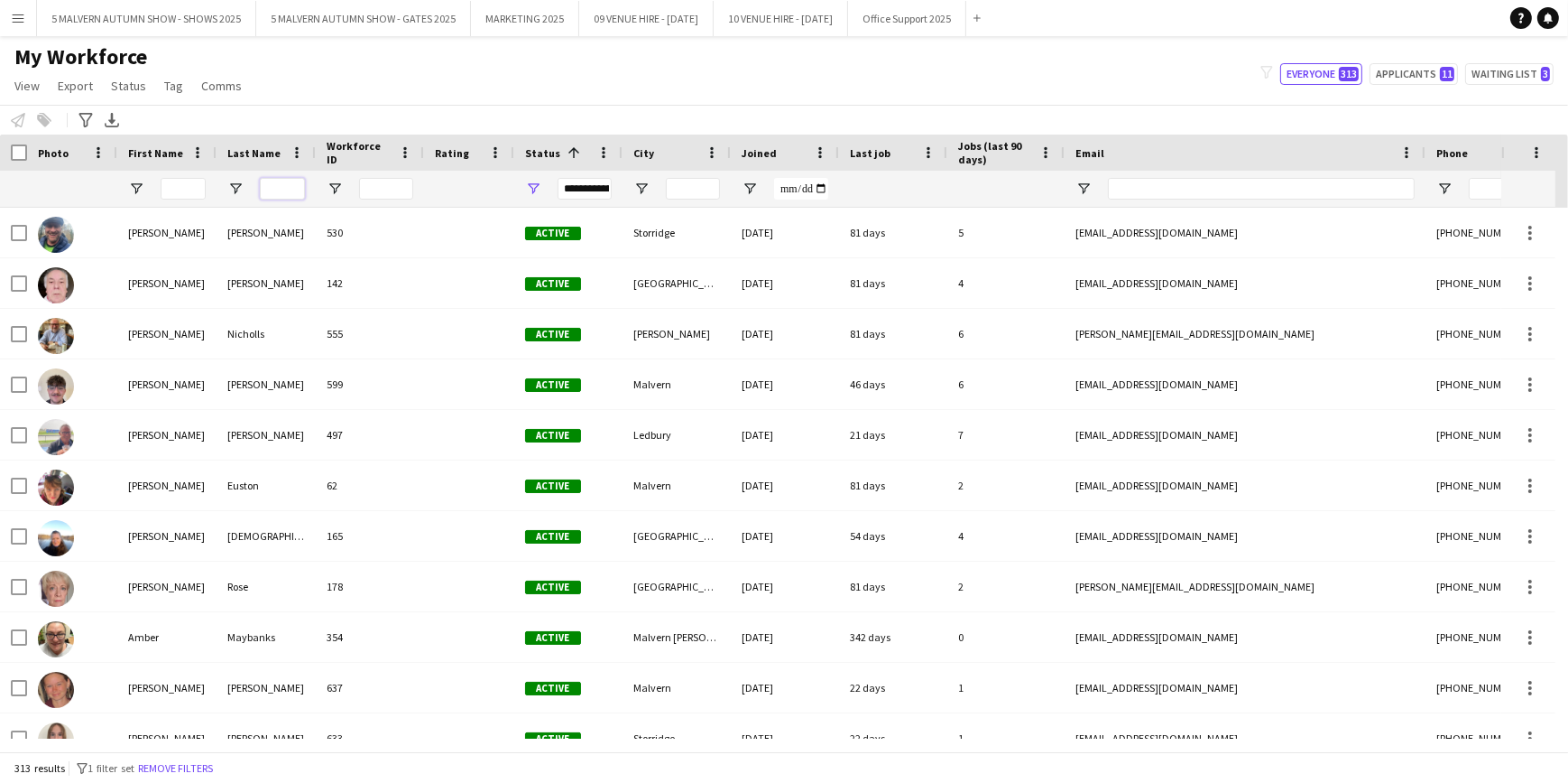
click at [270, 182] on input "Last Name Filter Input" at bounding box center [283, 189] width 46 height 22
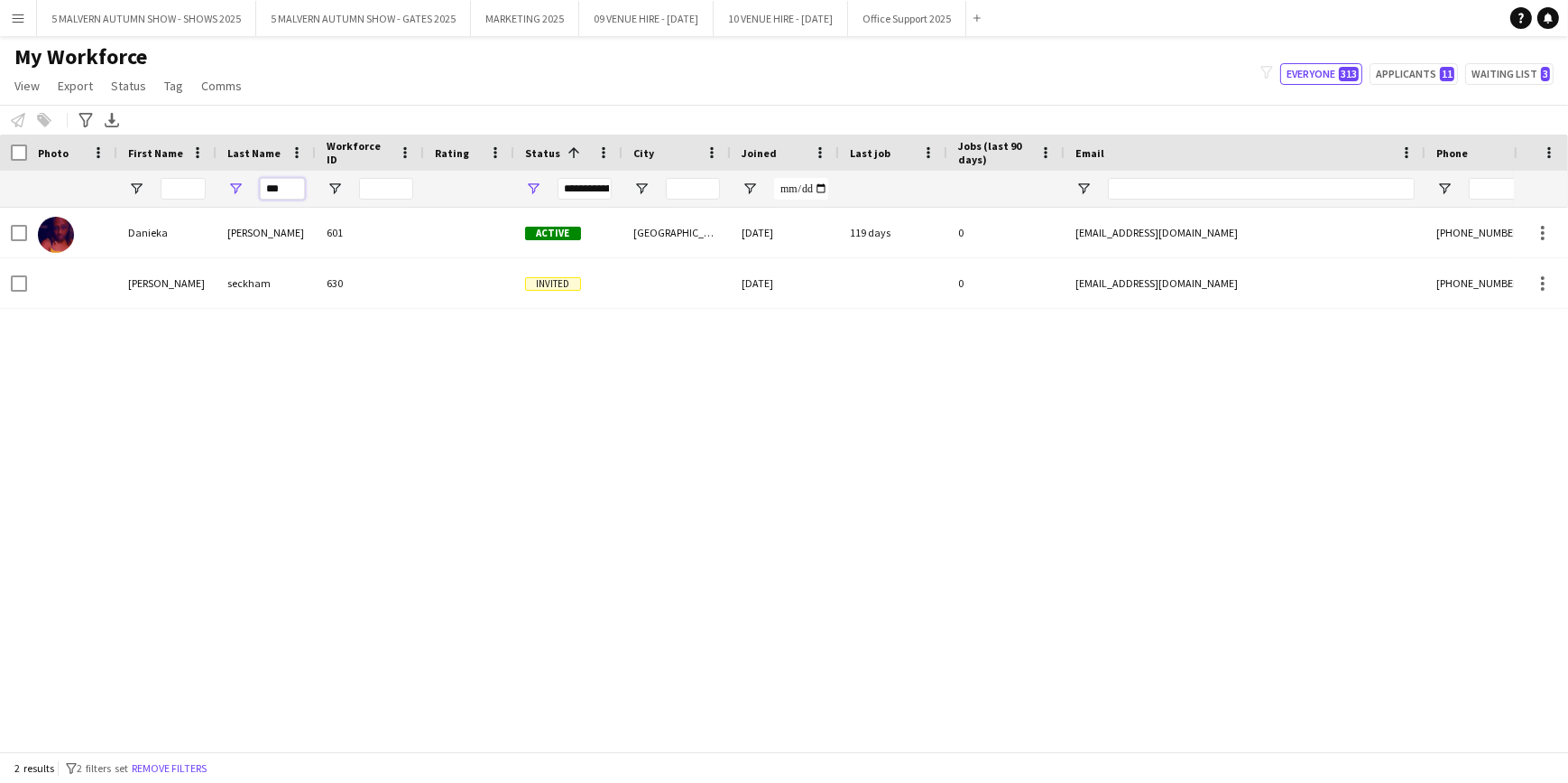
click at [293, 190] on input "***" at bounding box center [283, 189] width 46 height 22
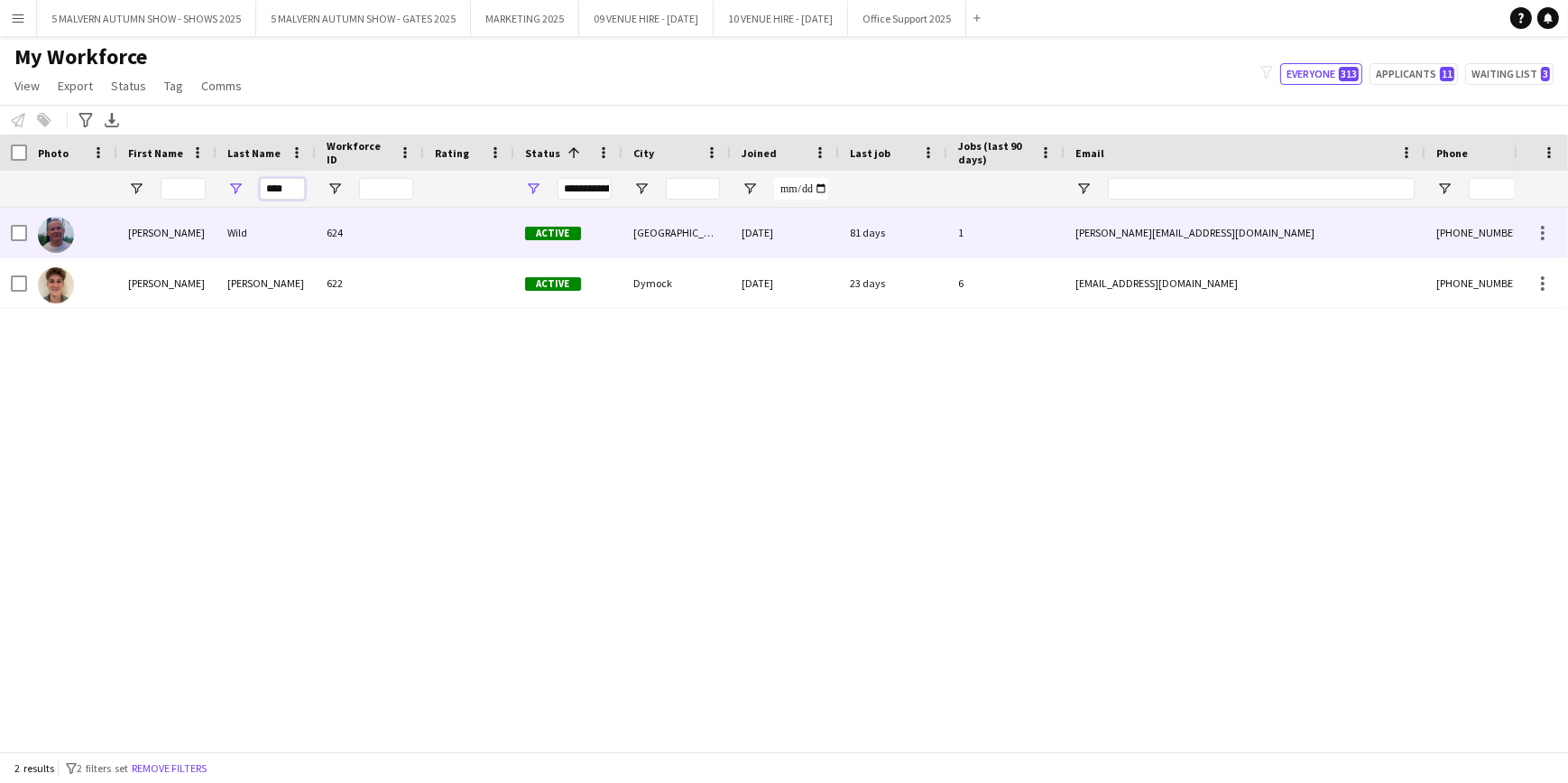
type input "****"
click at [269, 230] on div "Wild" at bounding box center [266, 233] width 99 height 49
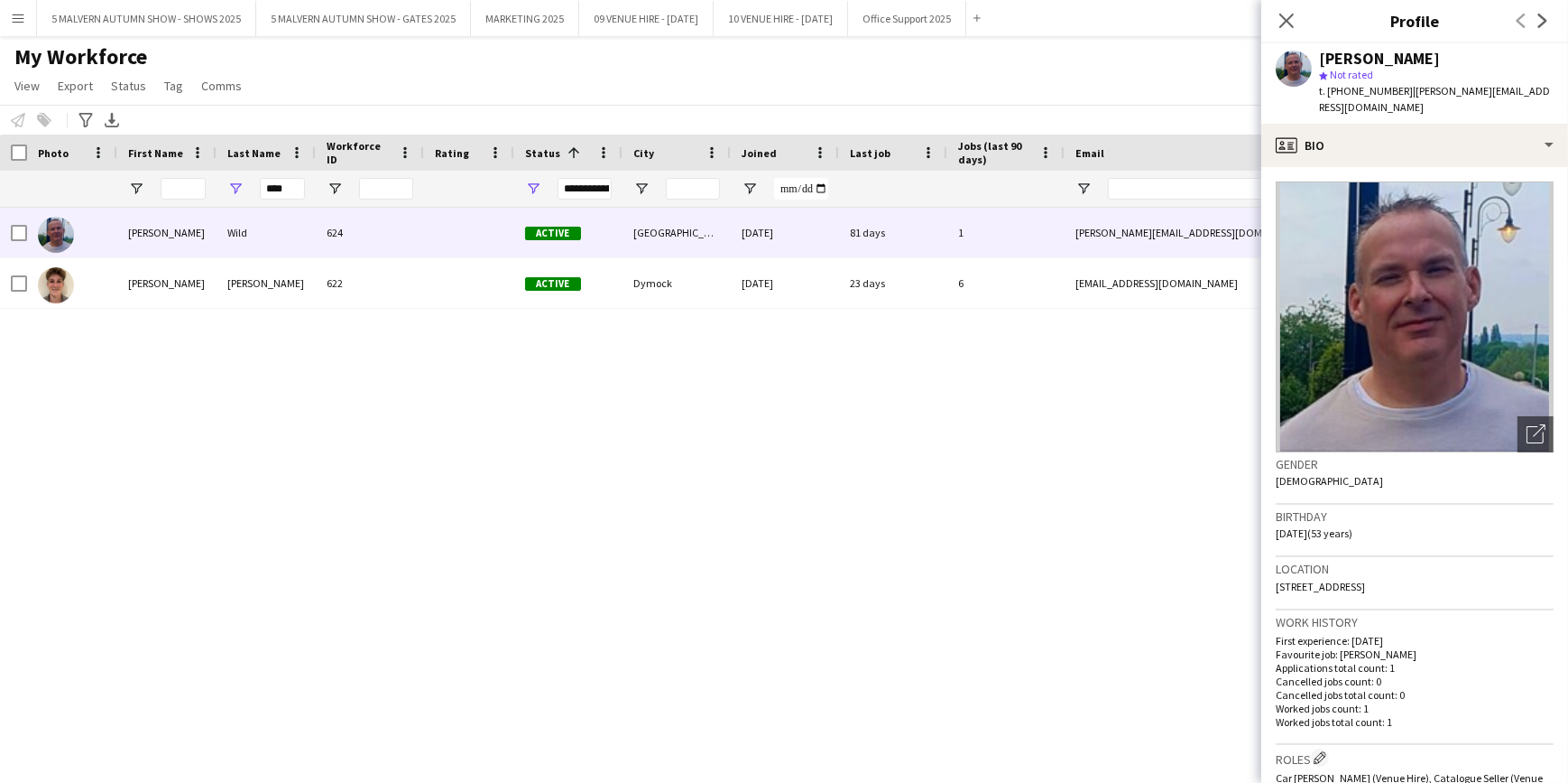
click at [951, 432] on div "Dean Wild 624 Active Worcester 10-06-2025 81 days 1 dean.wild@rocketmail.com +4…" at bounding box center [757, 473] width 1515 height 531
click at [9, 5] on button "Menu" at bounding box center [18, 18] width 36 height 36
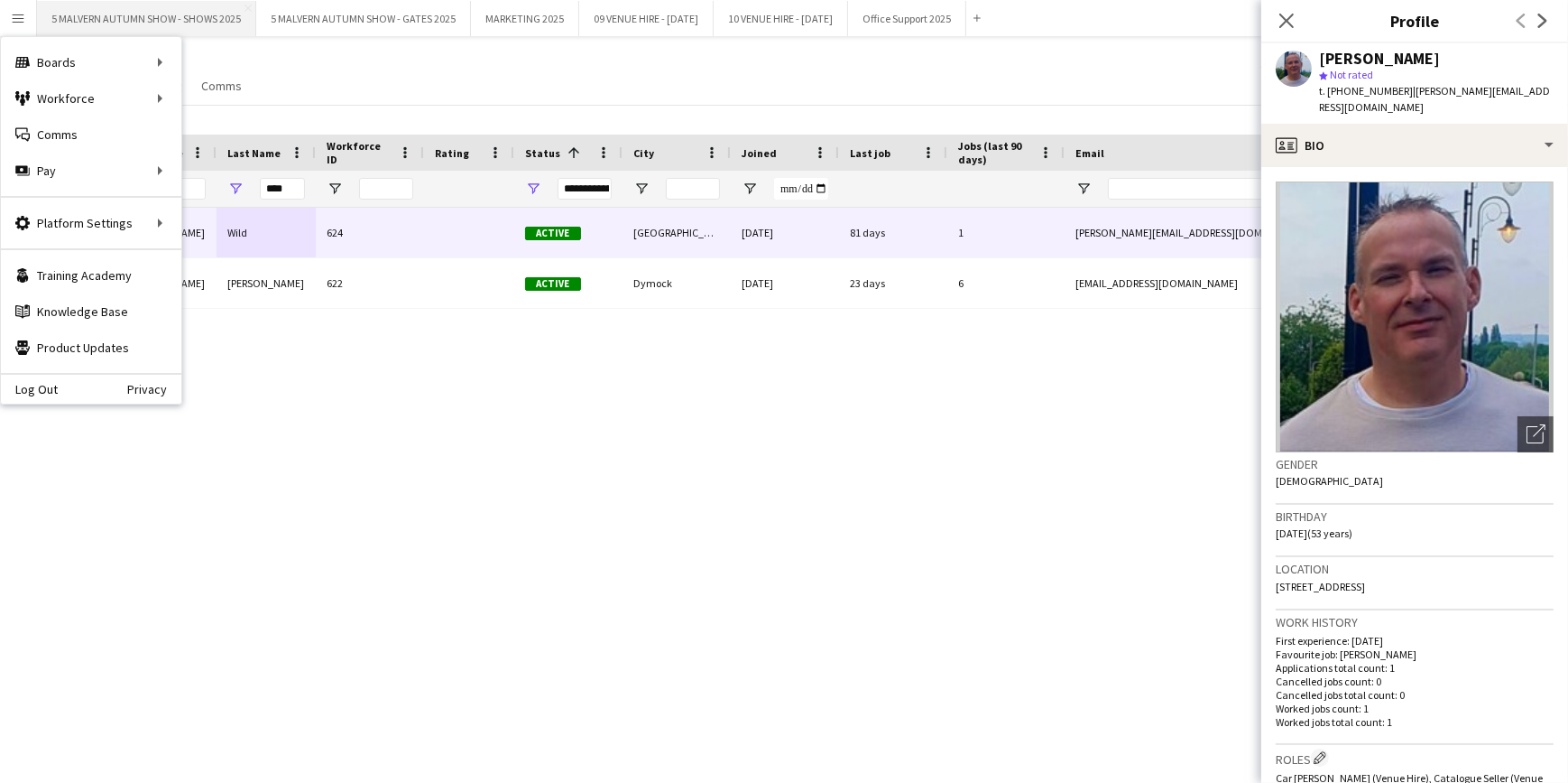
click at [155, 1] on button "5 MALVERN AUTUMN SHOW - SHOWS 2025 Close" at bounding box center [146, 19] width 220 height 36
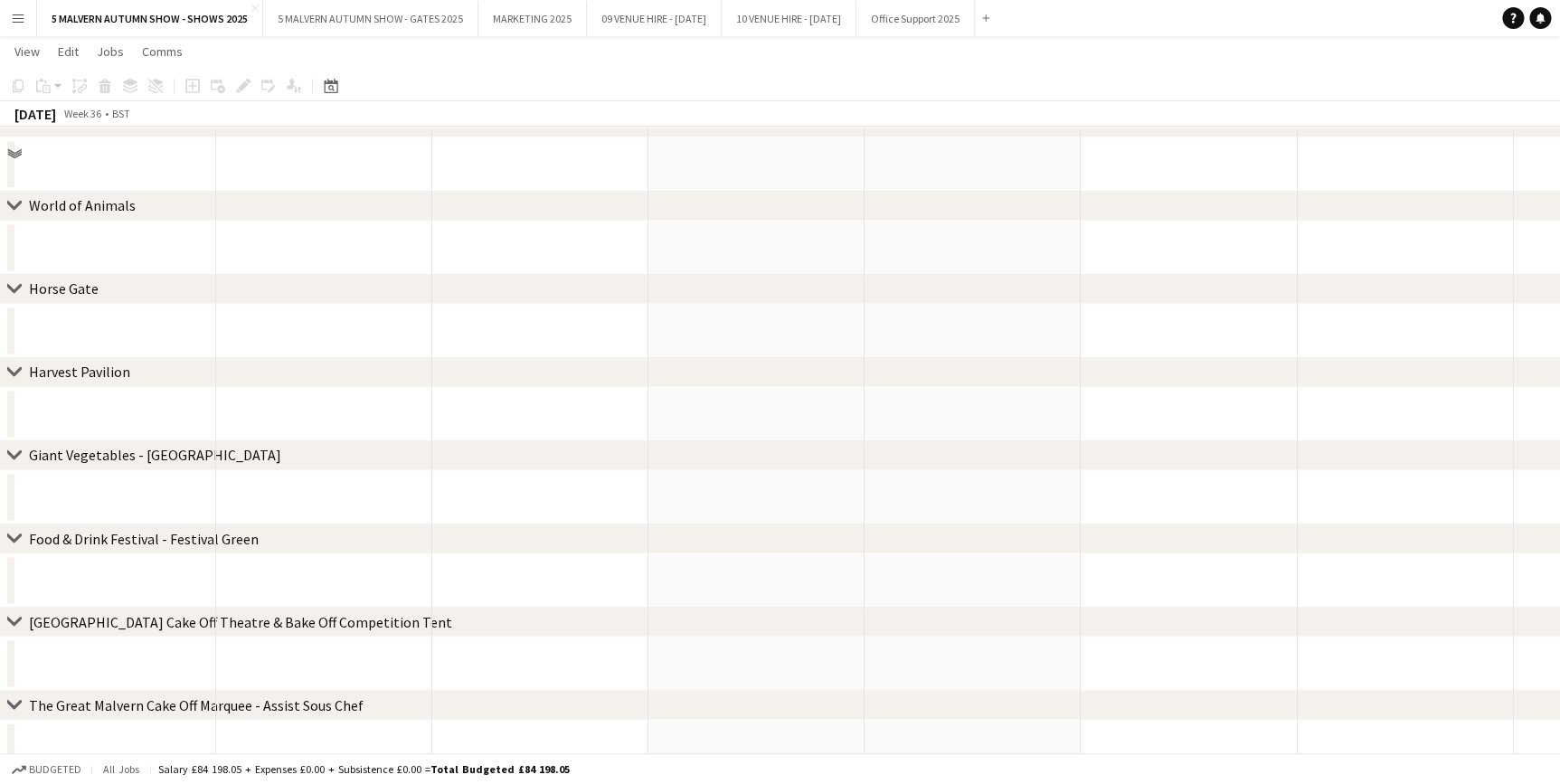
scroll to position [1067, 0]
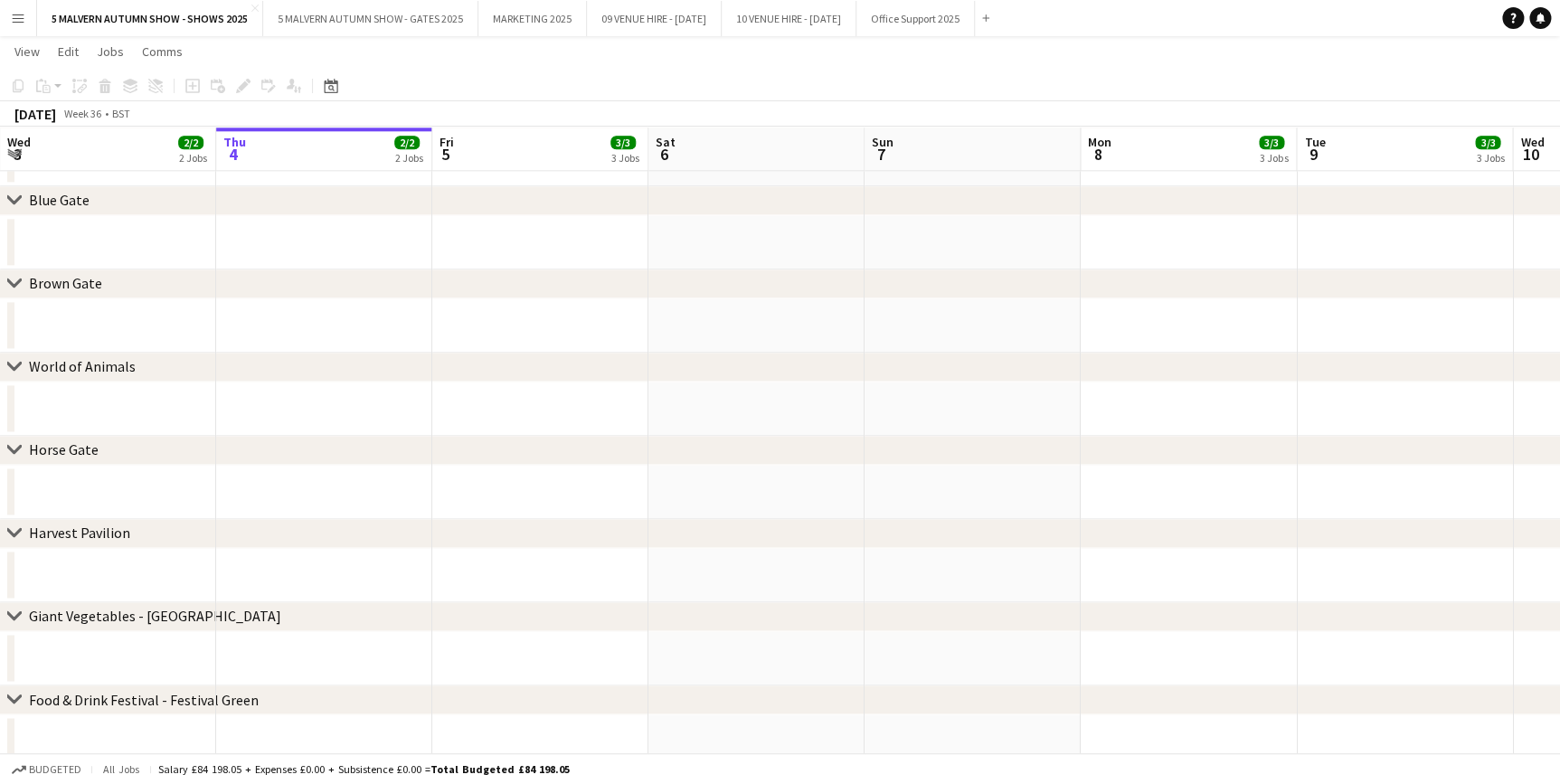
click at [801, 90] on app-toolbar "Copy Paste Paste Ctrl+V Paste with crew Ctrl+Shift+V Paste linked Job Delete Gr…" at bounding box center [780, 85] width 1560 height 31
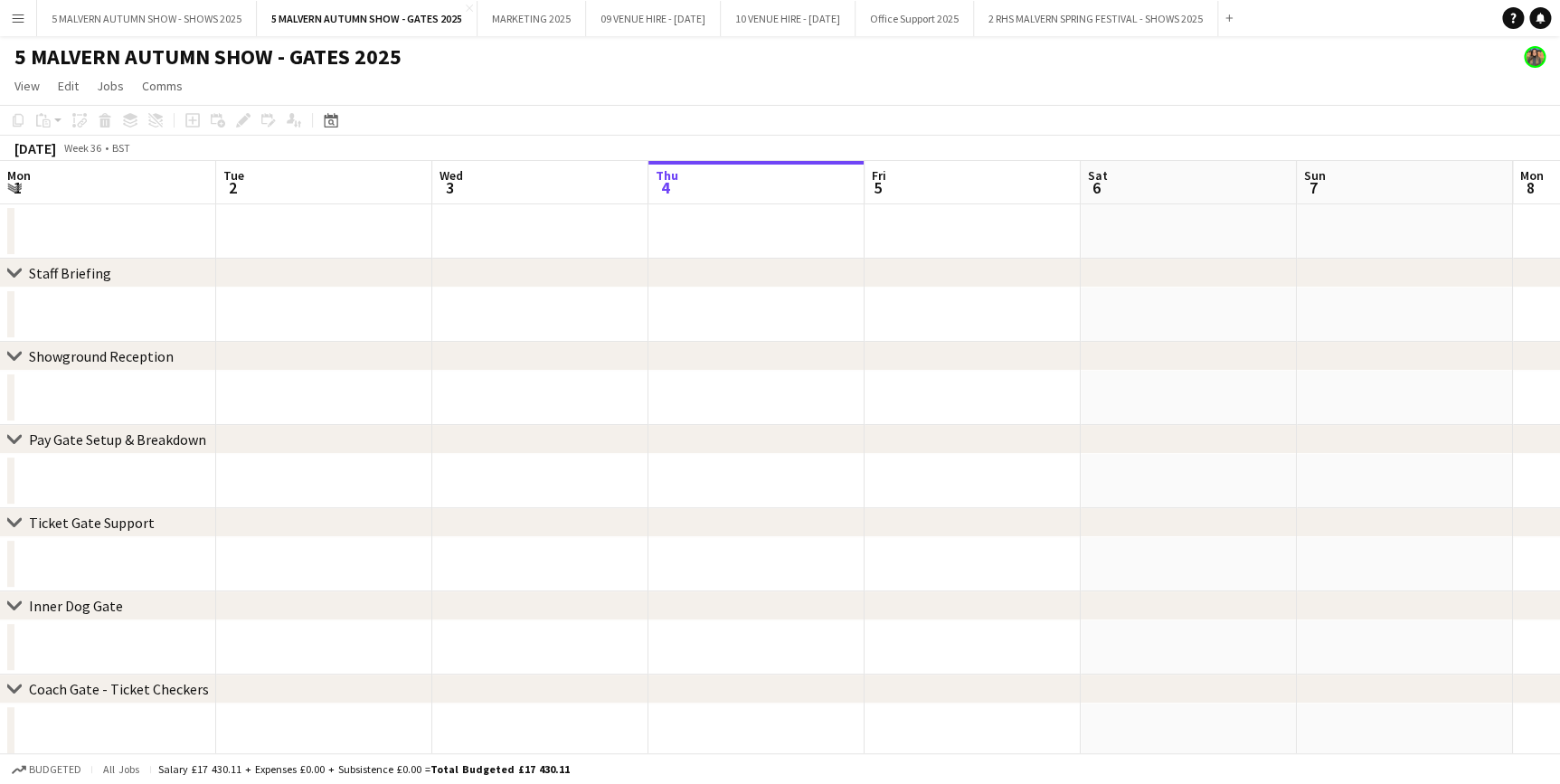
scroll to position [0, 432]
